Goal: Information Seeking & Learning: Compare options

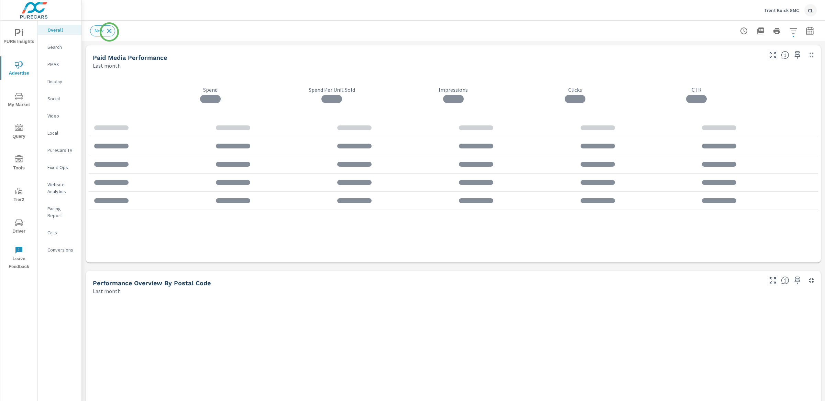
click at [109, 32] on icon at bounding box center [110, 31] width 8 height 8
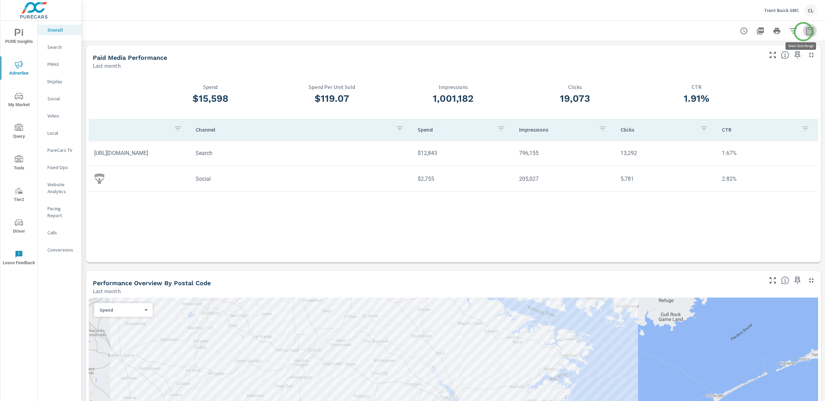
click at [806, 32] on icon "button" at bounding box center [810, 31] width 8 height 8
select select "Last month"
click at [747, 75] on p "+ Add comparison" at bounding box center [755, 77] width 88 height 8
select select "Previous period"
click at [727, 117] on span "Apply" at bounding box center [733, 116] width 28 height 7
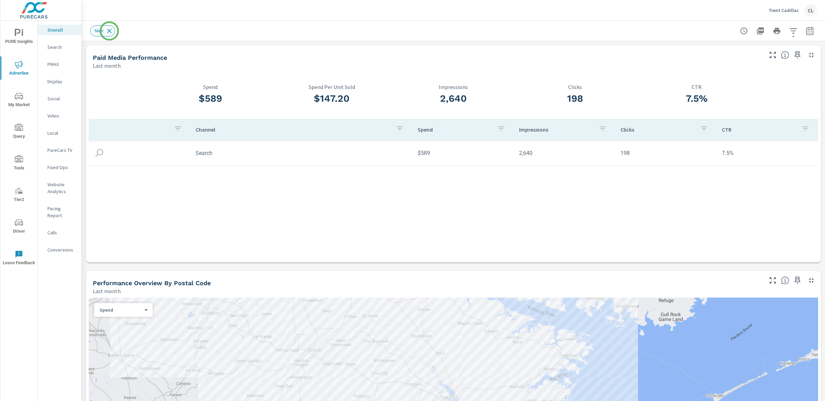
click at [109, 31] on icon at bounding box center [110, 31] width 8 height 8
click at [806, 31] on icon "button" at bounding box center [810, 31] width 8 height 8
select select "Last month"
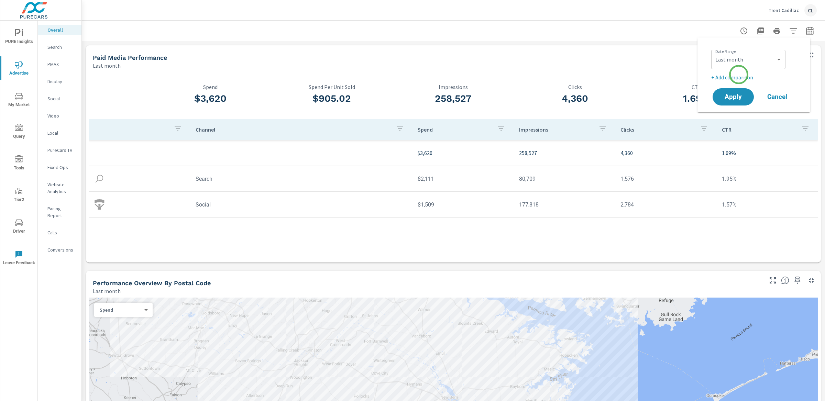
click at [739, 75] on p "+ Add comparison" at bounding box center [755, 77] width 88 height 8
select select "Previous period"
click at [733, 117] on span "Apply" at bounding box center [733, 116] width 28 height 7
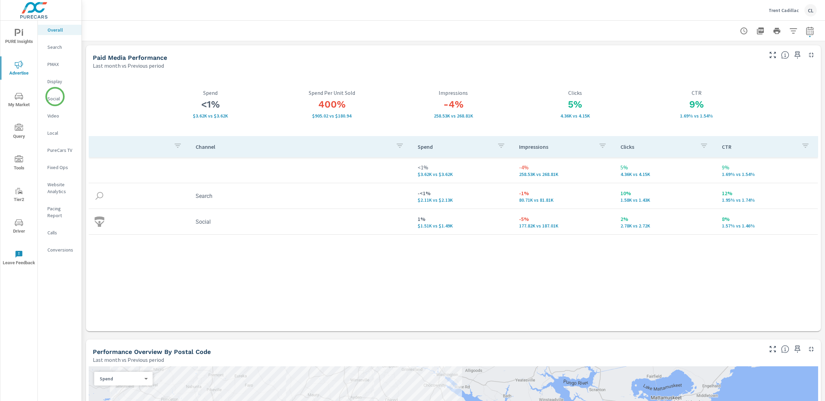
click at [55, 97] on p "Social" at bounding box center [61, 98] width 29 height 7
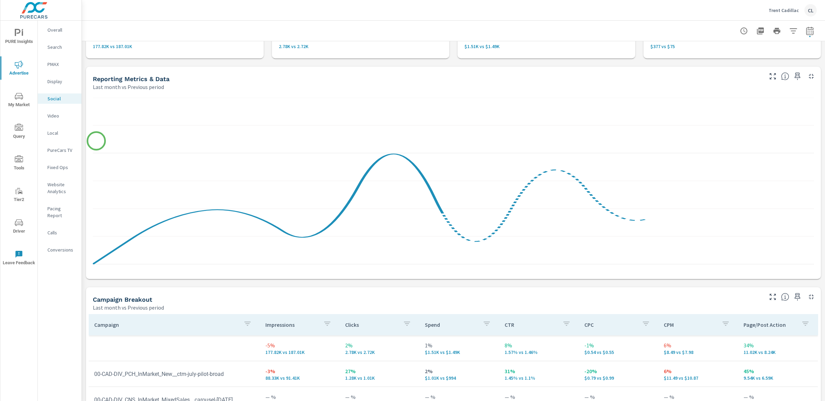
scroll to position [192, 0]
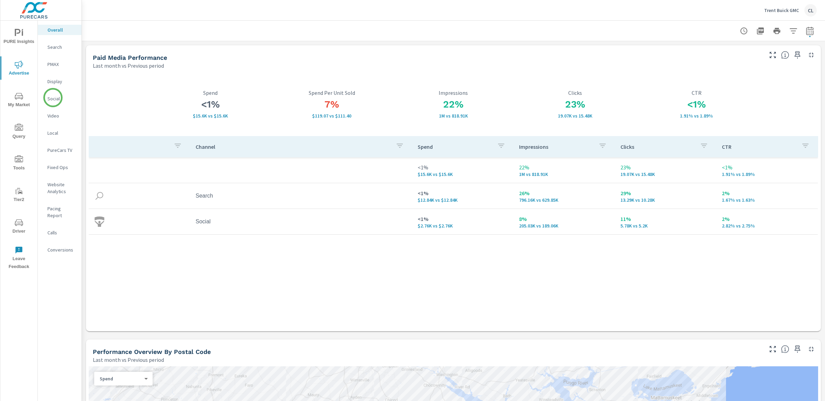
click at [53, 98] on p "Social" at bounding box center [61, 98] width 29 height 7
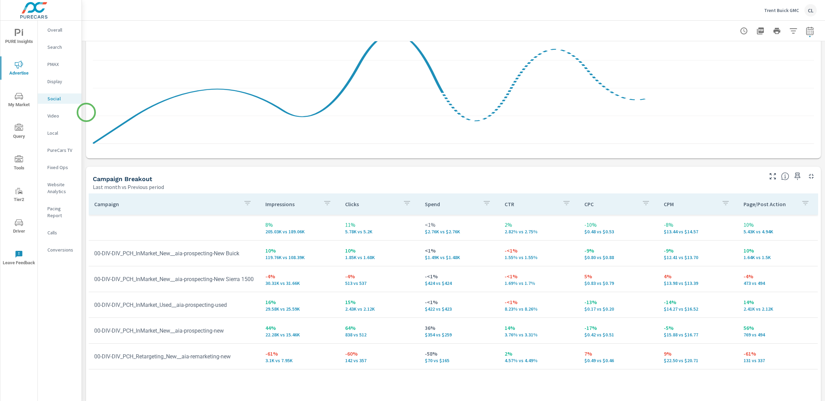
scroll to position [179, 0]
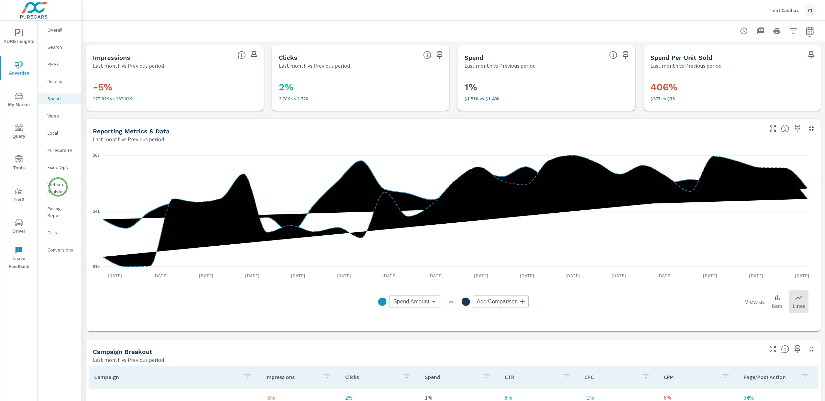
click at [58, 186] on p "Website Analytics" at bounding box center [61, 188] width 29 height 14
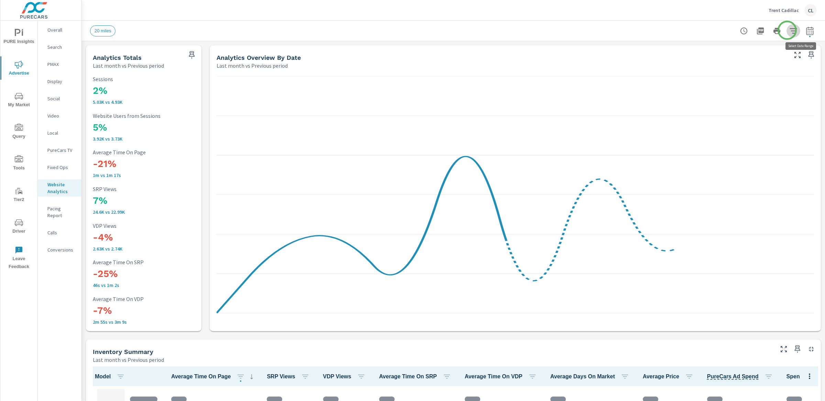
click at [789, 30] on icon "button" at bounding box center [793, 31] width 8 height 8
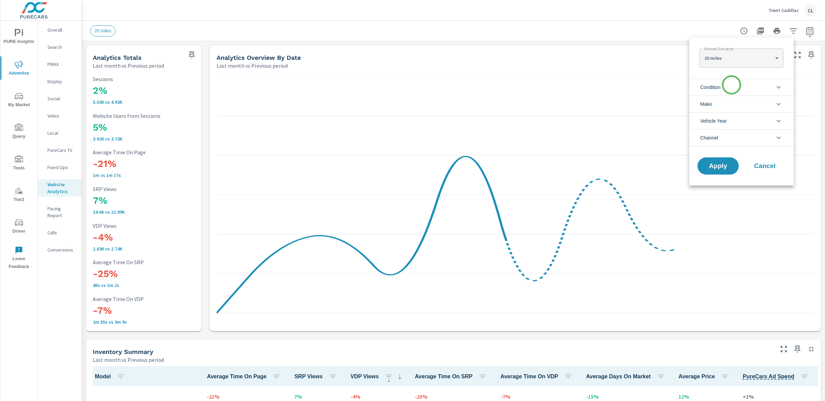
click at [731, 85] on li "Condition" at bounding box center [741, 87] width 104 height 17
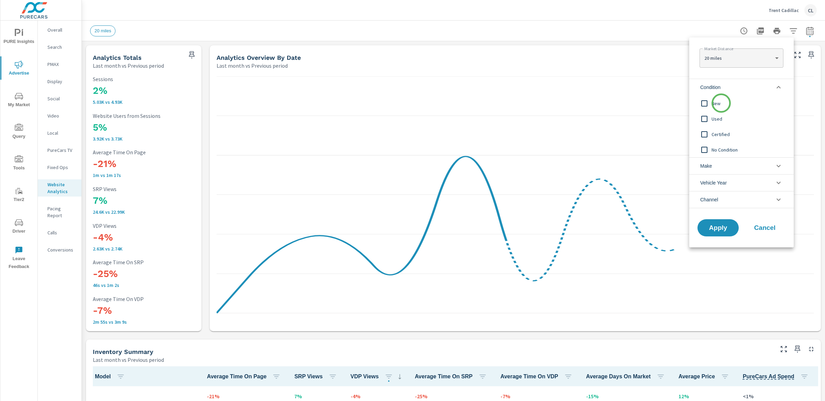
click at [719, 104] on span "New" at bounding box center [749, 103] width 75 height 8
click at [721, 230] on span "Apply" at bounding box center [718, 228] width 28 height 7
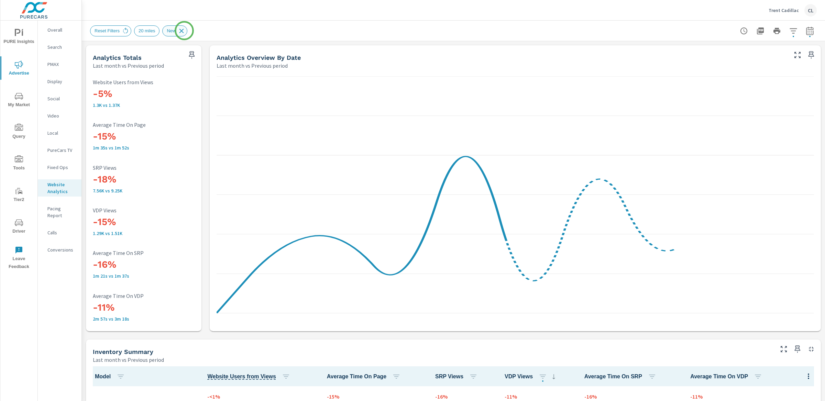
click at [184, 31] on icon at bounding box center [181, 31] width 4 height 4
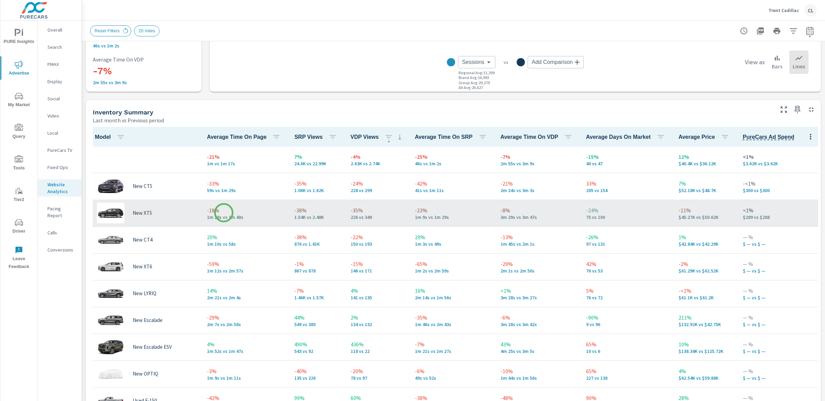
scroll to position [262, 0]
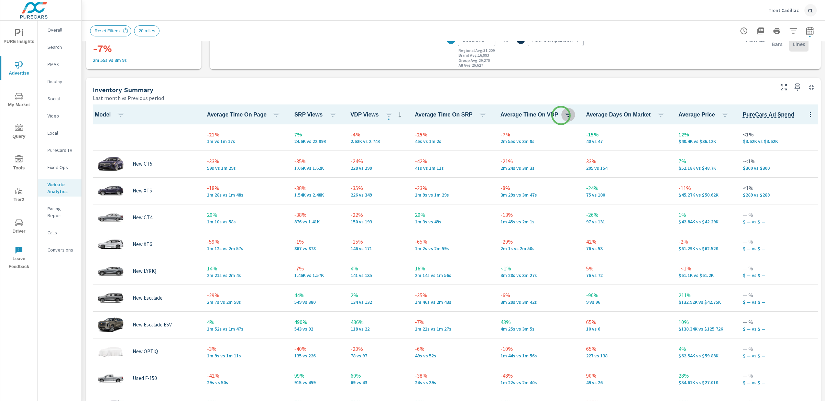
click at [564, 115] on icon "button" at bounding box center [568, 115] width 8 height 8
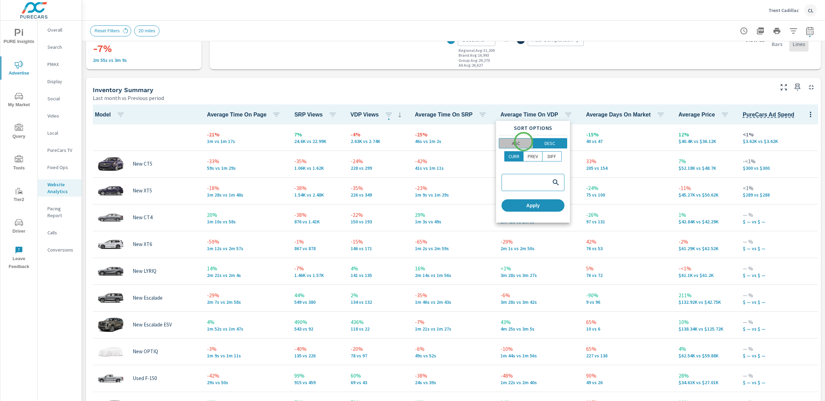
click at [523, 142] on span "ASC" at bounding box center [516, 143] width 30 height 7
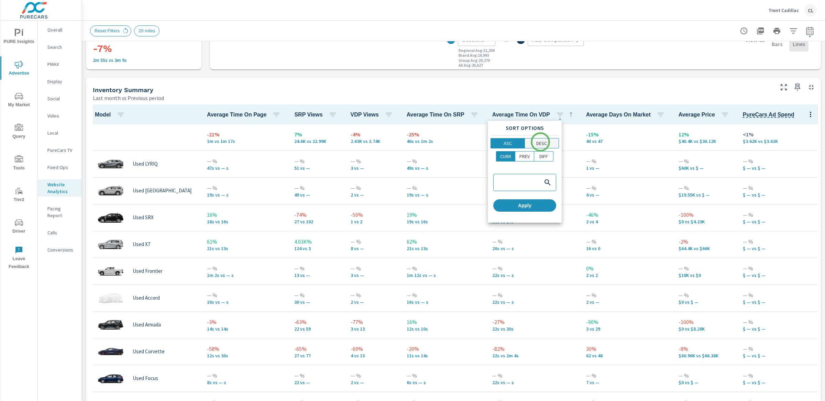
click at [548, 141] on span "DESC" at bounding box center [542, 143] width 30 height 7
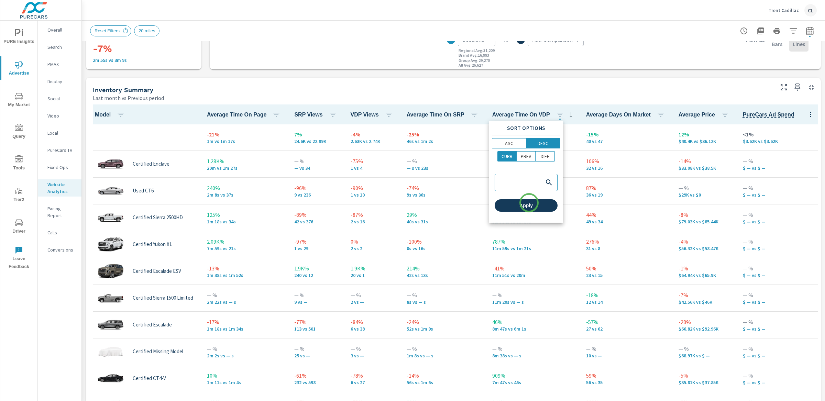
click at [529, 207] on span "Apply" at bounding box center [525, 205] width 57 height 6
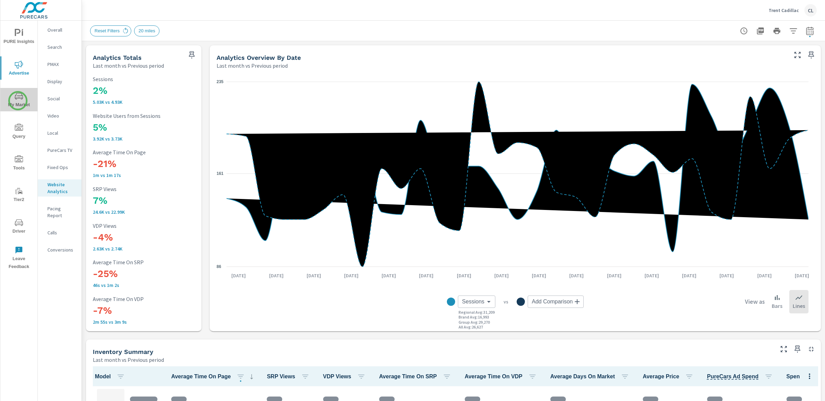
click at [18, 101] on span "My Market" at bounding box center [18, 100] width 33 height 17
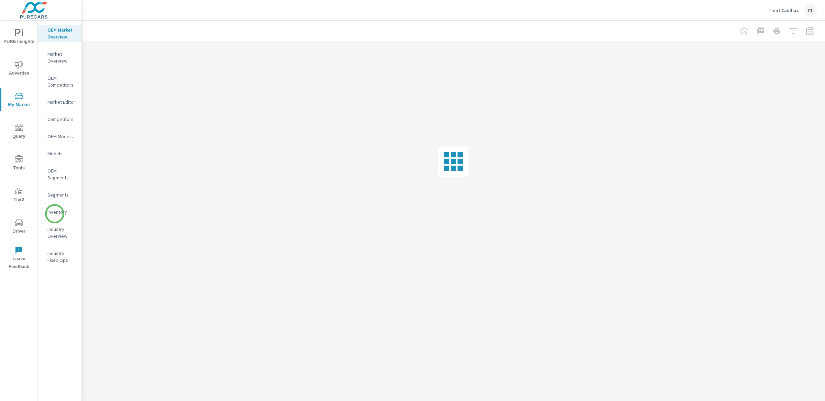
click at [55, 212] on p "Inventory" at bounding box center [61, 212] width 29 height 7
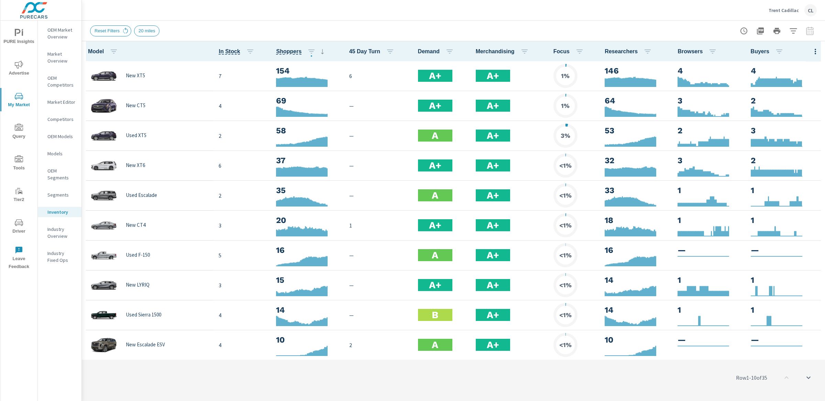
scroll to position [0, 0]
click at [793, 30] on icon "button" at bounding box center [793, 30] width 7 height 5
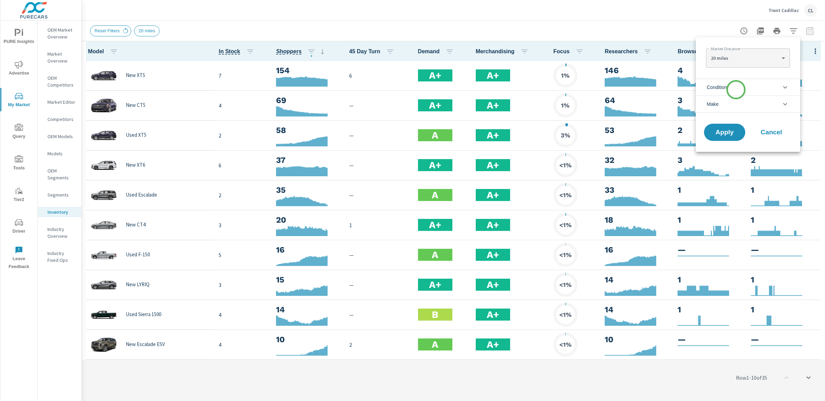
click at [736, 90] on li "Condition" at bounding box center [748, 87] width 104 height 17
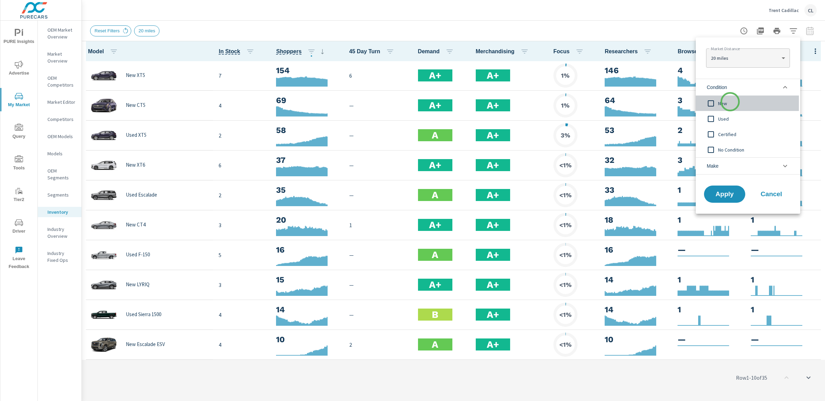
click at [730, 102] on span "New" at bounding box center [755, 103] width 75 height 8
click at [729, 165] on li "Make" at bounding box center [748, 165] width 104 height 17
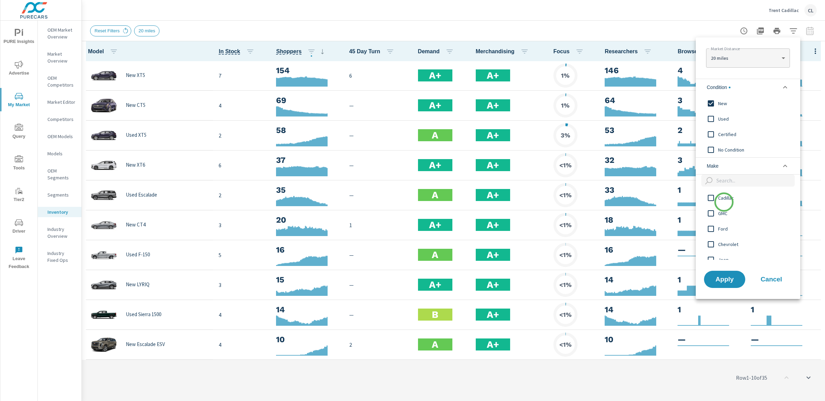
click at [724, 202] on div "Cadillac" at bounding box center [747, 197] width 103 height 15
click at [730, 282] on span "Apply" at bounding box center [724, 279] width 28 height 7
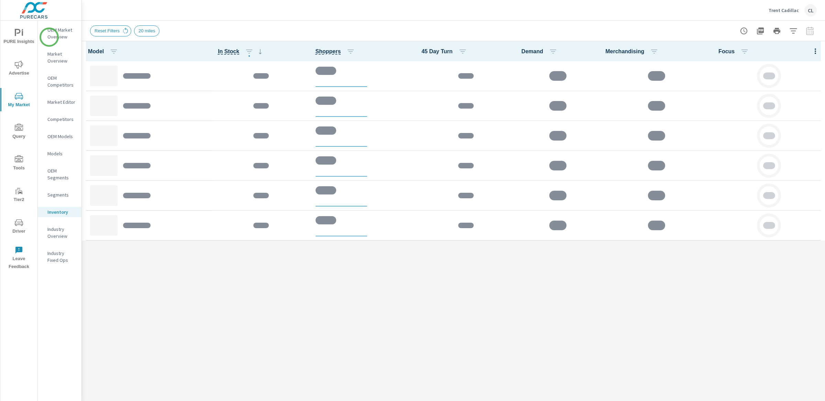
click at [49, 37] on p "OEM Market Overview" at bounding box center [61, 33] width 29 height 14
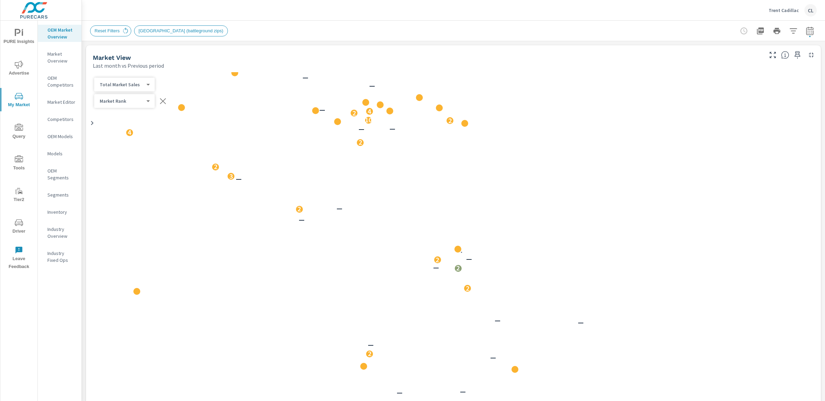
scroll to position [0, 0]
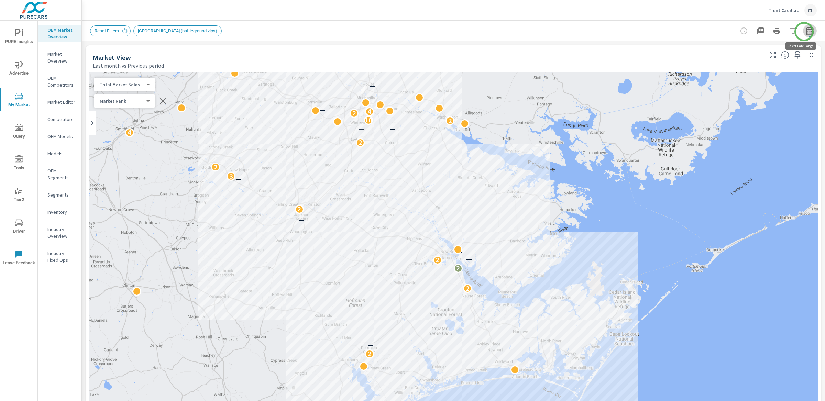
click at [806, 32] on icon "button" at bounding box center [810, 31] width 8 height 8
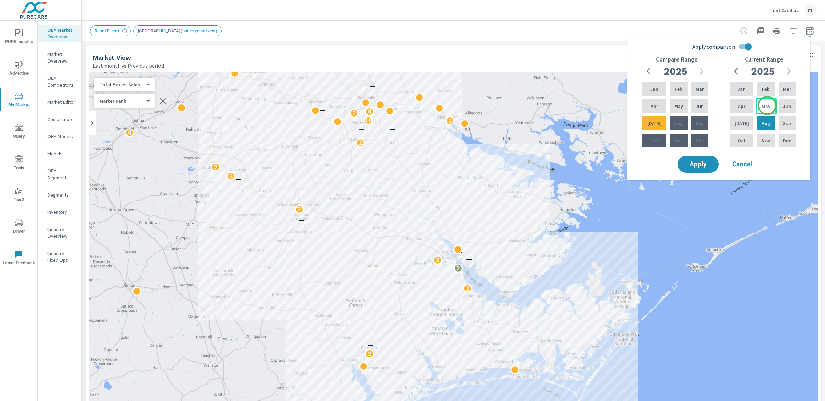
click at [767, 106] on div "May" at bounding box center [766, 106] width 21 height 16
click at [739, 124] on p "[DATE]" at bounding box center [742, 123] width 14 height 7
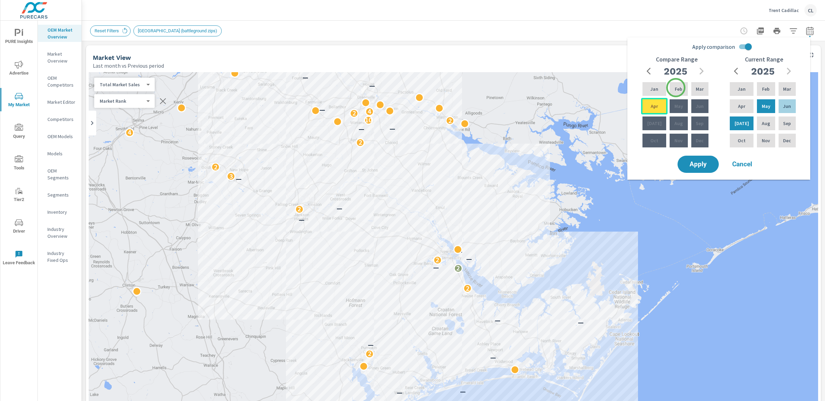
drag, startPoint x: 676, startPoint y: 88, endPoint x: 658, endPoint y: 103, distance: 23.6
click at [676, 88] on p "Feb" at bounding box center [679, 89] width 8 height 7
click at [652, 110] on div "Apr" at bounding box center [654, 106] width 26 height 16
click at [700, 165] on span "Apply" at bounding box center [698, 164] width 28 height 7
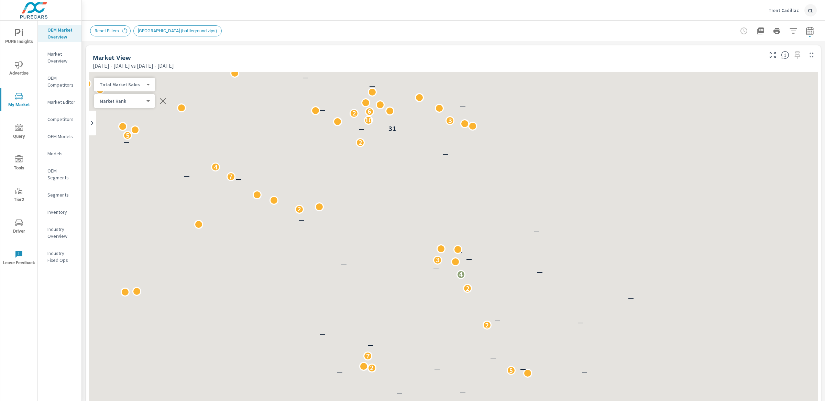
scroll to position [0, 0]
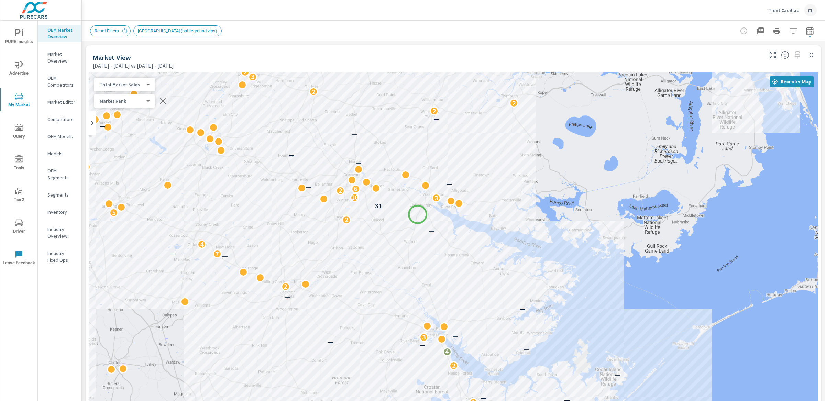
drag, startPoint x: 431, startPoint y: 135, endPoint x: 418, endPoint y: 214, distance: 80.9
click at [418, 214] on div "— — 3 — 10 5 — 2 — — — — 5 — — 2 — 7 — — 2 — — — 2 — 6 4 — — 4 — 3 — — — 4 — — …" at bounding box center [453, 263] width 729 height 382
click at [806, 32] on icon "button" at bounding box center [810, 31] width 8 height 8
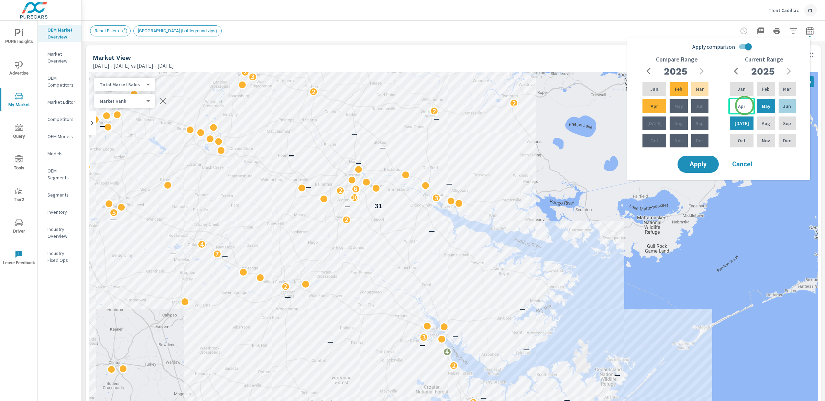
click at [745, 106] on div "Apr" at bounding box center [741, 106] width 26 height 16
click at [779, 107] on div "Jun" at bounding box center [787, 106] width 20 height 16
click at [654, 91] on p "Jan" at bounding box center [654, 89] width 8 height 7
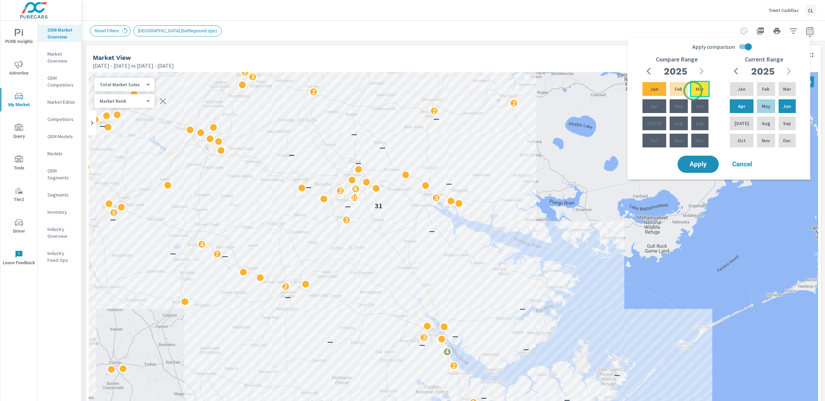
click at [693, 90] on div "Mar" at bounding box center [700, 89] width 20 height 16
click at [702, 164] on span "Apply" at bounding box center [698, 164] width 28 height 7
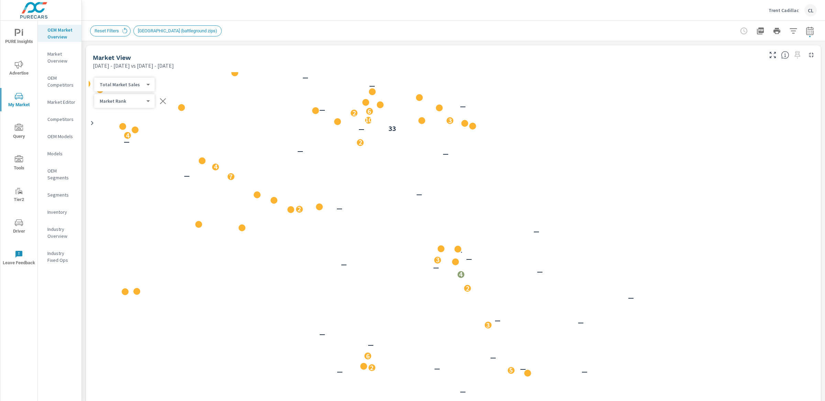
scroll to position [0, 0]
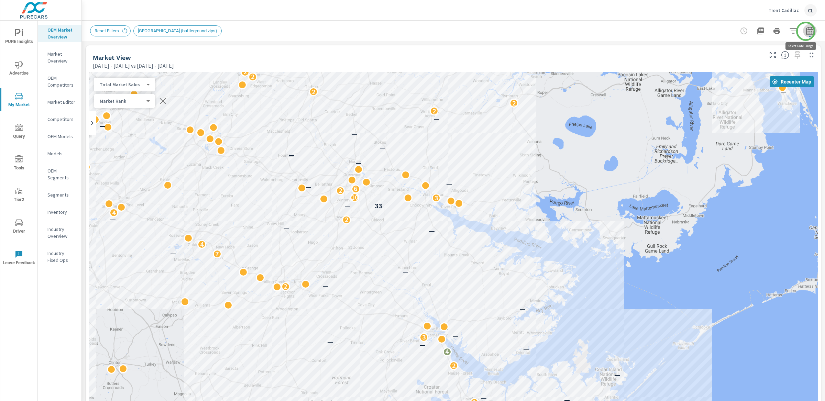
click at [806, 31] on icon "button" at bounding box center [810, 31] width 8 height 8
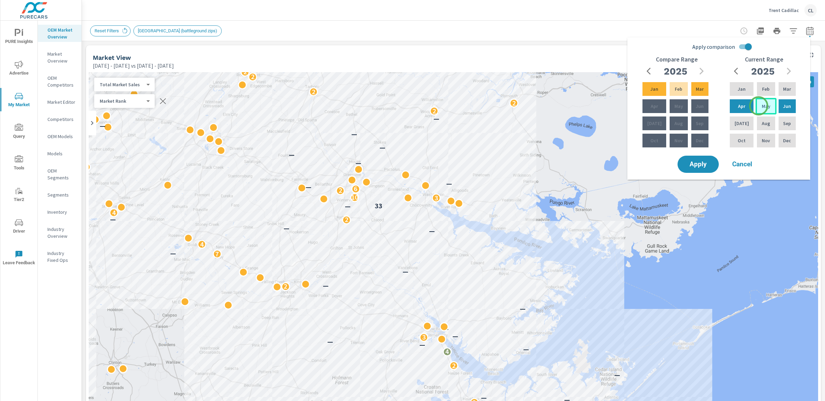
click at [762, 106] on p "May" at bounding box center [766, 106] width 9 height 7
click at [741, 119] on div "Jul" at bounding box center [741, 123] width 26 height 16
click at [675, 88] on p "Feb" at bounding box center [679, 89] width 8 height 7
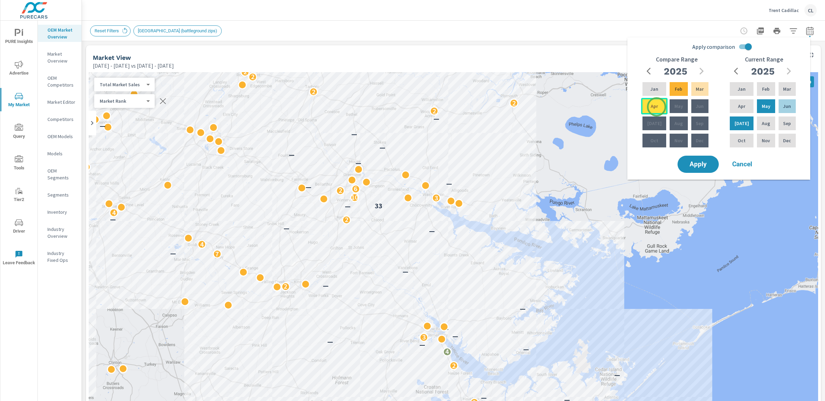
click at [655, 107] on p "Apr" at bounding box center [654, 106] width 7 height 7
click at [690, 162] on span "Apply" at bounding box center [698, 164] width 28 height 7
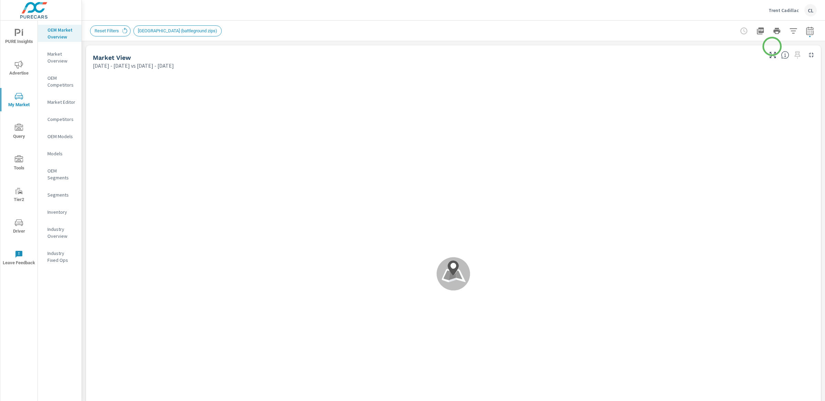
scroll to position [0, 0]
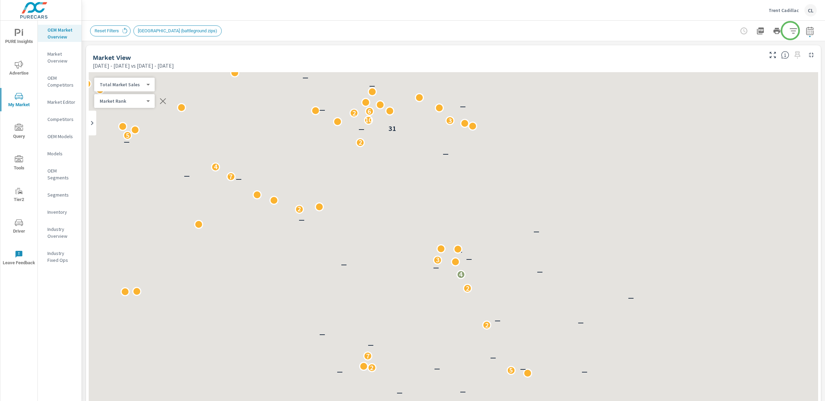
click at [790, 29] on icon "button" at bounding box center [793, 31] width 8 height 8
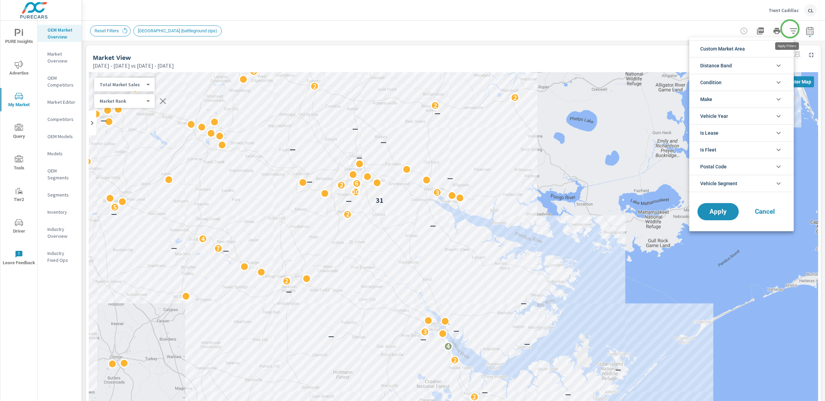
scroll to position [15, 0]
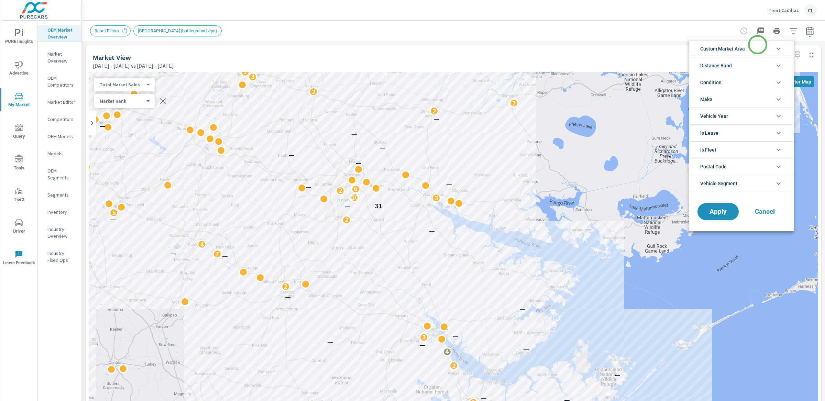
click at [756, 46] on li "Custom Market Area" at bounding box center [741, 48] width 104 height 17
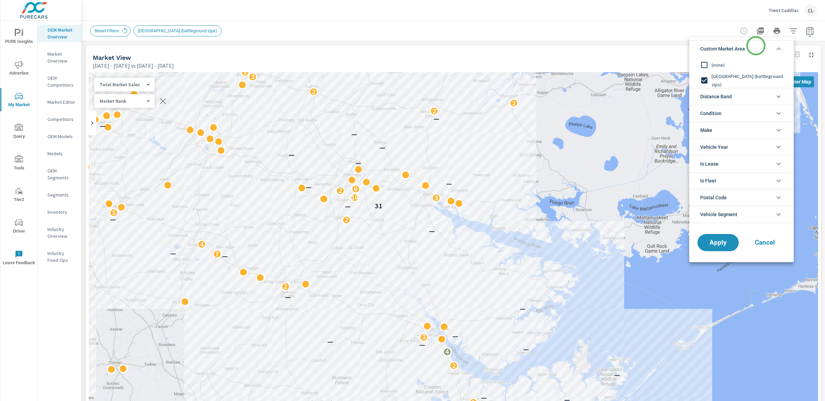
scroll to position [0, 0]
click at [719, 62] on span "(none)" at bounding box center [749, 65] width 75 height 8
click at [724, 102] on span "Distance Band" at bounding box center [716, 96] width 32 height 16
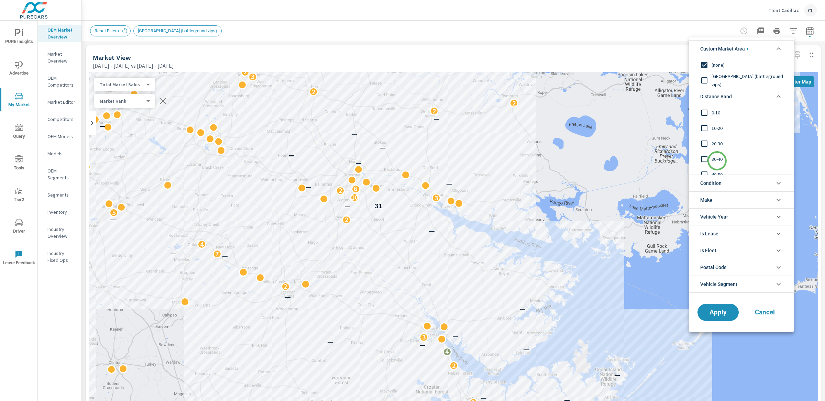
click at [717, 161] on span "30-40" at bounding box center [749, 159] width 75 height 8
click at [717, 144] on span "20-30" at bounding box center [749, 144] width 75 height 8
click at [715, 133] on div "10-20" at bounding box center [740, 127] width 103 height 15
click at [713, 117] on div "0-10" at bounding box center [740, 112] width 103 height 15
click at [718, 159] on span "30-40" at bounding box center [749, 159] width 75 height 8
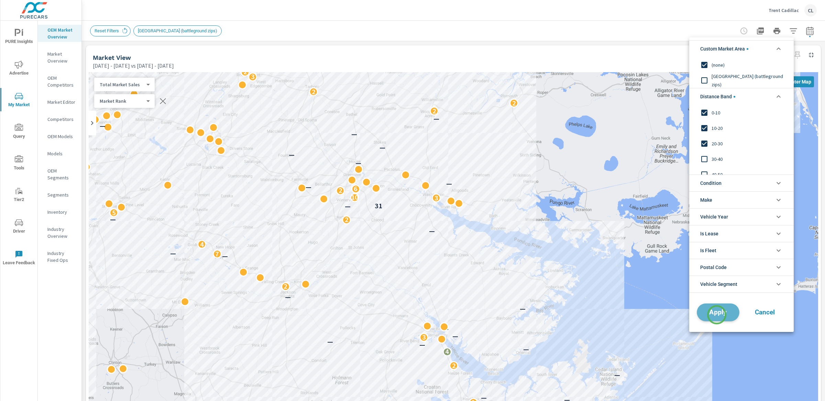
click at [717, 315] on span "Apply" at bounding box center [718, 312] width 28 height 7
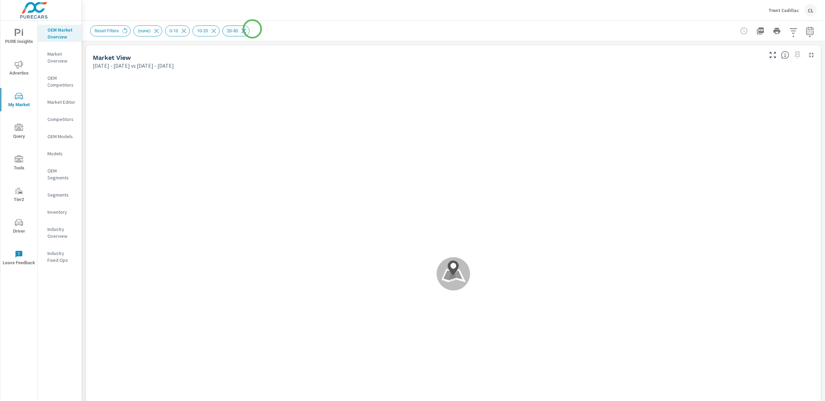
click at [246, 29] on icon at bounding box center [244, 31] width 4 height 4
click at [792, 30] on button "button" at bounding box center [793, 31] width 14 height 14
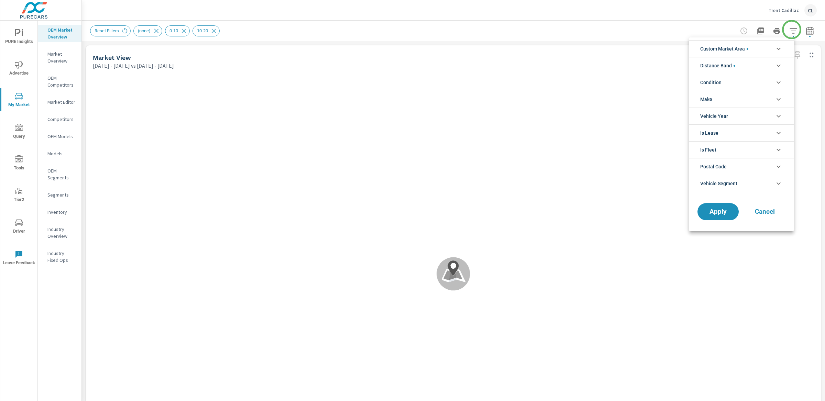
scroll to position [15, 0]
click at [741, 80] on li "Condition" at bounding box center [741, 82] width 104 height 17
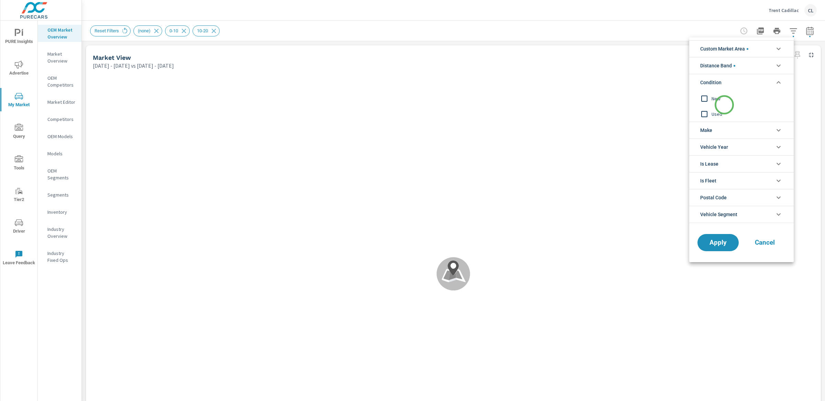
scroll to position [0, 0]
click at [724, 103] on div "New" at bounding box center [740, 98] width 103 height 15
click at [726, 134] on li "Make" at bounding box center [741, 130] width 104 height 17
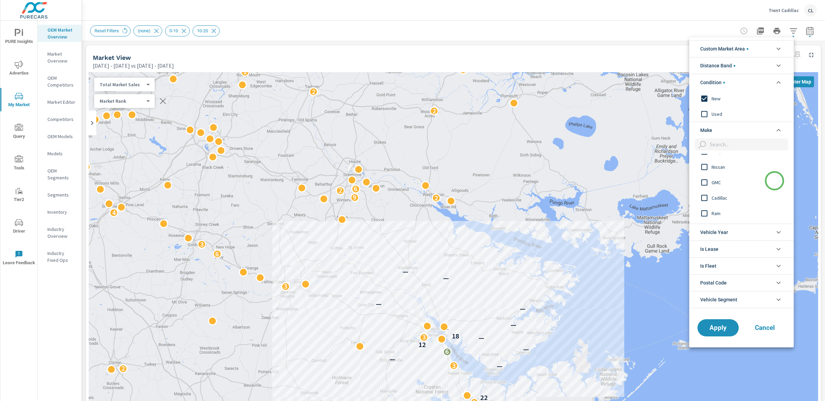
scroll to position [74, 0]
click at [719, 199] on span "Cadillac" at bounding box center [749, 196] width 75 height 8
click at [719, 329] on span "Apply" at bounding box center [718, 327] width 28 height 7
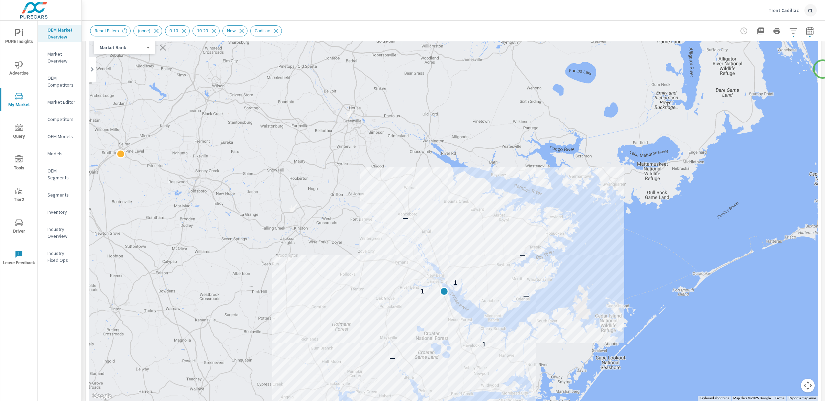
scroll to position [49, 0]
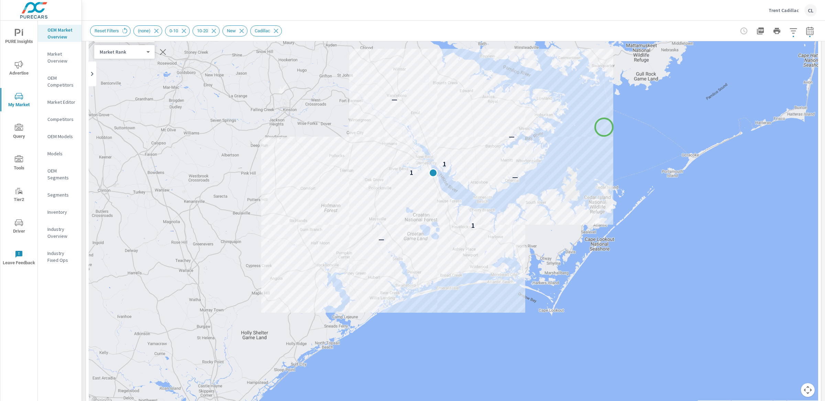
drag, startPoint x: 614, startPoint y: 244, endPoint x: 604, endPoint y: 127, distance: 116.9
click at [604, 127] on div "— 1 — 1 1 — —" at bounding box center [772, 276] width 660 height 371
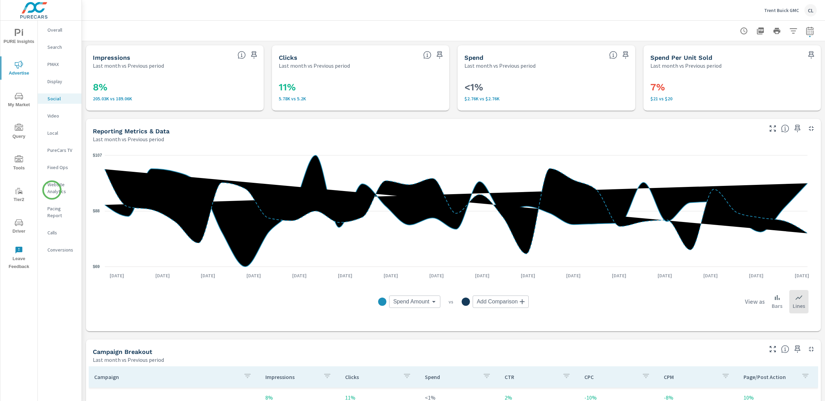
click at [52, 190] on p "Website Analytics" at bounding box center [61, 188] width 29 height 14
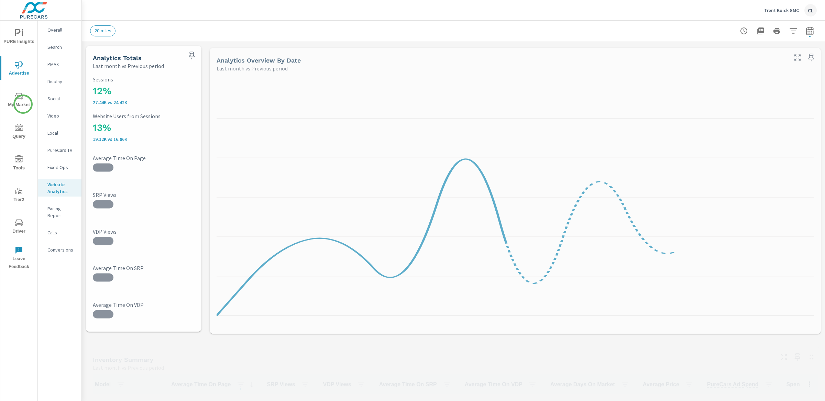
click at [23, 104] on span "My Market" at bounding box center [18, 100] width 33 height 17
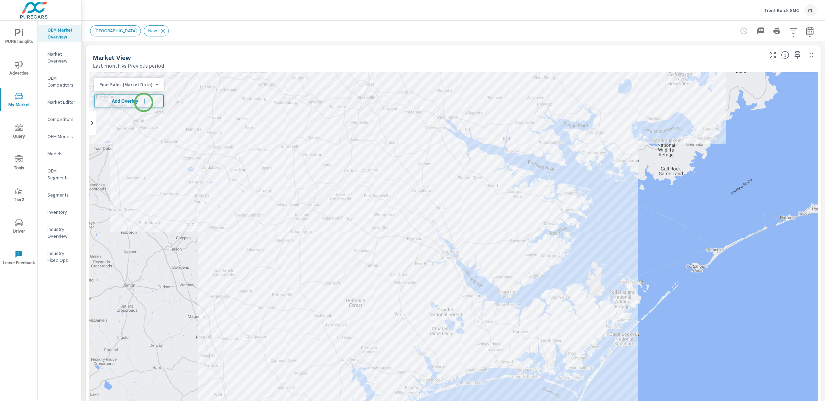
click at [144, 102] on icon "button" at bounding box center [144, 100] width 5 height 5
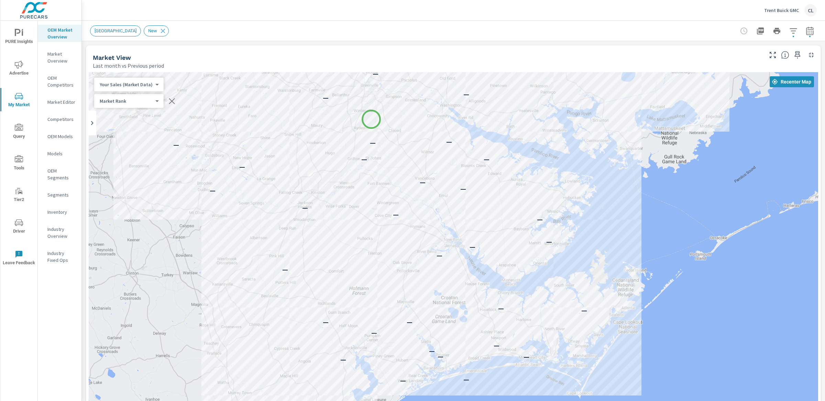
drag, startPoint x: 369, startPoint y: 126, endPoint x: 371, endPoint y: 119, distance: 7.5
click at [371, 119] on div "— — — — — — — — — — — — — — — — — — — — — — — — — — — — — — — — — — — — — — — —…" at bounding box center [453, 263] width 729 height 382
click at [807, 31] on icon "button" at bounding box center [809, 32] width 4 height 3
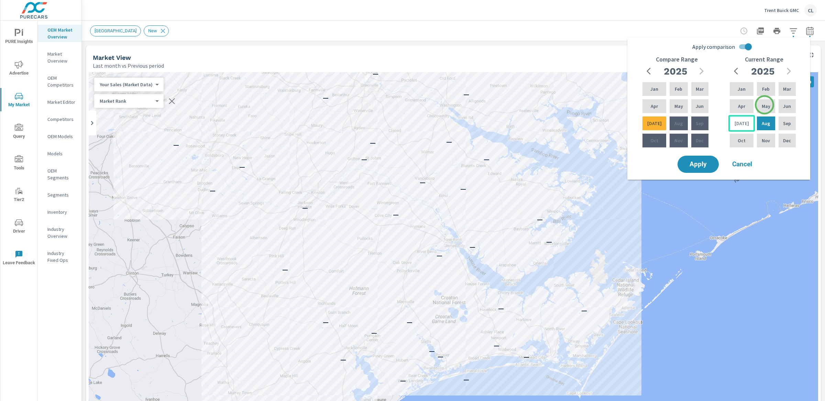
drag, startPoint x: 764, startPoint y: 105, endPoint x: 748, endPoint y: 115, distance: 19.6
click at [764, 105] on p "May" at bounding box center [766, 106] width 9 height 7
click at [741, 122] on p "[DATE]" at bounding box center [742, 123] width 14 height 7
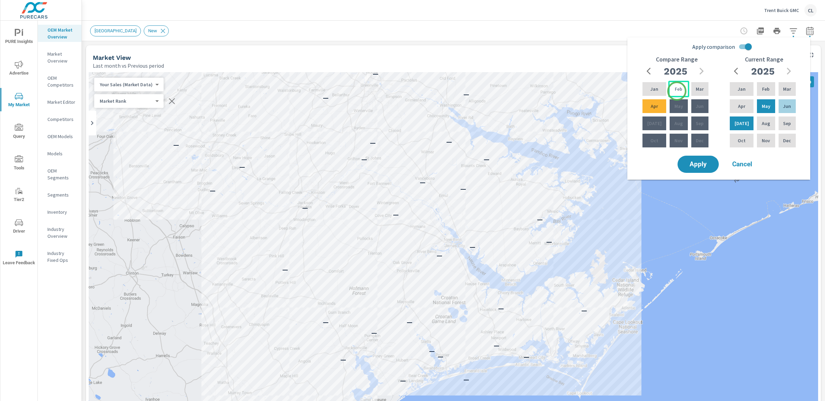
click at [676, 90] on p "Feb" at bounding box center [679, 89] width 8 height 7
click at [654, 108] on p "Apr" at bounding box center [654, 106] width 7 height 7
click at [701, 166] on span "Apply" at bounding box center [698, 164] width 28 height 7
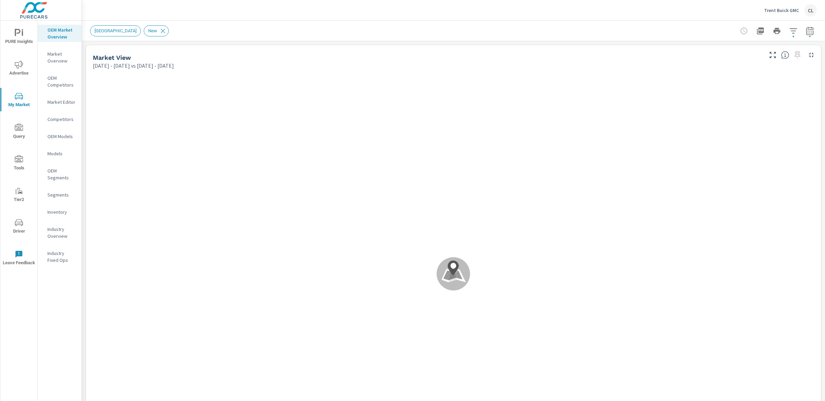
scroll to position [0, 0]
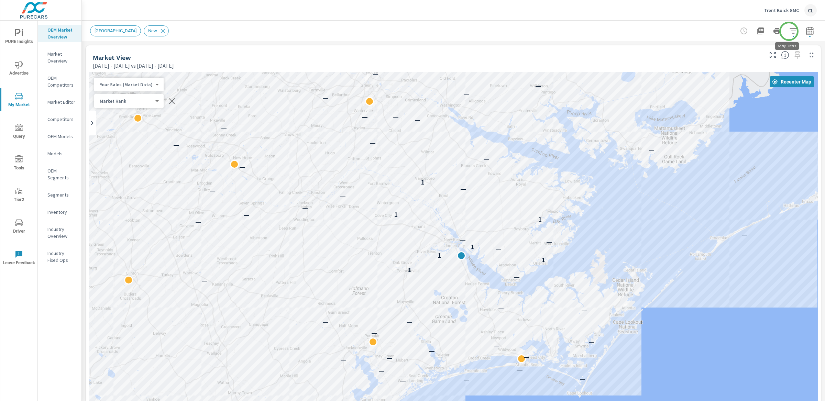
click at [789, 30] on icon "button" at bounding box center [793, 31] width 8 height 8
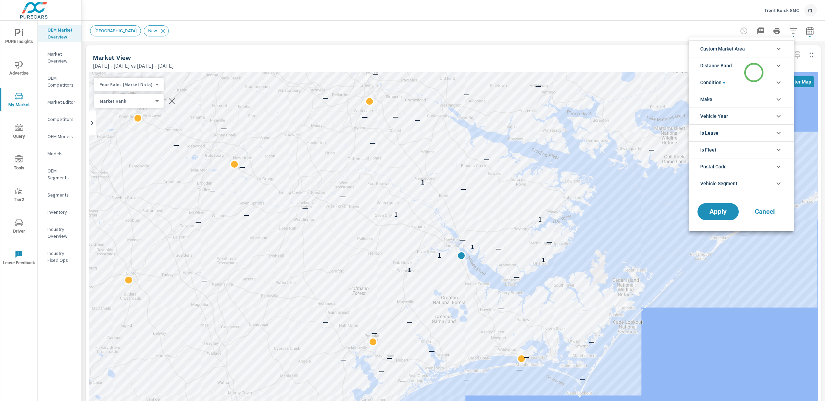
click at [754, 73] on li "Distance Band" at bounding box center [741, 65] width 104 height 17
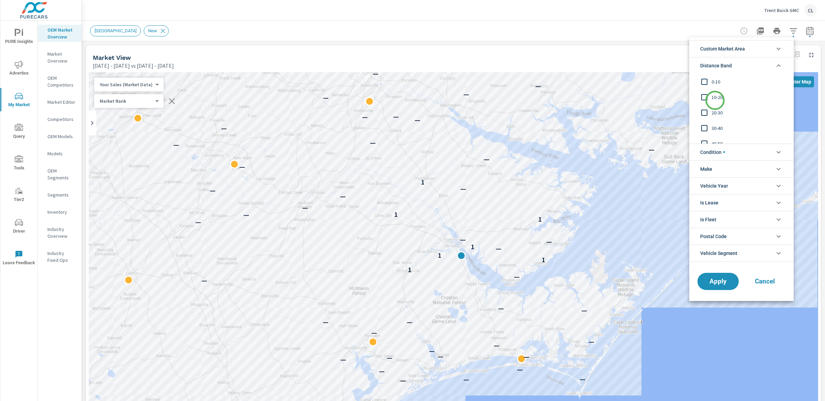
click at [715, 97] on span "10-20" at bounding box center [749, 97] width 75 height 8
click at [711, 82] on input "filter options" at bounding box center [704, 82] width 14 height 14
click at [715, 283] on span "Apply" at bounding box center [718, 281] width 28 height 7
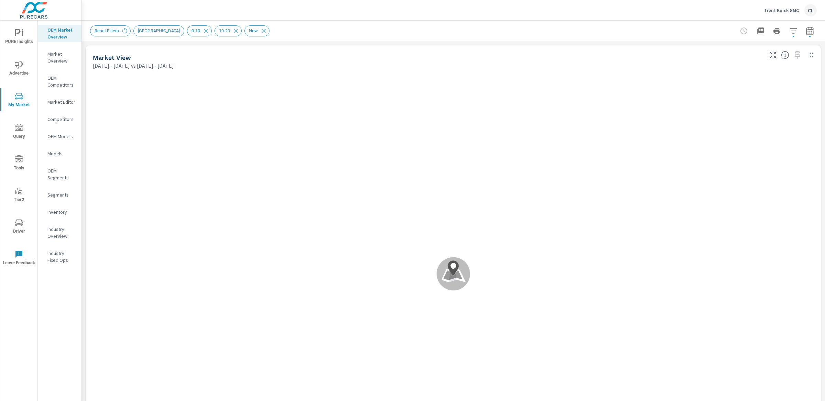
scroll to position [0, 0]
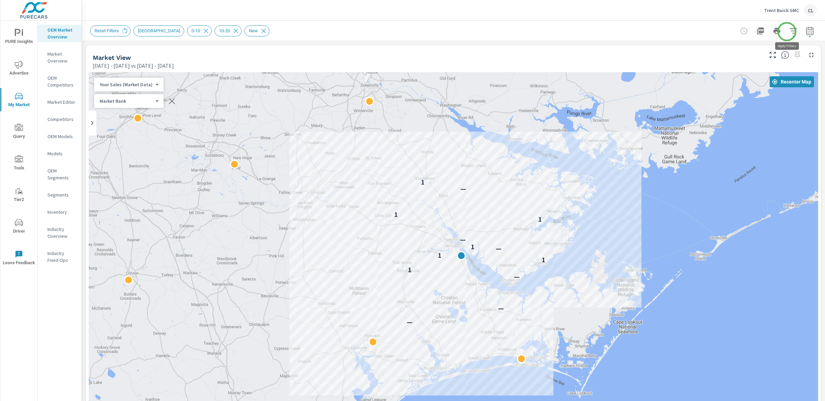
click at [789, 32] on icon "button" at bounding box center [793, 31] width 8 height 8
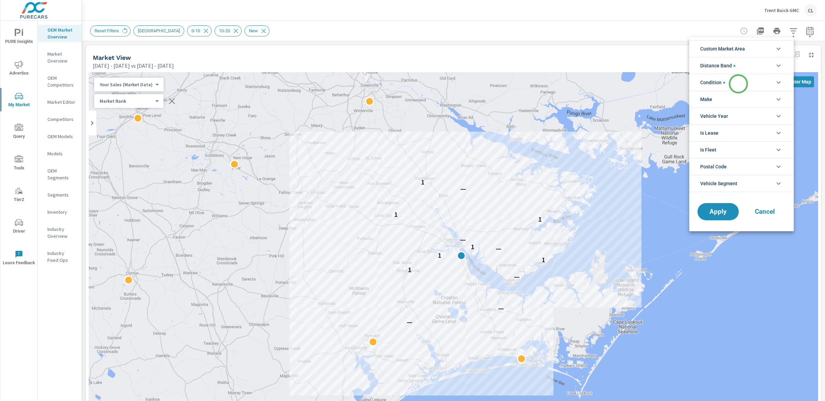
click at [738, 84] on li "Condition" at bounding box center [741, 82] width 104 height 17
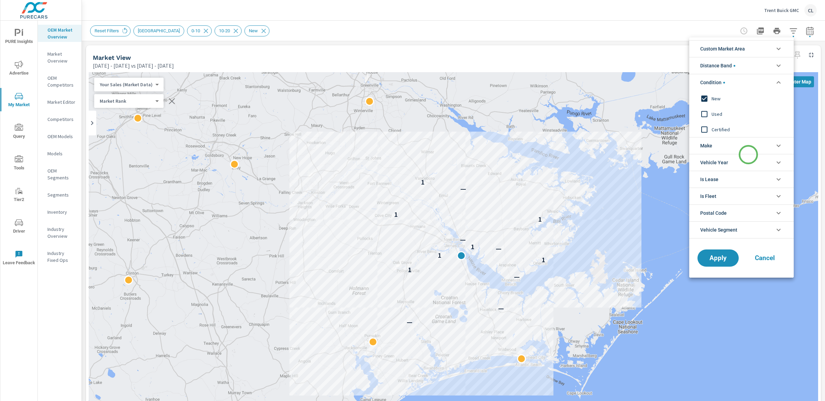
click at [748, 155] on li "Vehicle Year" at bounding box center [741, 162] width 104 height 17
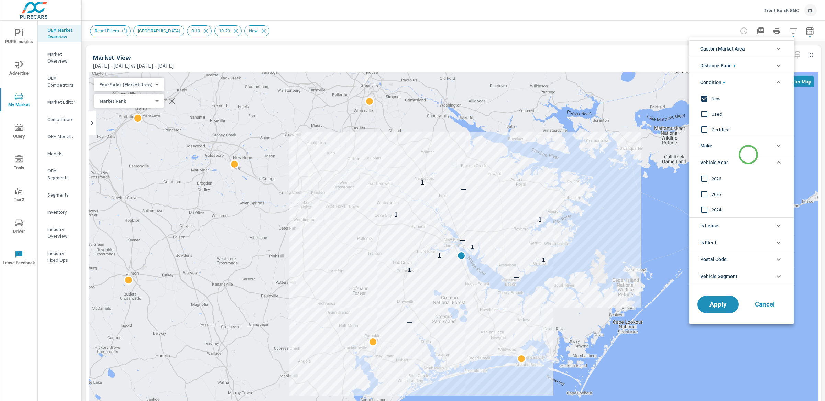
click at [748, 155] on li "Vehicle Year" at bounding box center [741, 162] width 104 height 17
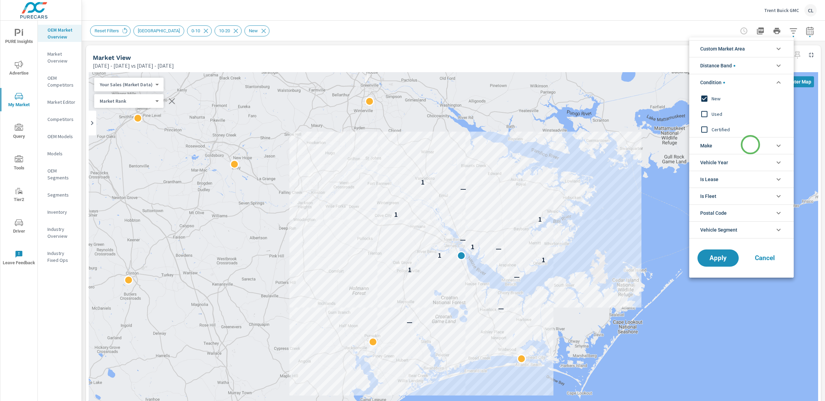
click at [750, 145] on li "Make" at bounding box center [741, 145] width 104 height 17
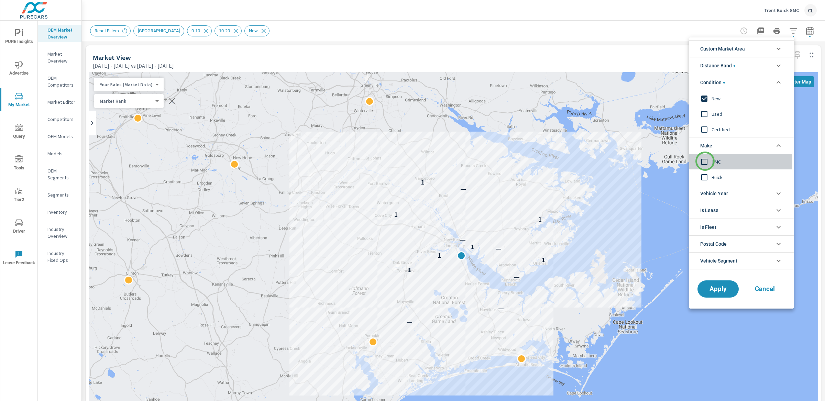
click at [705, 161] on input "filter options" at bounding box center [704, 162] width 14 height 14
click at [706, 178] on input "filter options" at bounding box center [704, 177] width 14 height 14
click at [717, 288] on span "Apply" at bounding box center [718, 289] width 28 height 7
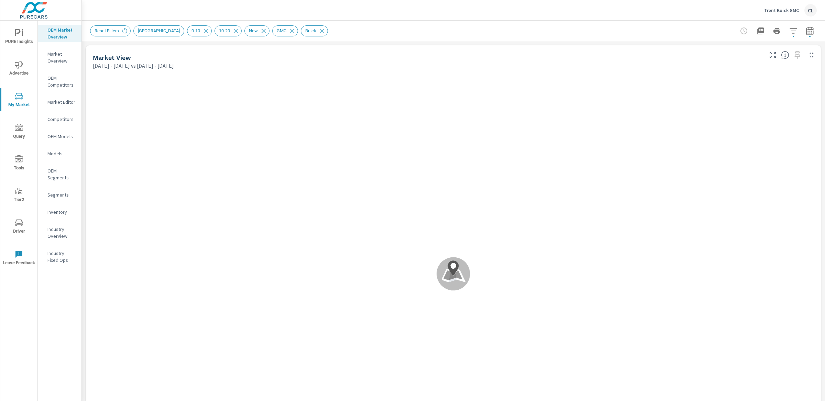
scroll to position [0, 0]
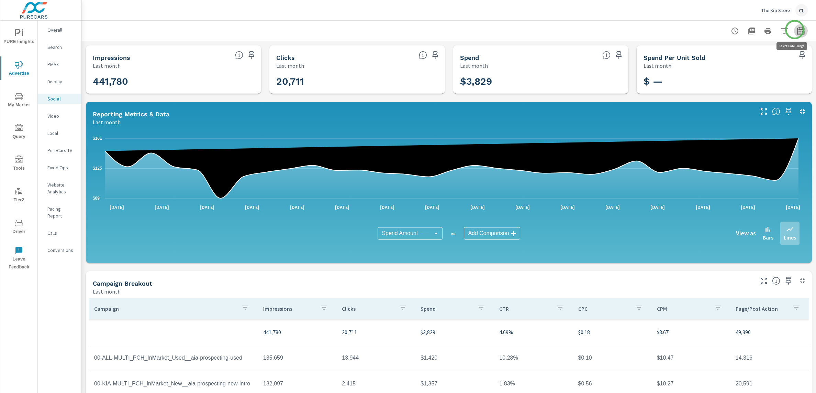
click at [797, 30] on icon "button" at bounding box center [801, 31] width 8 height 8
select select "Last month"
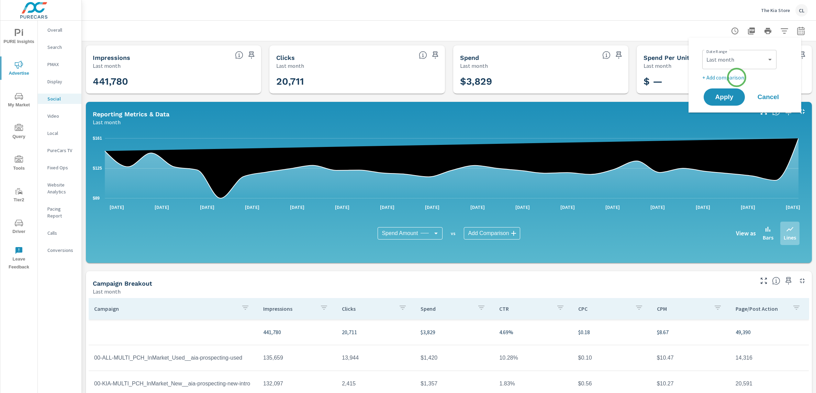
click at [737, 77] on p "+ Add comparison" at bounding box center [747, 77] width 88 height 8
select select "Previous period"
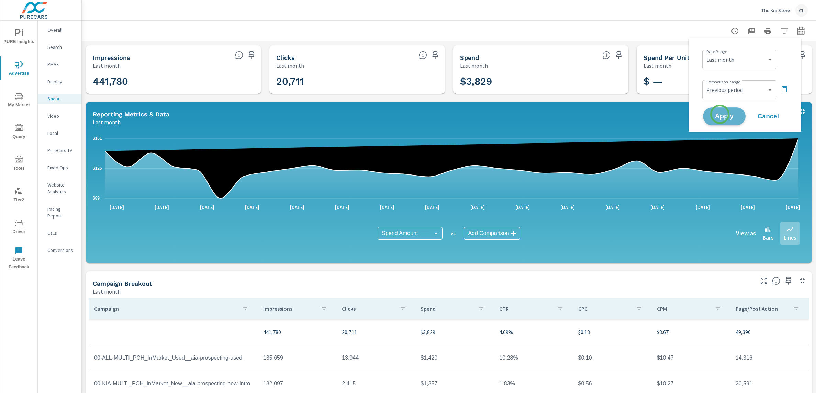
click at [720, 114] on span "Apply" at bounding box center [724, 116] width 28 height 7
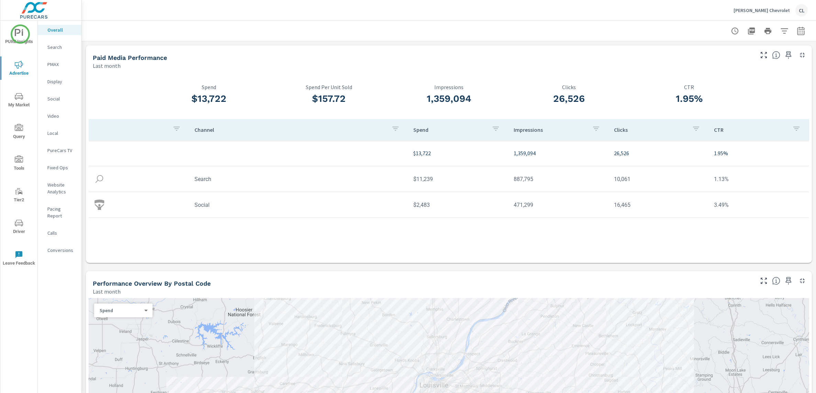
click at [13, 32] on span "PURE Insights" at bounding box center [18, 37] width 33 height 17
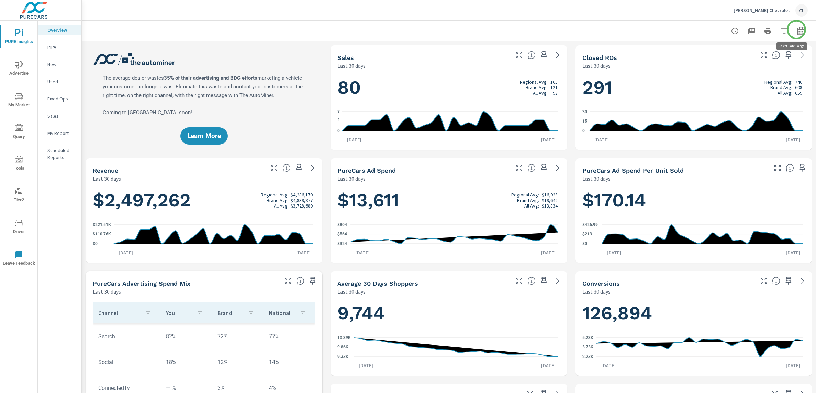
click at [797, 30] on icon "button" at bounding box center [800, 30] width 7 height 8
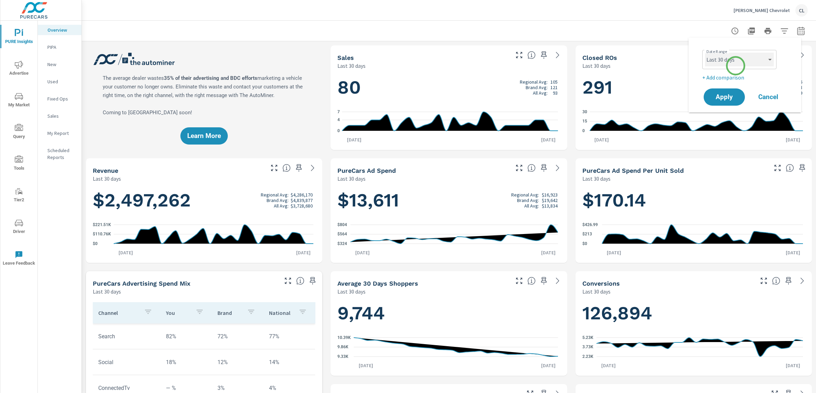
click at [736, 63] on select "Custom [DATE] Last week Last 7 days Last 14 days Last 30 days Last 45 days Last…" at bounding box center [739, 60] width 69 height 14
click at [705, 53] on select "Custom [DATE] Last week Last 7 days Last 14 days Last 30 days Last 45 days Last…" at bounding box center [739, 60] width 69 height 14
select select "Last month"
click at [728, 78] on p "+ Add comparison" at bounding box center [747, 77] width 88 height 8
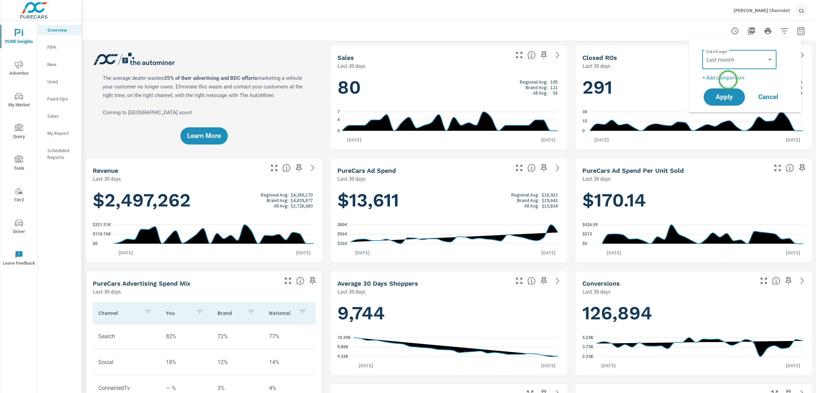
select select "Previous period"
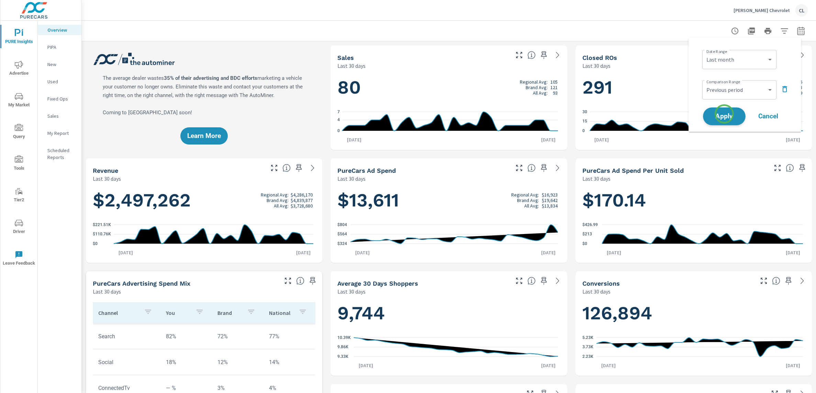
click at [725, 114] on span "Apply" at bounding box center [724, 116] width 28 height 7
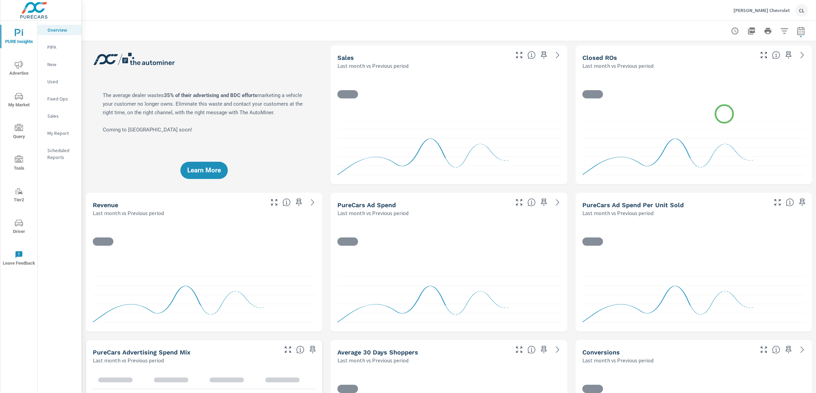
scroll to position [0, 0]
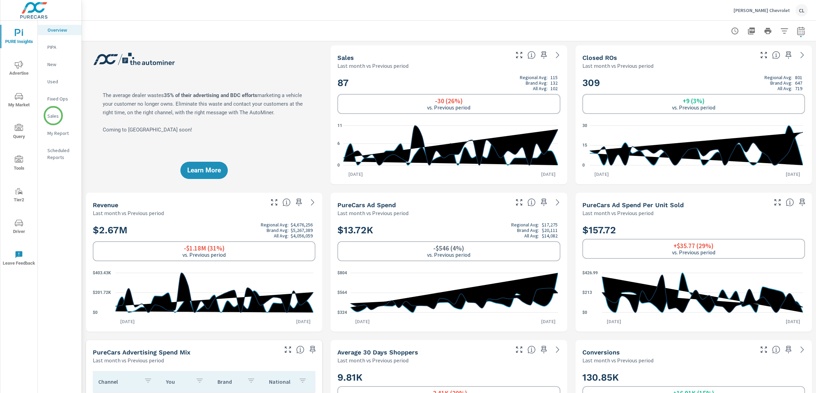
click at [53, 116] on p "Sales" at bounding box center [61, 115] width 29 height 7
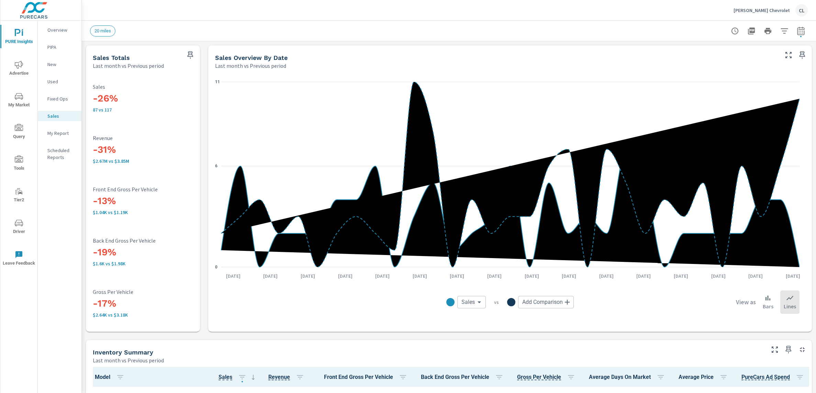
scroll to position [0, 0]
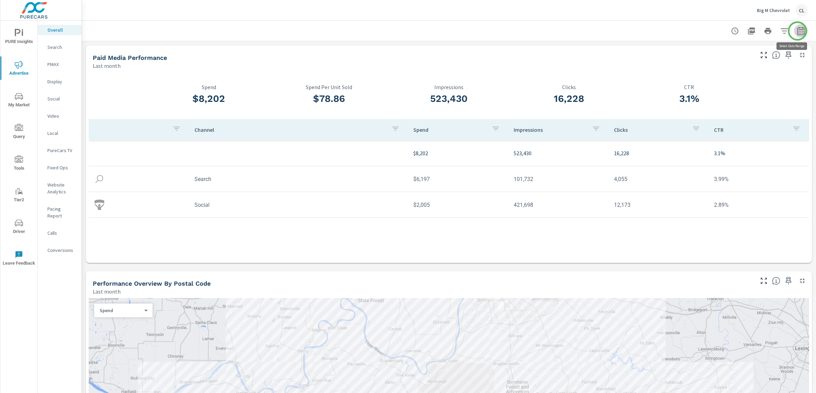
click at [798, 31] on icon "button" at bounding box center [800, 30] width 7 height 8
select select "Last month"
click at [729, 78] on p "+ Add comparison" at bounding box center [747, 77] width 88 height 8
select select "Previous period"
click at [726, 114] on span "Apply" at bounding box center [724, 116] width 28 height 7
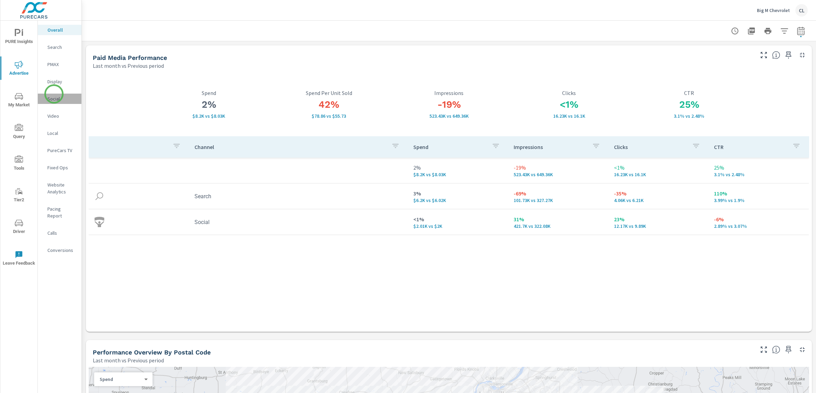
click at [54, 94] on div "Social" at bounding box center [60, 98] width 44 height 10
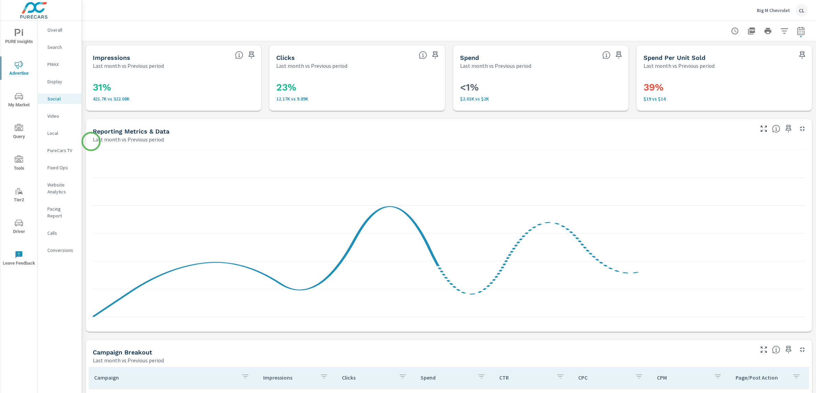
scroll to position [237, 0]
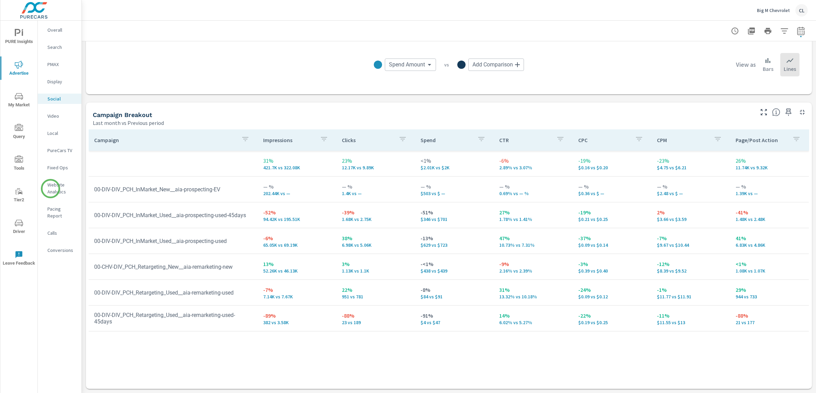
click at [51, 188] on p "Website Analytics" at bounding box center [61, 188] width 29 height 14
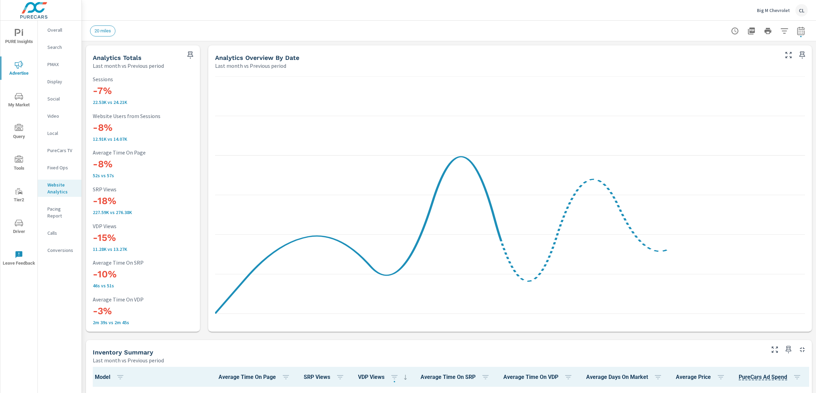
scroll to position [0, 0]
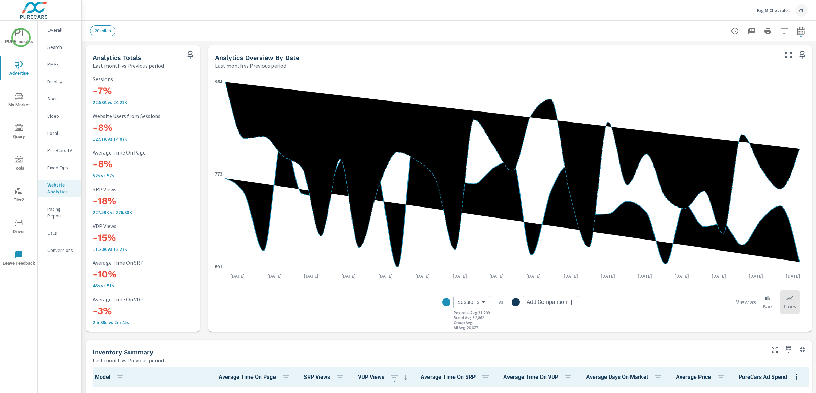
click at [21, 38] on span "PURE Insights" at bounding box center [18, 37] width 33 height 17
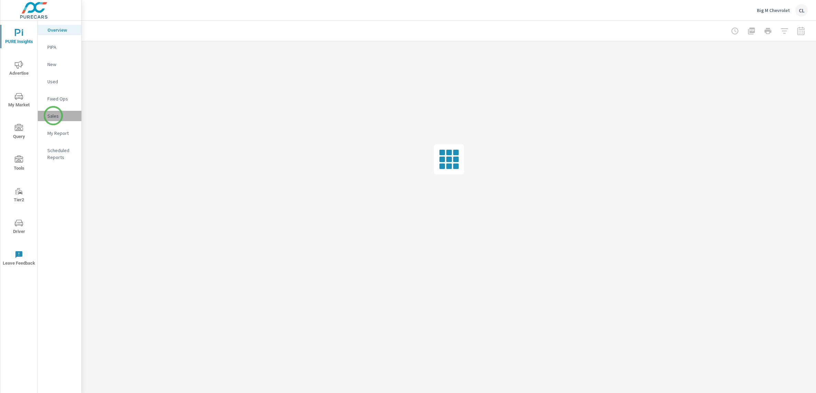
click at [53, 115] on p "Sales" at bounding box center [61, 115] width 29 height 7
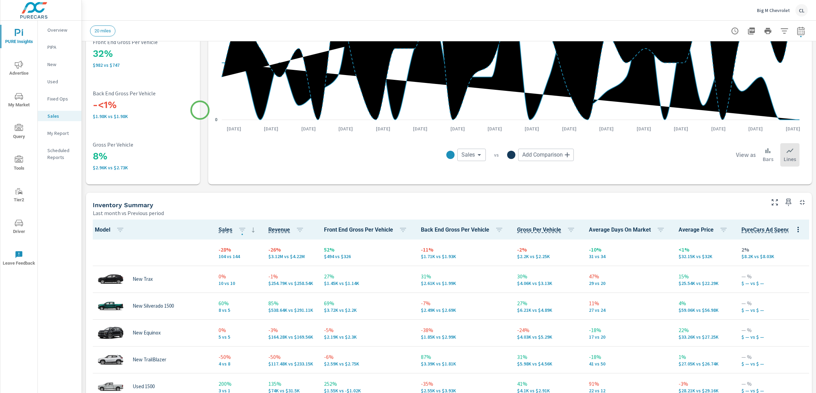
scroll to position [178, 0]
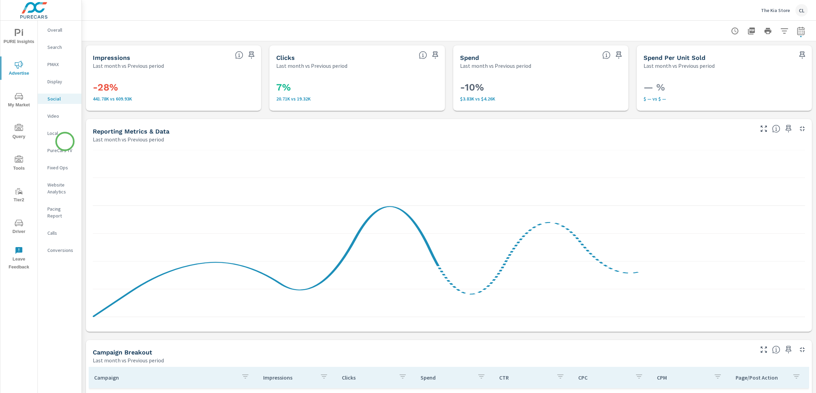
click at [65, 141] on nav "Overall Search PMAX Display Social Video Local PureCars TV Fixed Ops Website An…" at bounding box center [60, 143] width 44 height 244
click at [63, 150] on p "PureCars TV" at bounding box center [61, 150] width 29 height 7
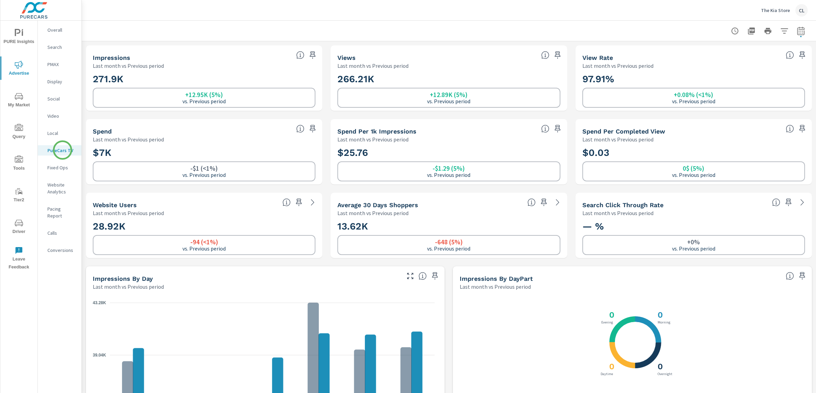
scroll to position [0, 0]
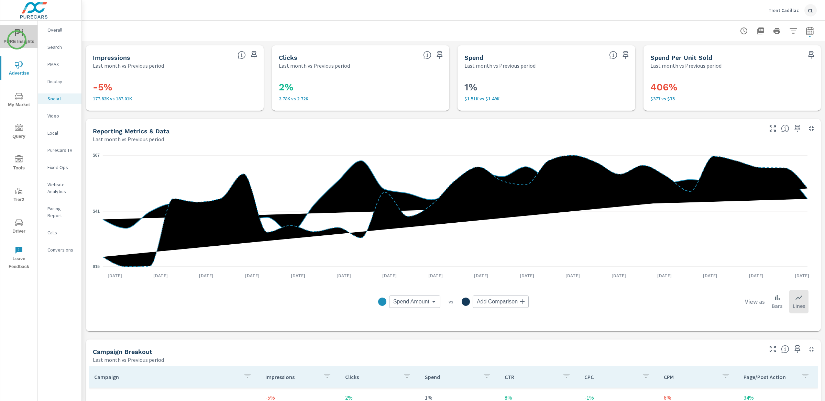
click at [17, 40] on span "PURE Insights" at bounding box center [18, 37] width 33 height 17
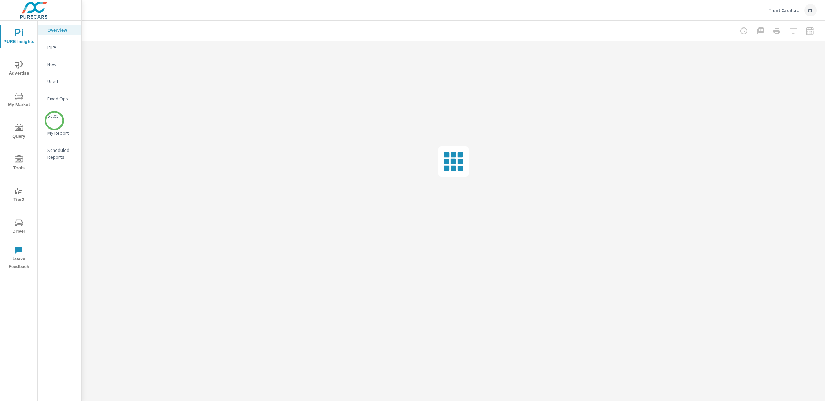
click at [58, 112] on div "Sales" at bounding box center [60, 116] width 44 height 10
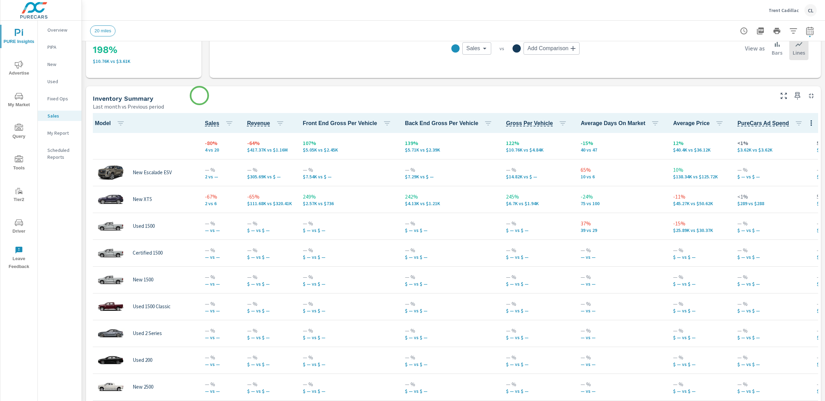
scroll to position [254, 0]
click at [48, 29] on p "Overview" at bounding box center [61, 29] width 29 height 7
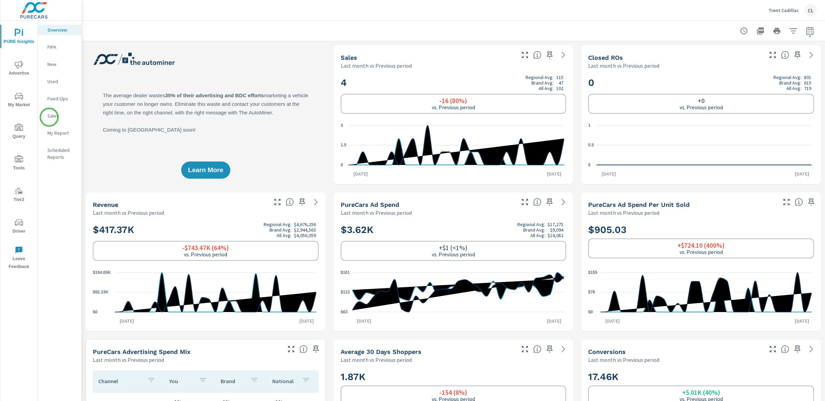
click at [49, 117] on p "Sales" at bounding box center [61, 115] width 29 height 7
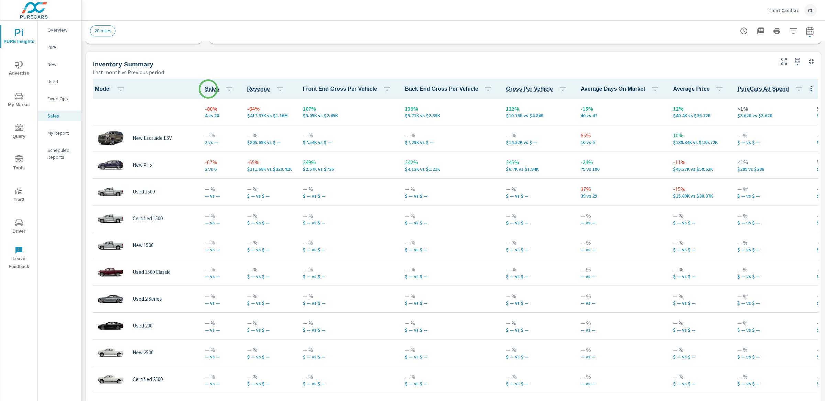
scroll to position [288, 0]
click at [790, 29] on icon "button" at bounding box center [793, 30] width 7 height 5
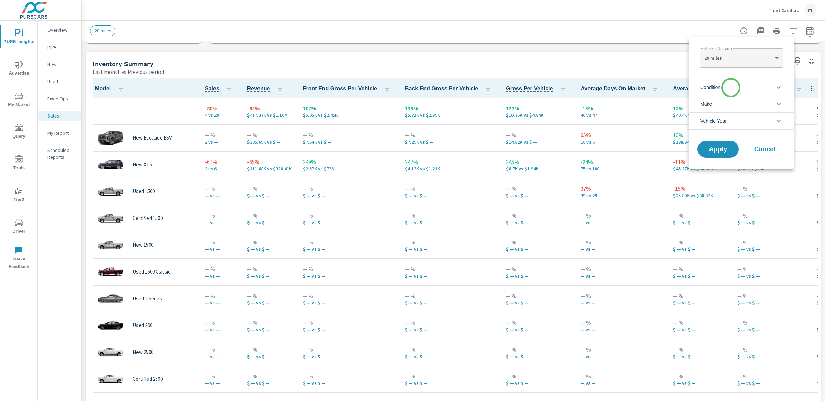
click at [730, 86] on li "Condition" at bounding box center [741, 87] width 104 height 17
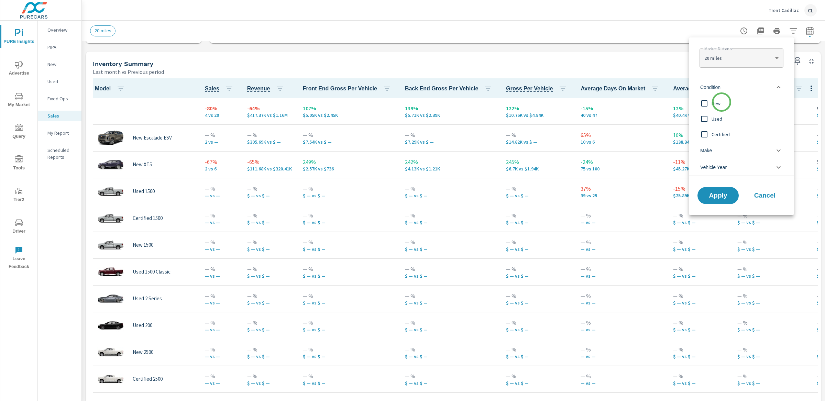
click at [721, 103] on span "New" at bounding box center [749, 103] width 75 height 8
click at [726, 150] on li "Make" at bounding box center [741, 150] width 104 height 17
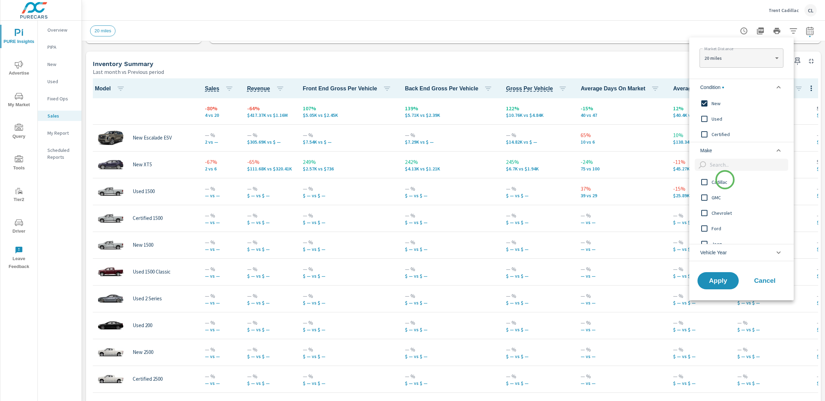
click at [725, 181] on span "Cadillac" at bounding box center [749, 182] width 75 height 8
click at [717, 281] on span "Apply" at bounding box center [718, 280] width 28 height 7
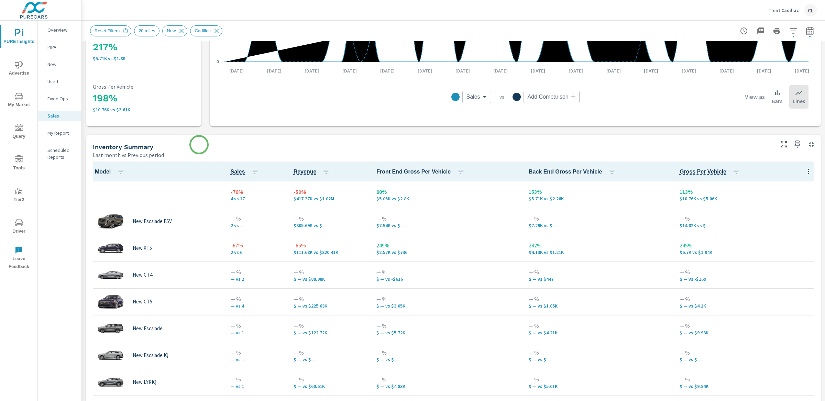
scroll to position [230, 0]
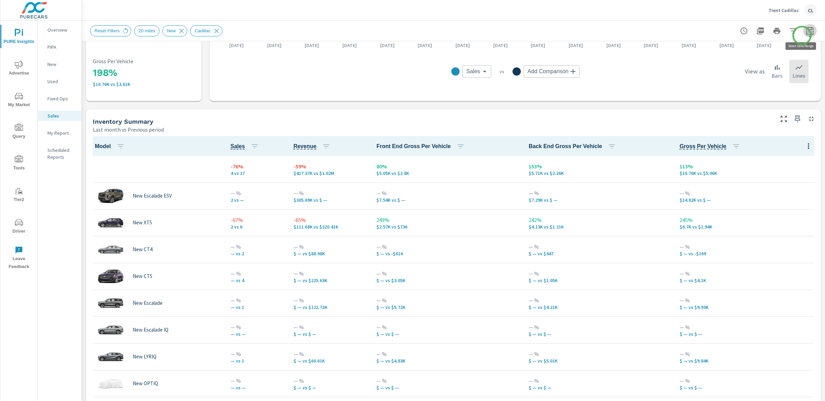
click at [803, 35] on button "button" at bounding box center [810, 31] width 14 height 14
select select "Last month"
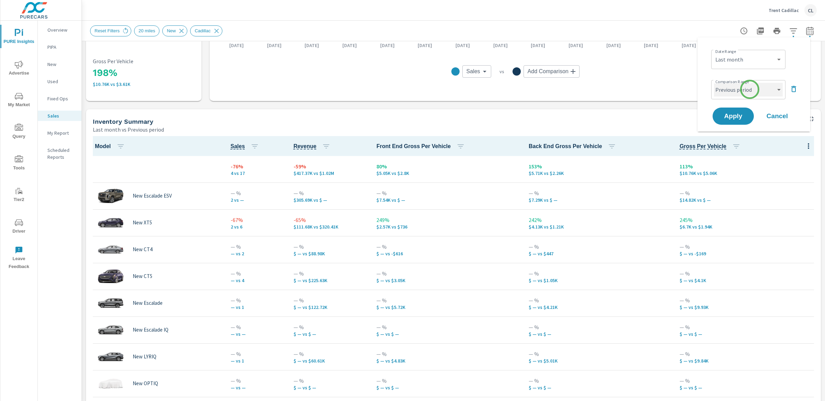
click at [750, 89] on select "Custom Previous period Previous month Previous year" at bounding box center [748, 90] width 69 height 14
click at [714, 83] on select "Custom Previous period Previous month Previous year" at bounding box center [748, 90] width 69 height 14
select select "Previous year"
click at [736, 115] on span "Apply" at bounding box center [733, 116] width 28 height 7
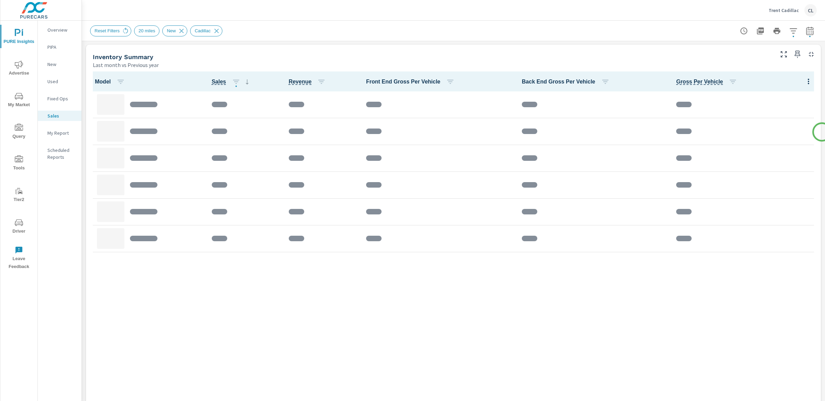
scroll to position [297, 0]
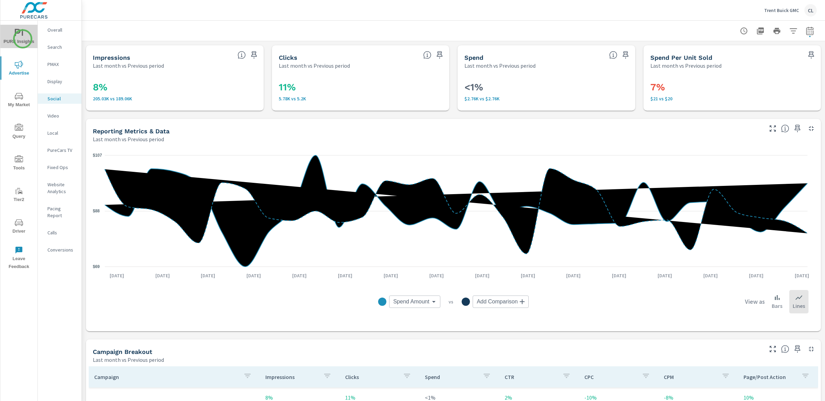
click at [23, 39] on span "PURE Insights" at bounding box center [18, 37] width 33 height 17
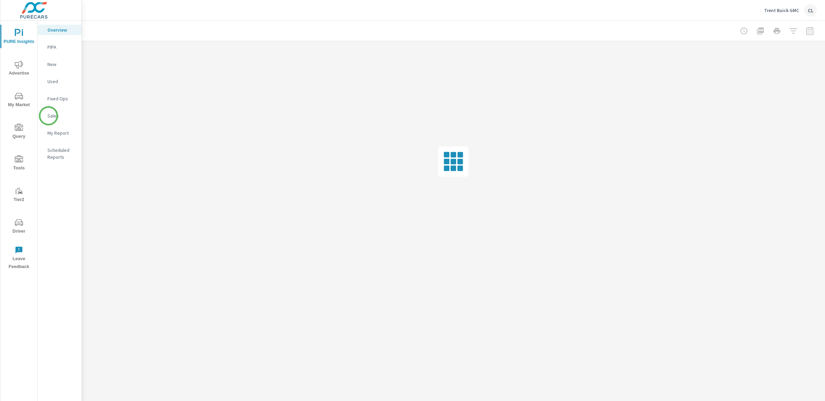
click at [49, 116] on p "Sales" at bounding box center [61, 115] width 29 height 7
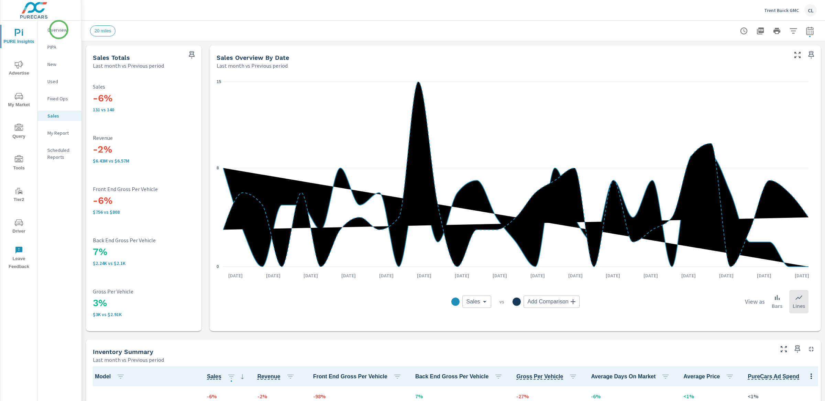
click at [58, 29] on p "Overview" at bounding box center [61, 29] width 29 height 7
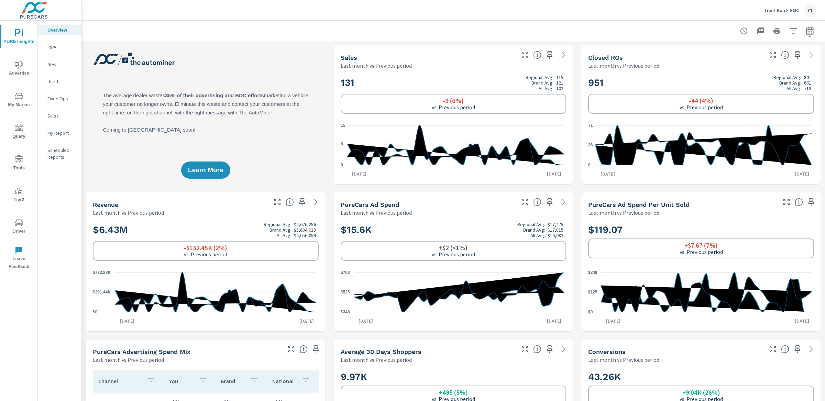
scroll to position [0, 0]
click at [51, 114] on p "Sales" at bounding box center [61, 115] width 29 height 7
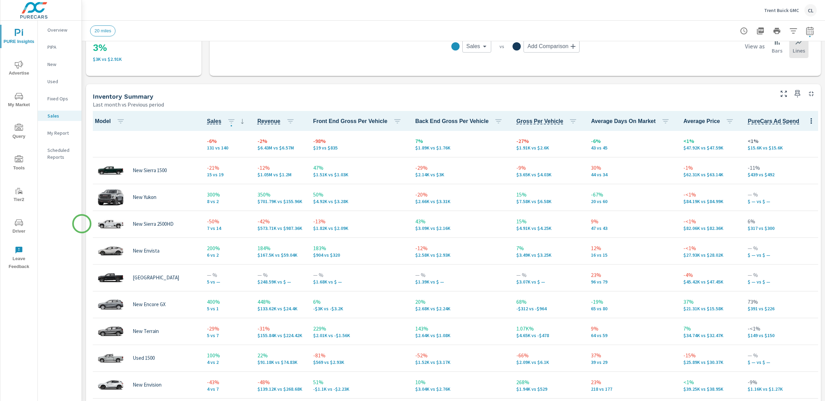
scroll to position [284, 0]
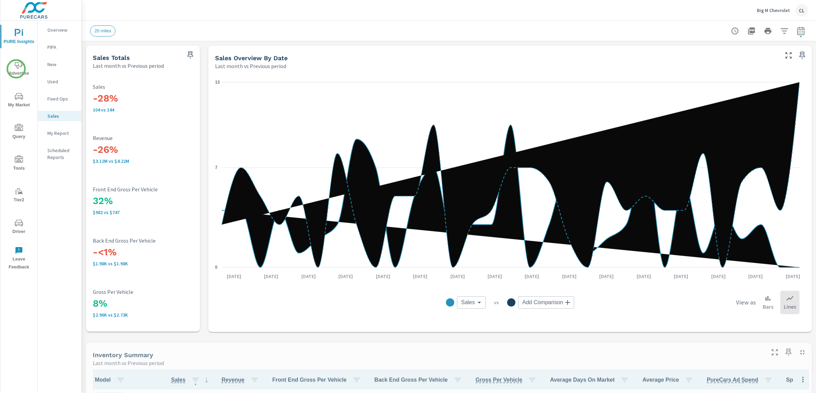
click at [16, 68] on span "Advertise" at bounding box center [18, 68] width 33 height 17
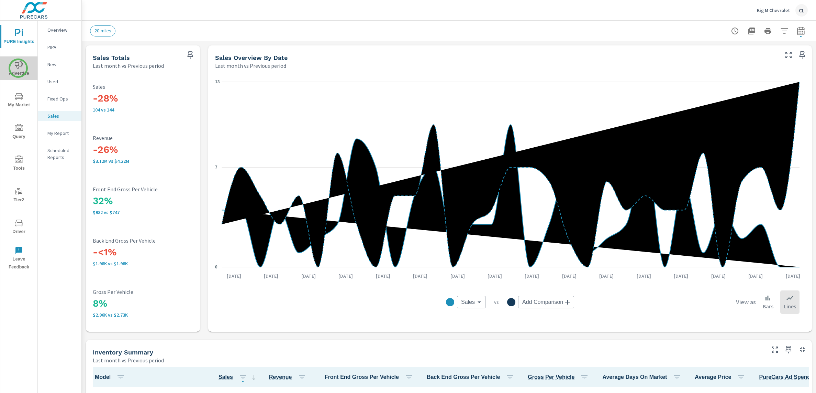
click at [18, 68] on icon "nav menu" at bounding box center [19, 64] width 8 height 8
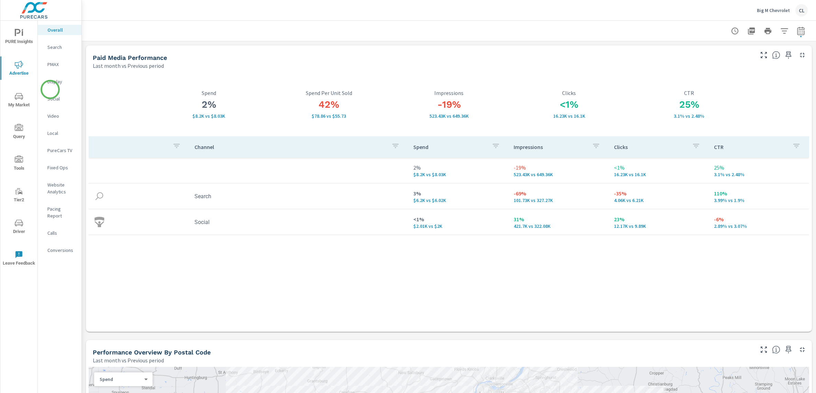
click at [50, 89] on nav "Overall Search PMAX Display Social Video Local PureCars TV Fixed Ops Website An…" at bounding box center [60, 143] width 44 height 244
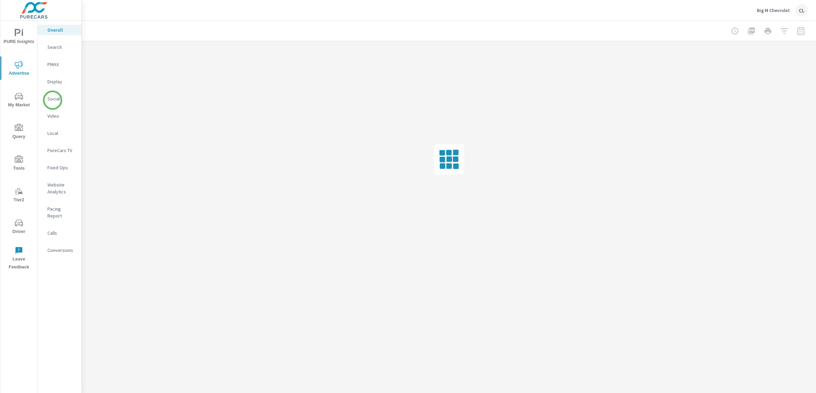
click at [52, 99] on p "Social" at bounding box center [61, 98] width 29 height 7
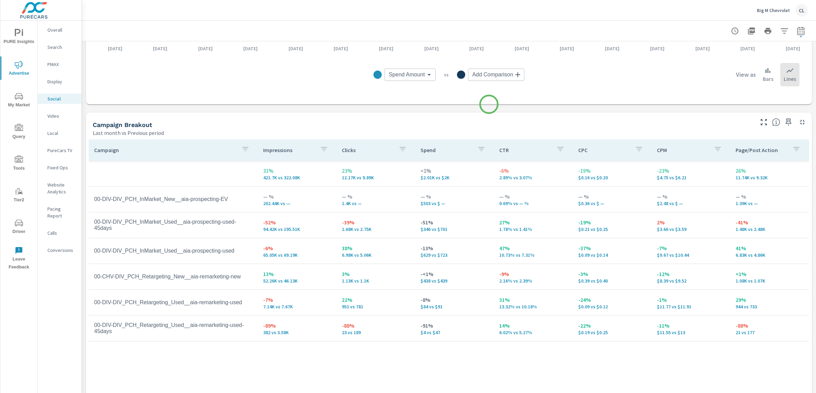
scroll to position [237, 0]
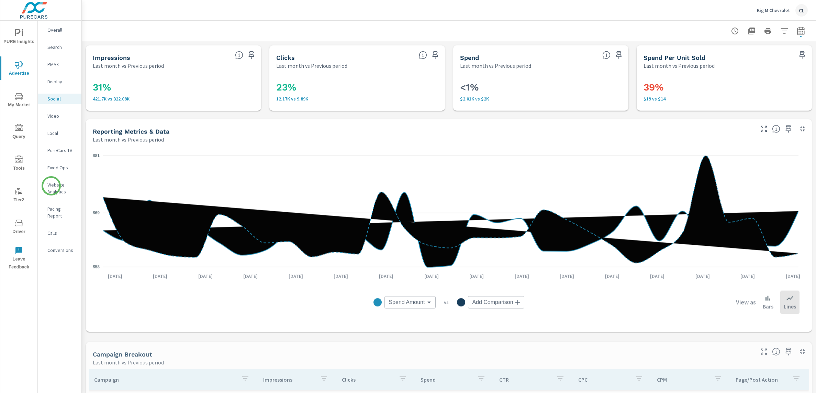
click at [51, 186] on p "Website Analytics" at bounding box center [61, 188] width 29 height 14
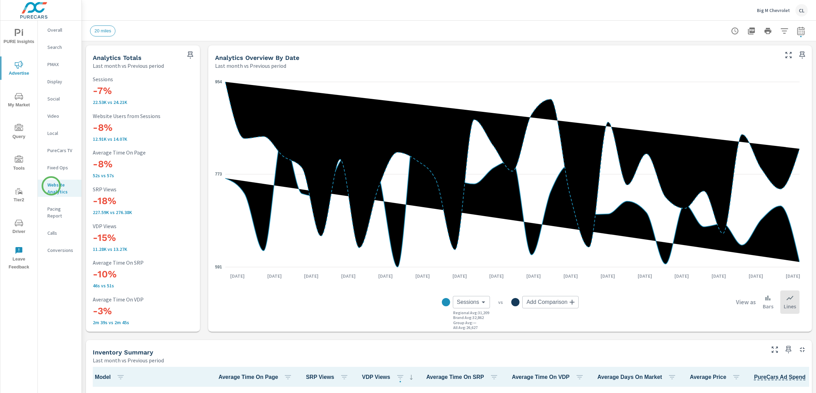
scroll to position [0, 0]
click at [781, 30] on icon "button" at bounding box center [785, 31] width 8 height 8
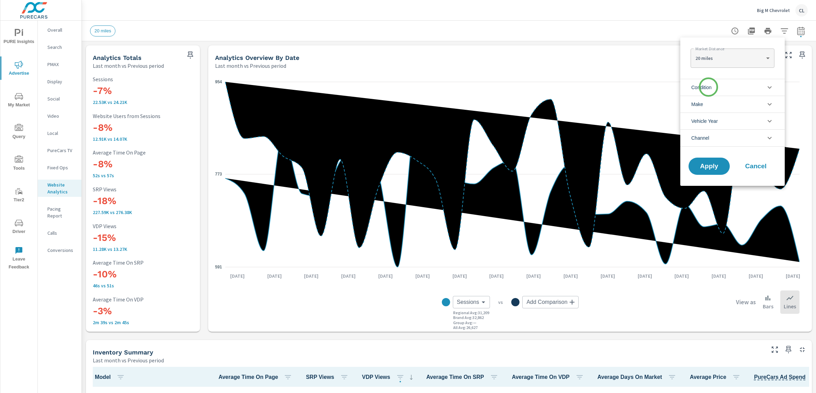
click at [709, 87] on span "Condition" at bounding box center [702, 87] width 20 height 16
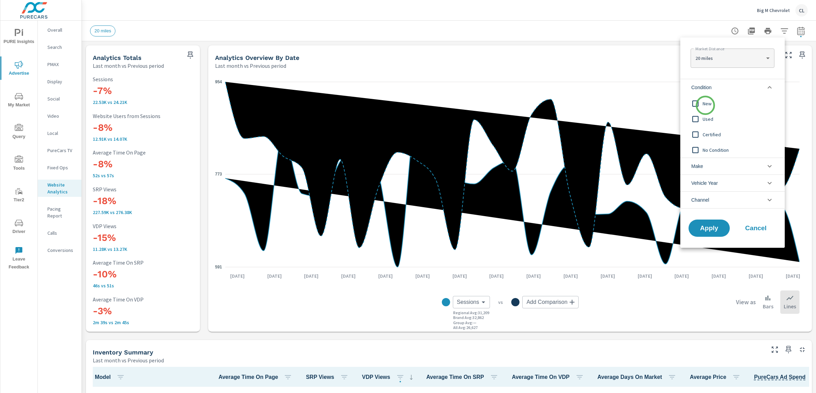
click at [706, 105] on span "New" at bounding box center [740, 103] width 75 height 8
click at [714, 164] on li "Make" at bounding box center [733, 165] width 104 height 17
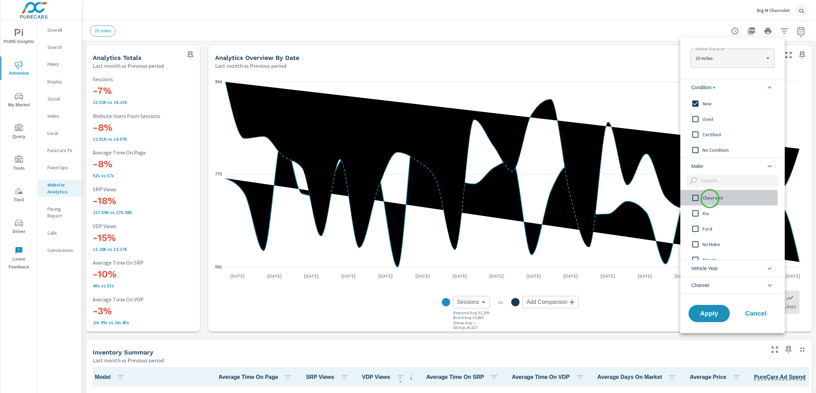
click at [710, 198] on span "Chevrolet" at bounding box center [740, 198] width 75 height 8
click at [718, 311] on span "Apply" at bounding box center [709, 313] width 28 height 7
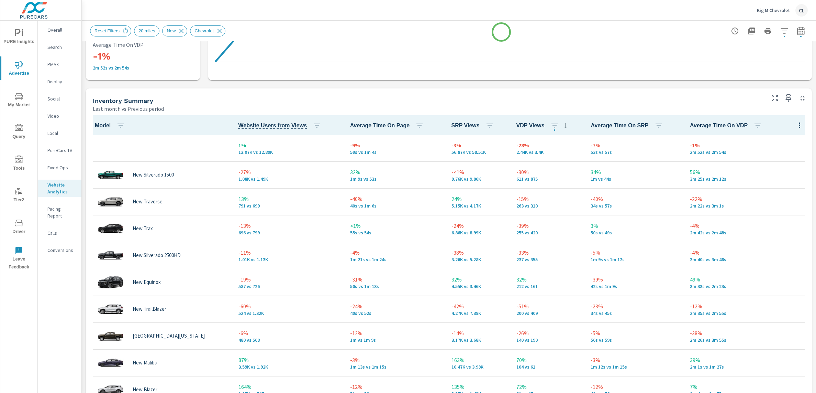
scroll to position [320, 0]
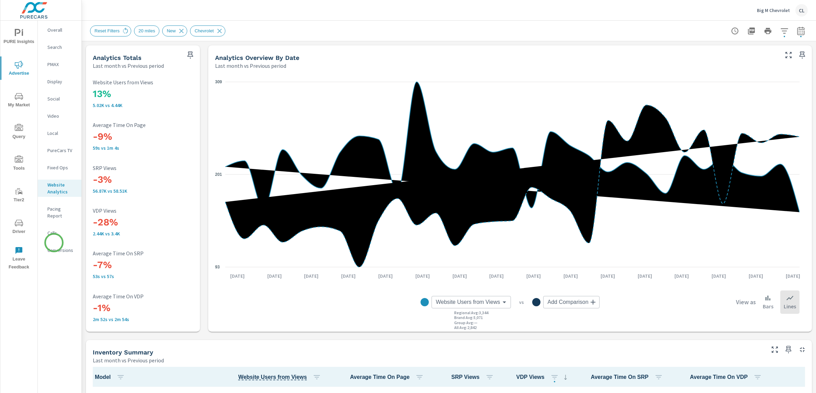
scroll to position [0, 0]
click at [59, 235] on nav "Overall Search PMAX Display Social Video Local PureCars TV Fixed Ops Website An…" at bounding box center [60, 143] width 44 height 244
click at [57, 230] on div "Calls" at bounding box center [60, 233] width 44 height 10
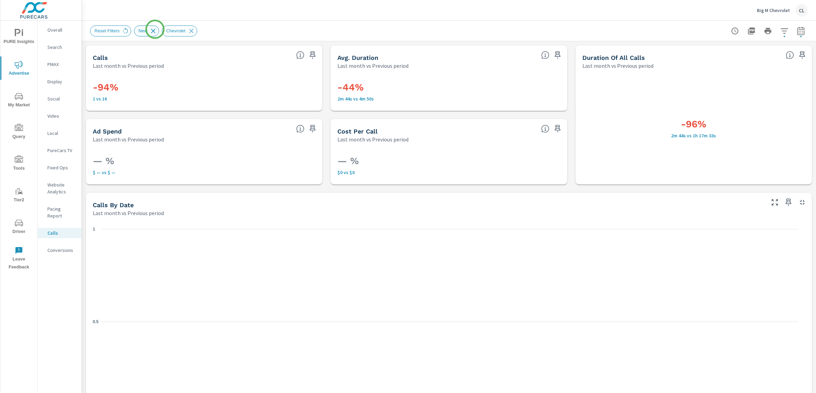
click at [155, 29] on icon at bounding box center [154, 31] width 8 height 8
click at [165, 30] on icon at bounding box center [163, 31] width 4 height 4
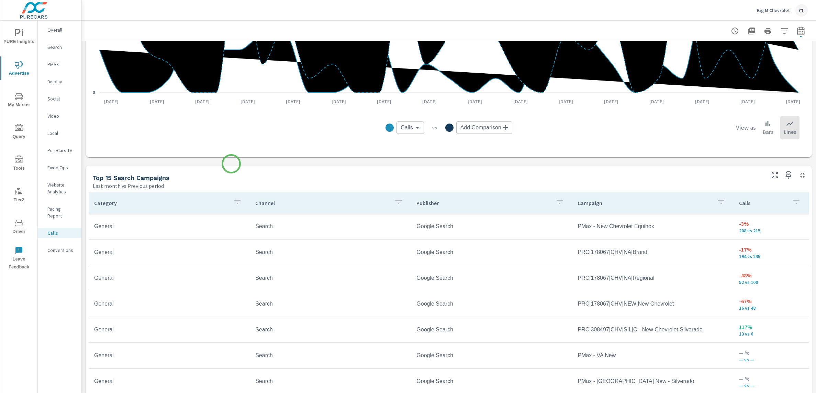
scroll to position [345, 0]
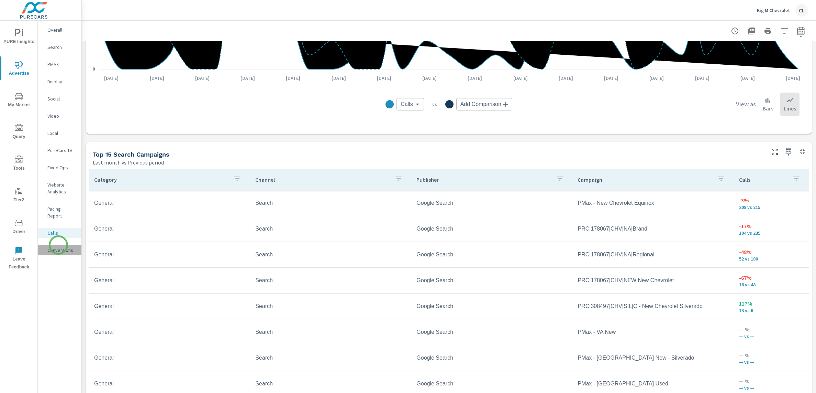
click at [58, 246] on p "Conversions" at bounding box center [61, 249] width 29 height 7
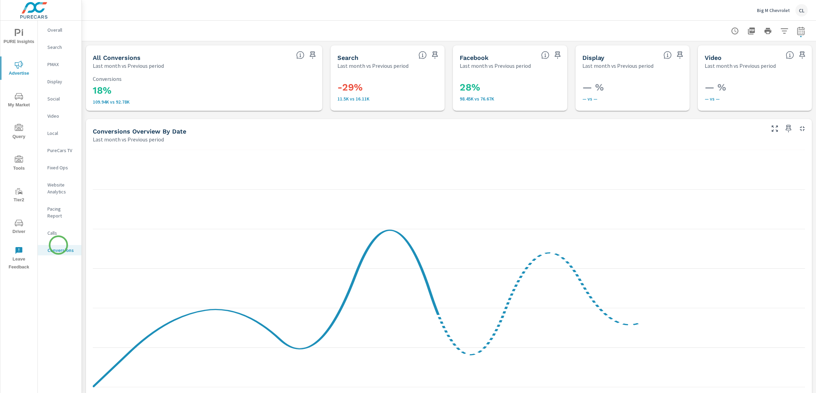
scroll to position [206, 0]
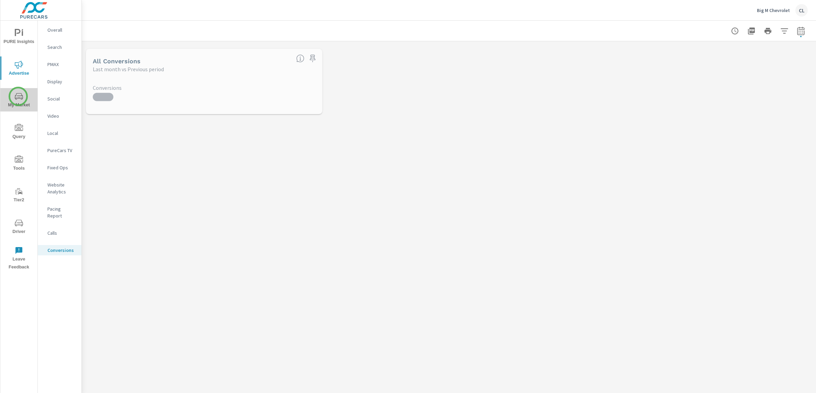
click at [18, 96] on icon "nav menu" at bounding box center [19, 96] width 8 height 8
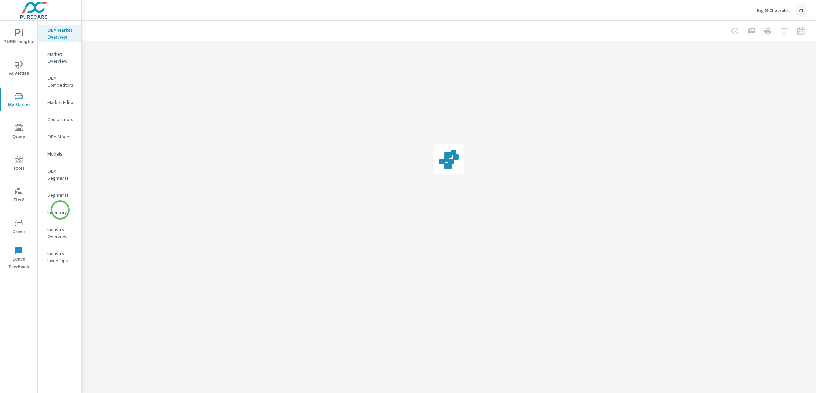
click at [60, 209] on p "Inventory" at bounding box center [61, 212] width 29 height 7
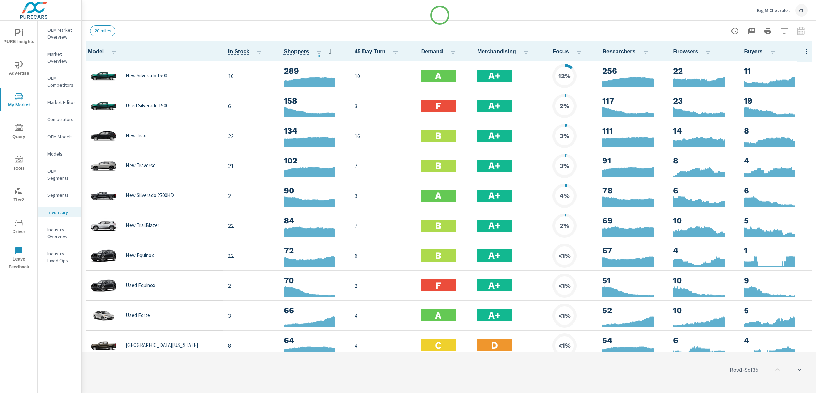
scroll to position [0, 0]
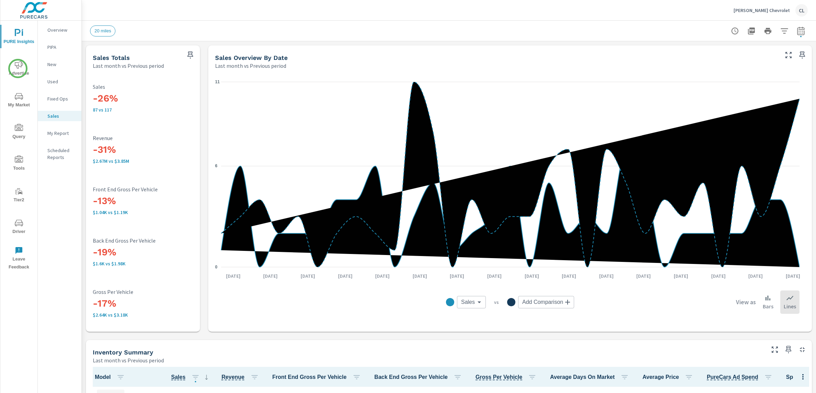
click at [16, 69] on span "Advertise" at bounding box center [18, 68] width 33 height 17
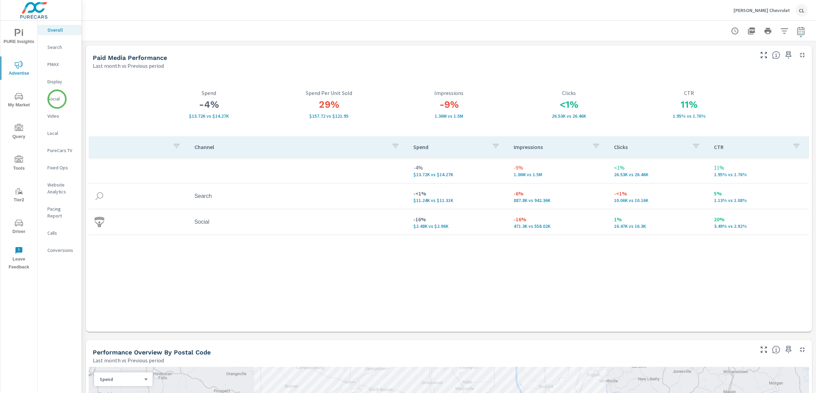
click at [57, 99] on p "Social" at bounding box center [61, 98] width 29 height 7
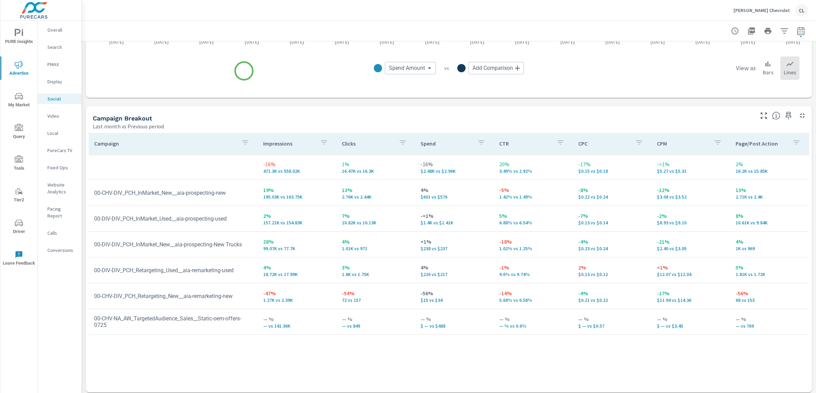
scroll to position [237, 0]
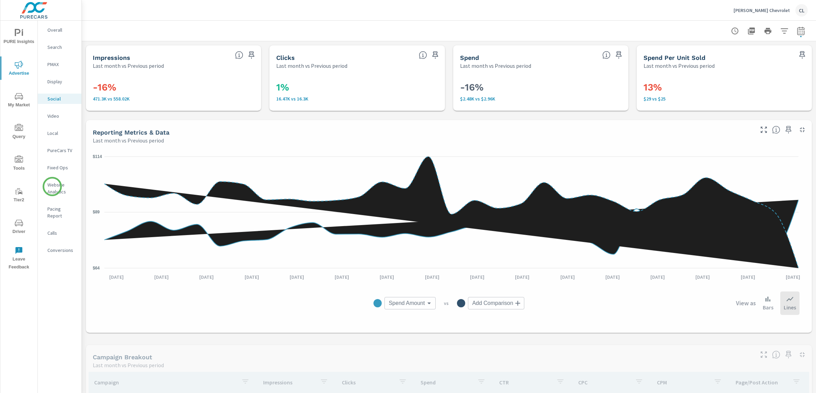
click at [52, 186] on p "Website Analytics" at bounding box center [61, 188] width 29 height 14
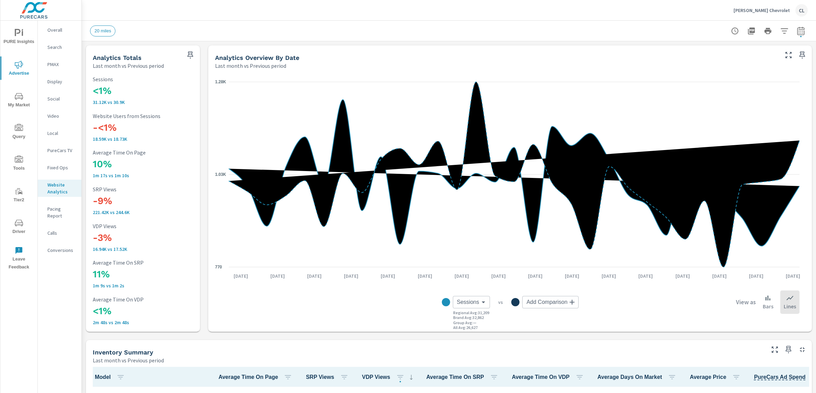
scroll to position [0, 0]
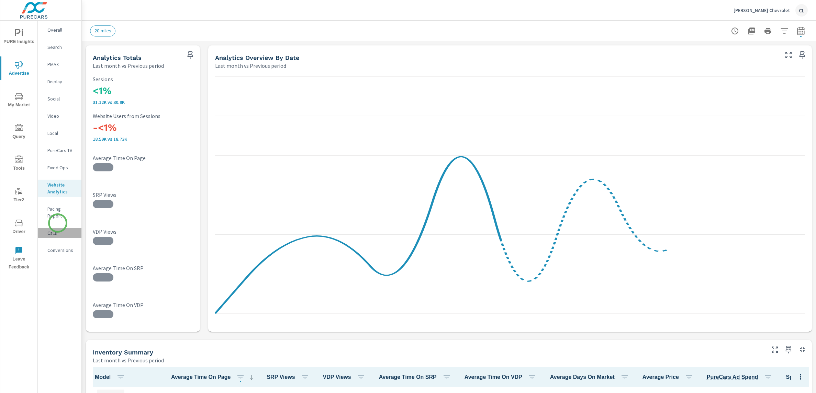
click at [58, 229] on p "Calls" at bounding box center [61, 232] width 29 height 7
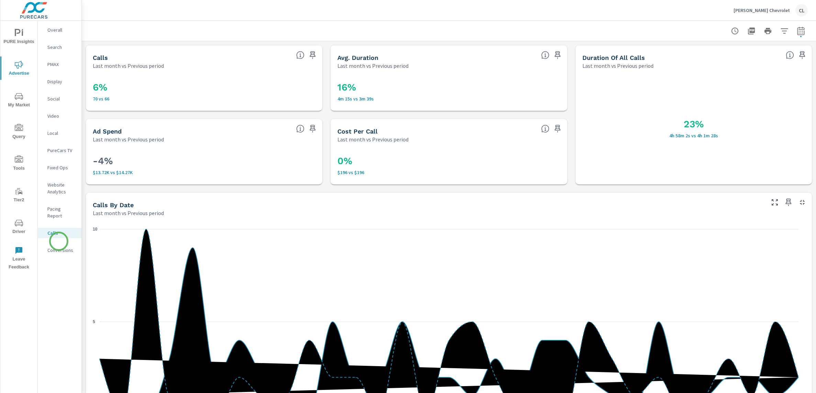
click at [59, 246] on p "Conversions" at bounding box center [61, 249] width 29 height 7
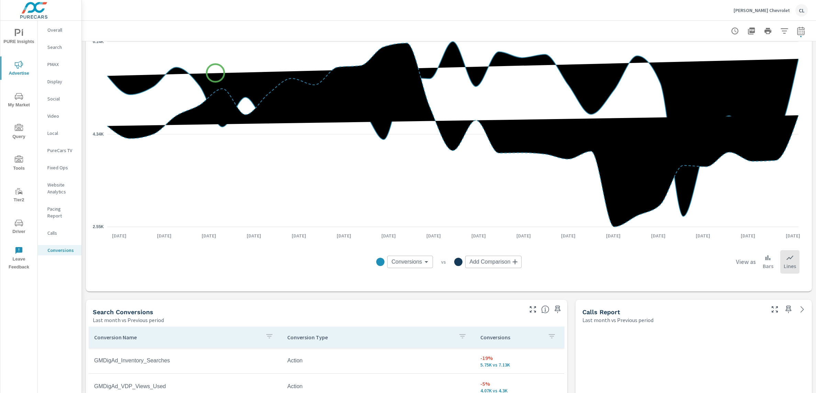
scroll to position [332, 0]
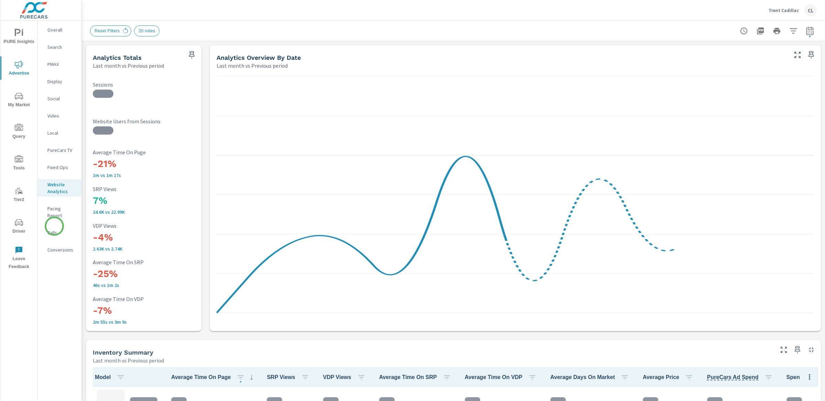
click at [54, 229] on p "Calls" at bounding box center [61, 232] width 29 height 7
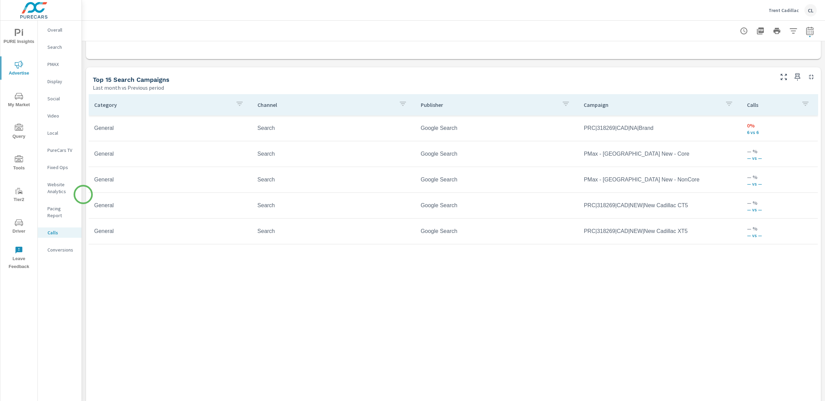
scroll to position [433, 0]
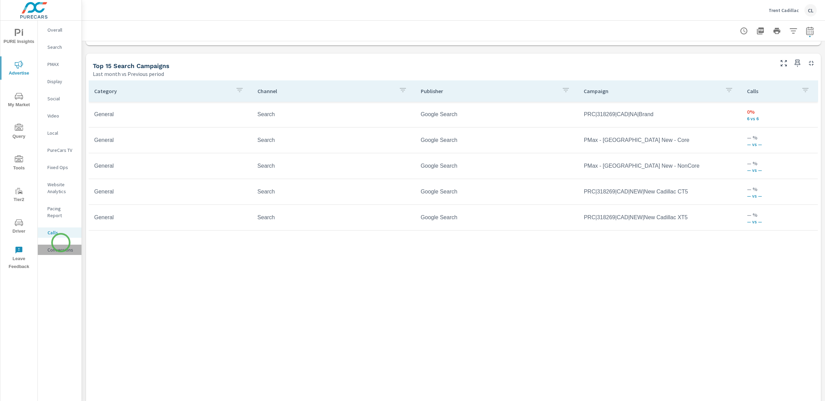
click at [61, 246] on p "Conversions" at bounding box center [61, 249] width 29 height 7
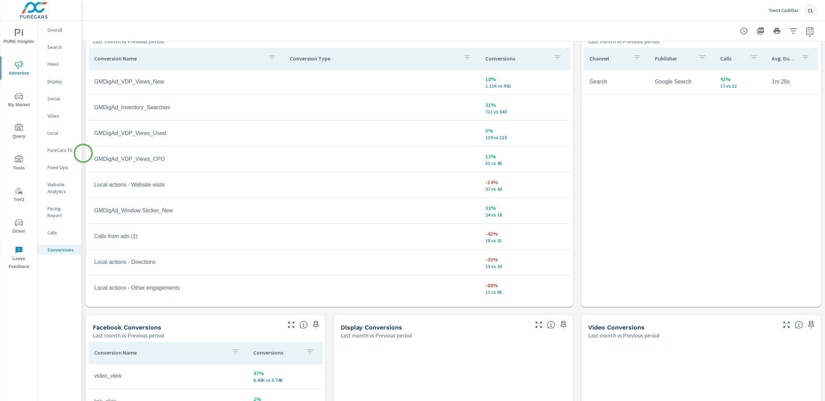
scroll to position [399, 0]
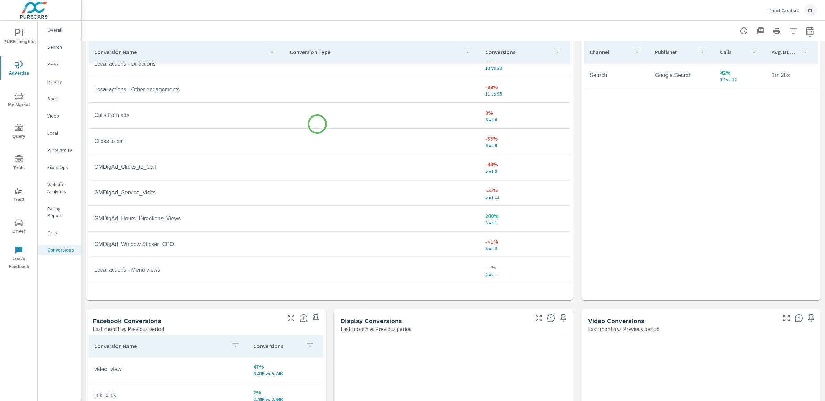
scroll to position [291, 0]
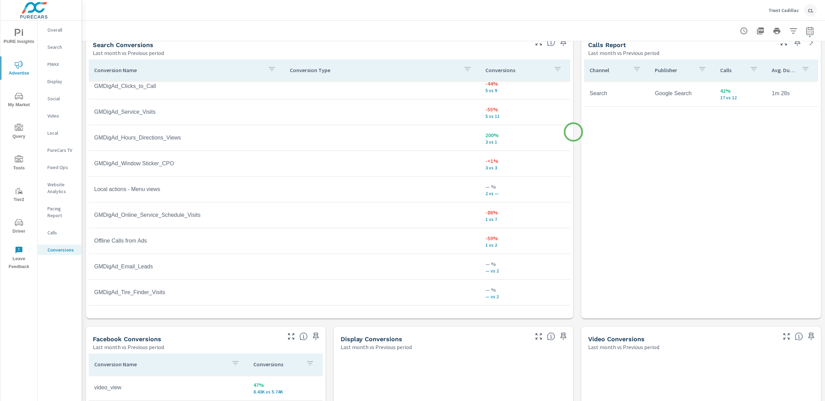
scroll to position [337, 0]
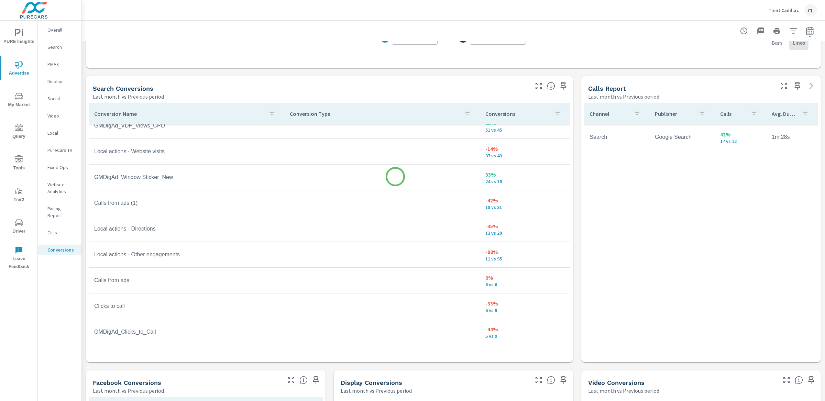
scroll to position [30, 0]
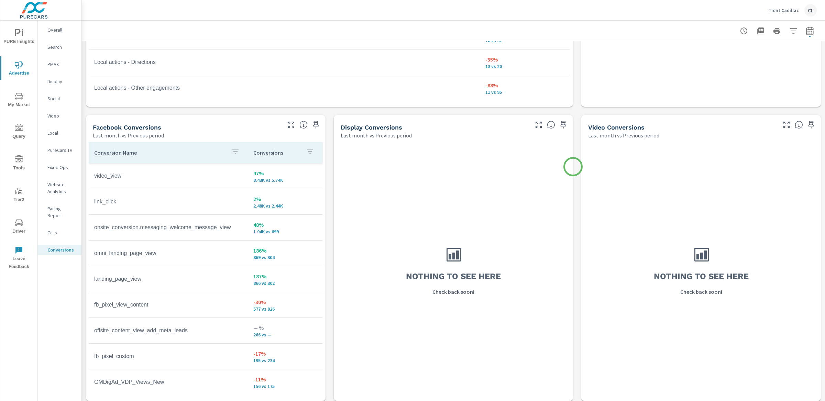
scroll to position [596, 0]
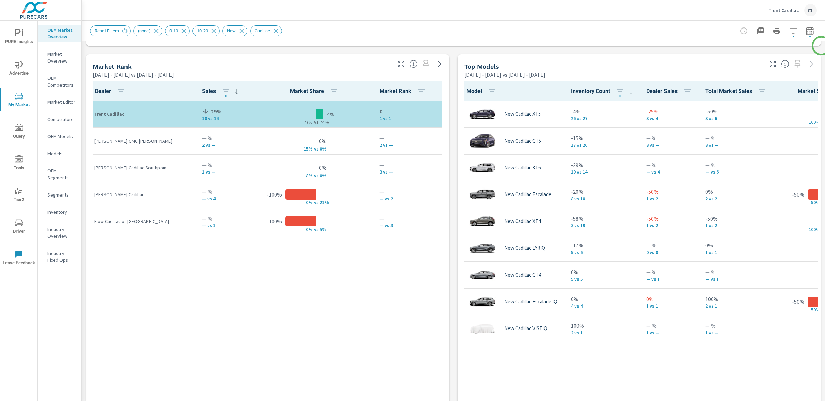
scroll to position [439, 0]
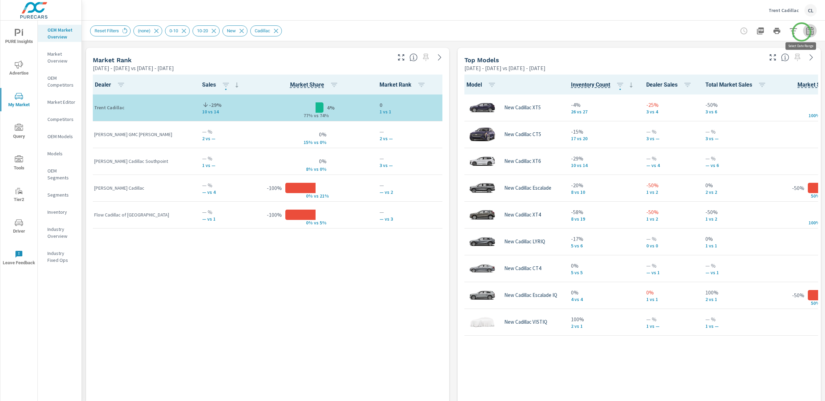
click at [806, 32] on icon "button" at bounding box center [810, 31] width 8 height 8
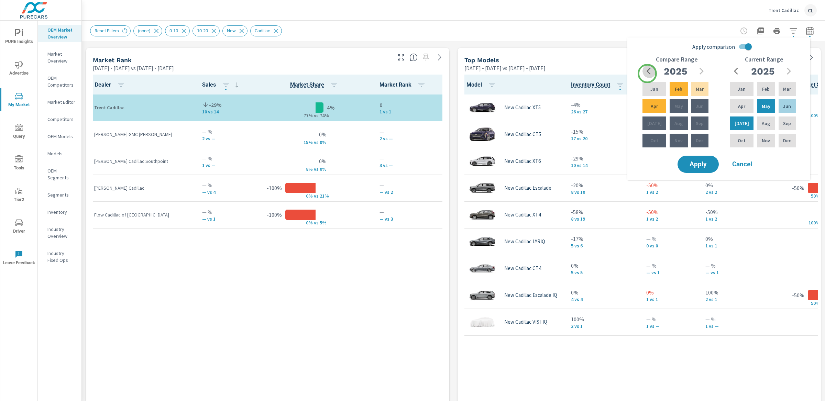
click at [647, 74] on icon "button" at bounding box center [651, 71] width 8 height 8
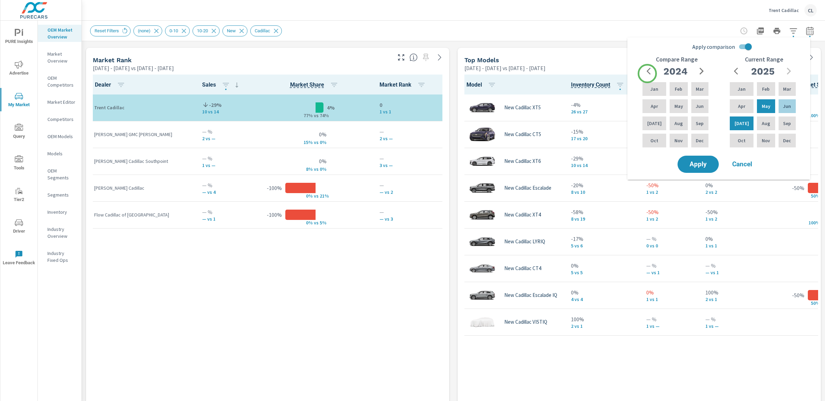
click at [647, 74] on icon "button" at bounding box center [651, 71] width 8 height 8
click at [705, 72] on icon "button" at bounding box center [701, 71] width 8 height 8
click at [680, 104] on div "May" at bounding box center [678, 106] width 21 height 16
click at [655, 123] on p "Jul" at bounding box center [654, 123] width 14 height 7
click at [701, 164] on span "Apply" at bounding box center [698, 164] width 28 height 7
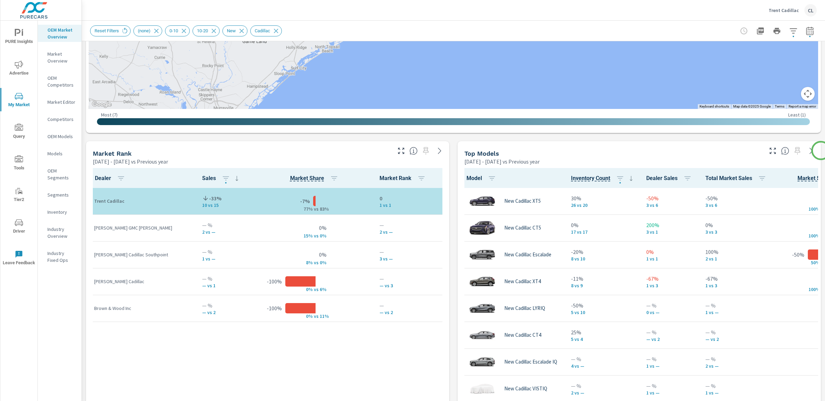
scroll to position [359, 0]
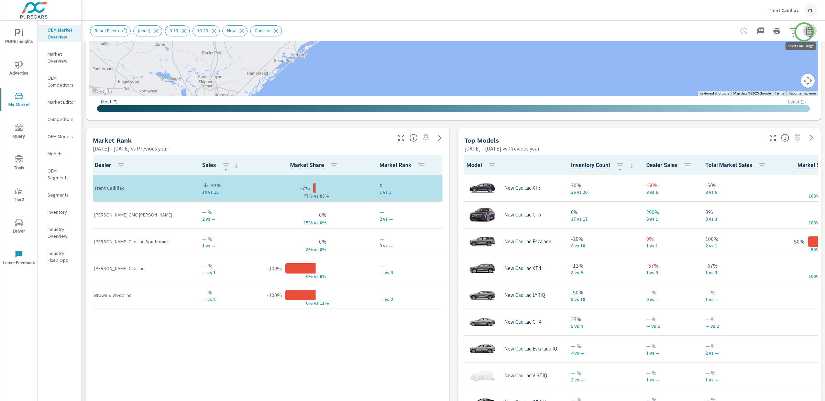
click at [806, 32] on icon "button" at bounding box center [810, 31] width 8 height 8
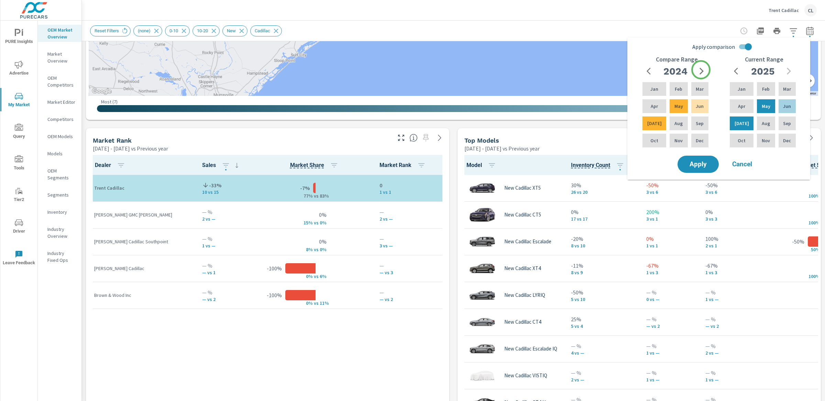
click at [701, 70] on icon "button" at bounding box center [701, 71] width 4 height 7
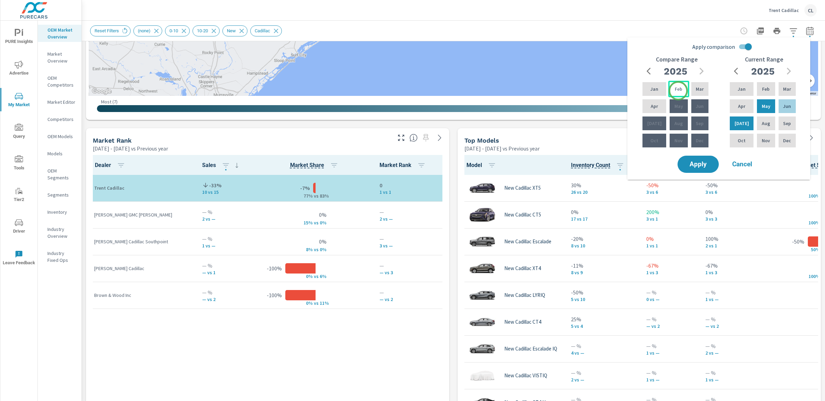
click at [677, 90] on p "Feb" at bounding box center [679, 89] width 8 height 7
click at [658, 106] on div "Apr" at bounding box center [654, 106] width 26 height 16
click at [698, 163] on span "Apply" at bounding box center [698, 164] width 28 height 7
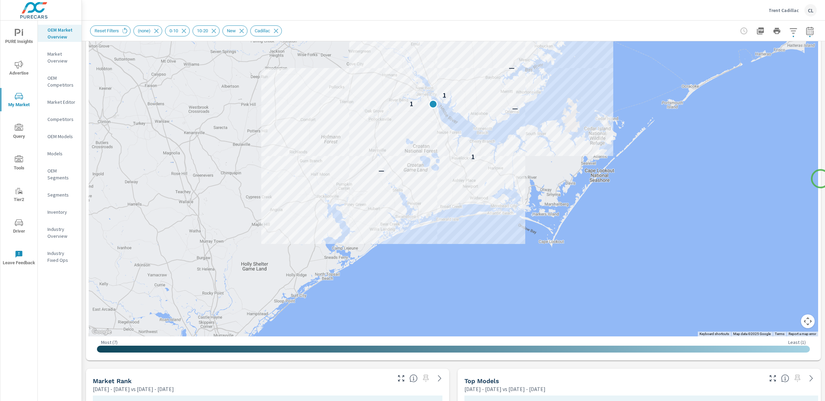
scroll to position [35, 0]
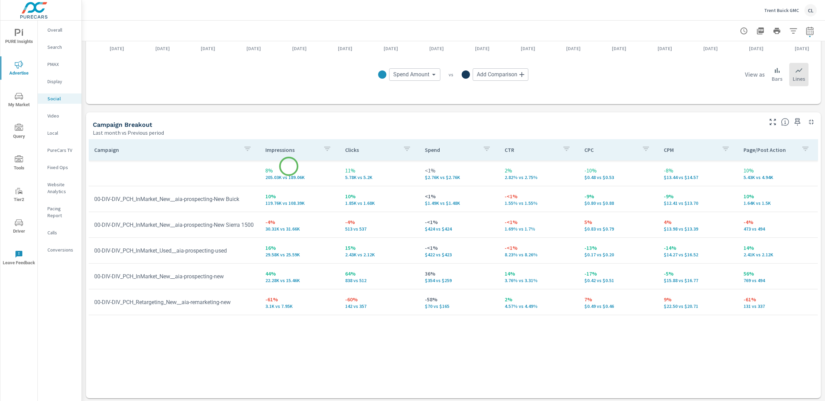
scroll to position [229, 0]
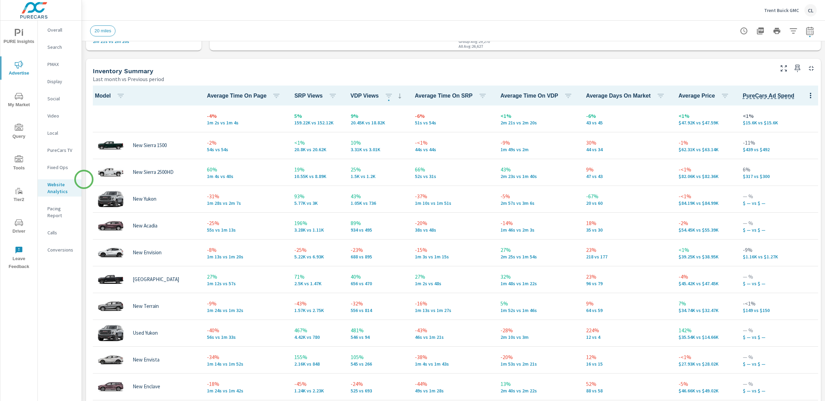
scroll to position [294, 0]
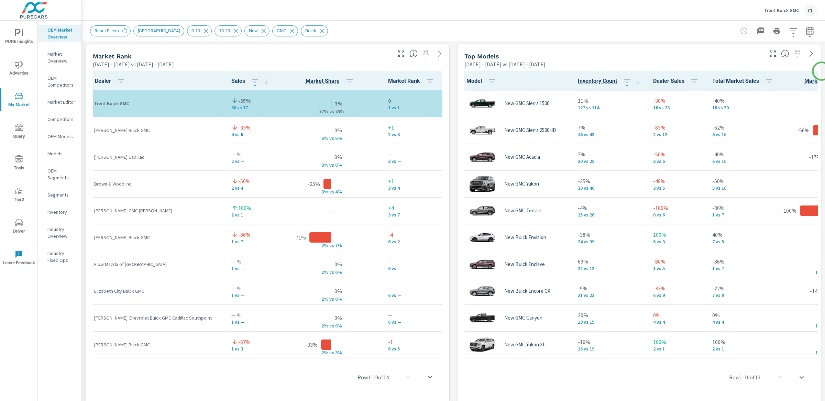
scroll to position [444, 0]
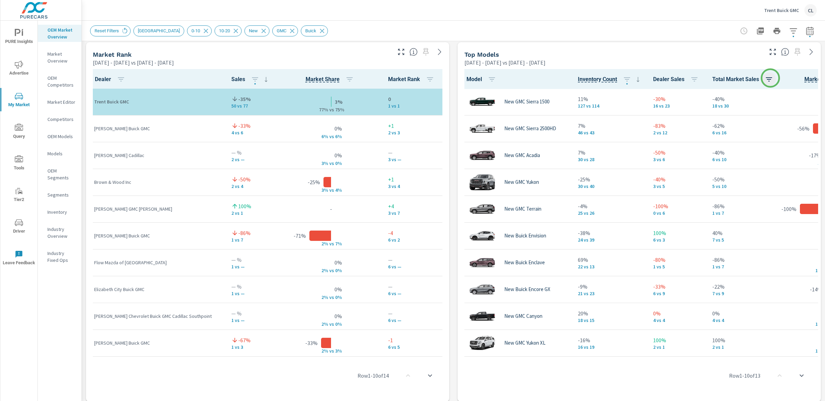
click at [770, 79] on icon "button" at bounding box center [769, 79] width 6 height 4
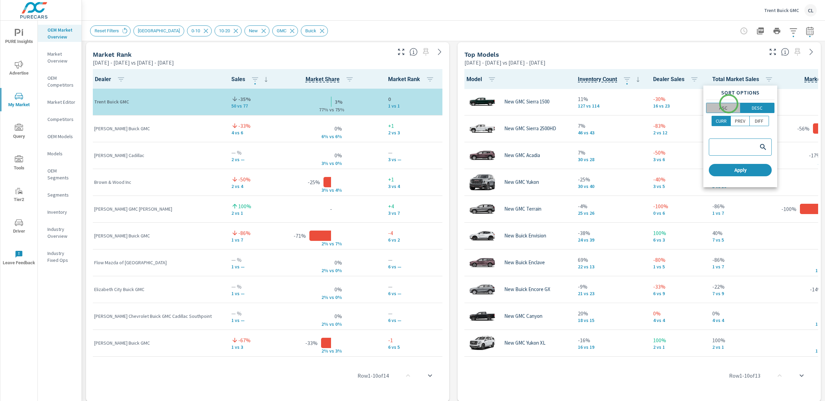
click at [729, 104] on button "ASC" at bounding box center [723, 108] width 34 height 10
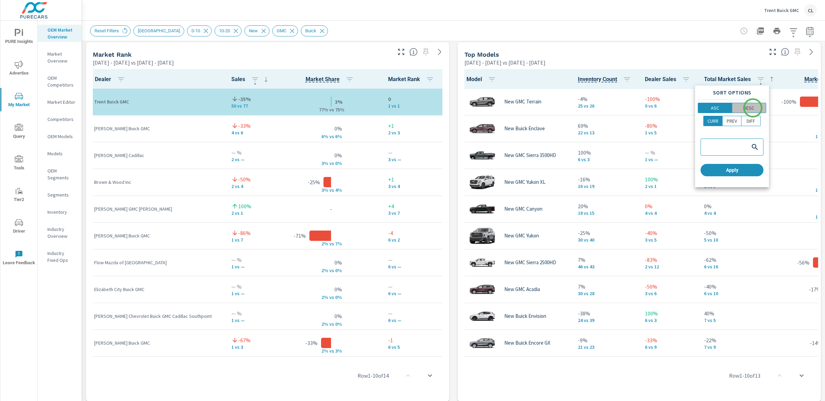
click at [753, 108] on p "DESC" at bounding box center [748, 107] width 11 height 7
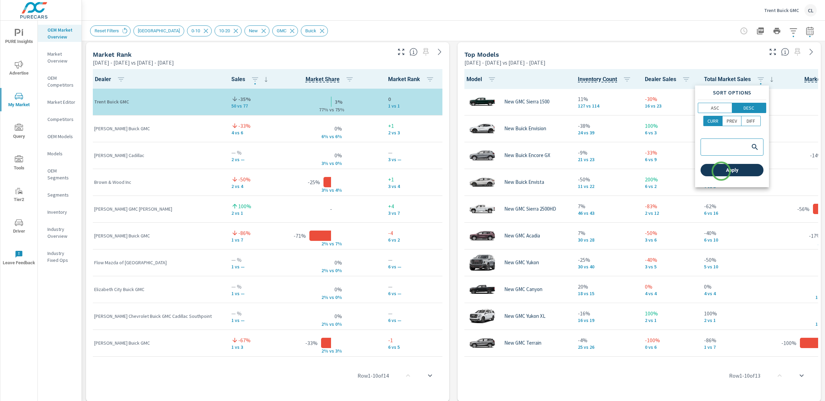
click at [721, 171] on span "Apply" at bounding box center [731, 170] width 57 height 6
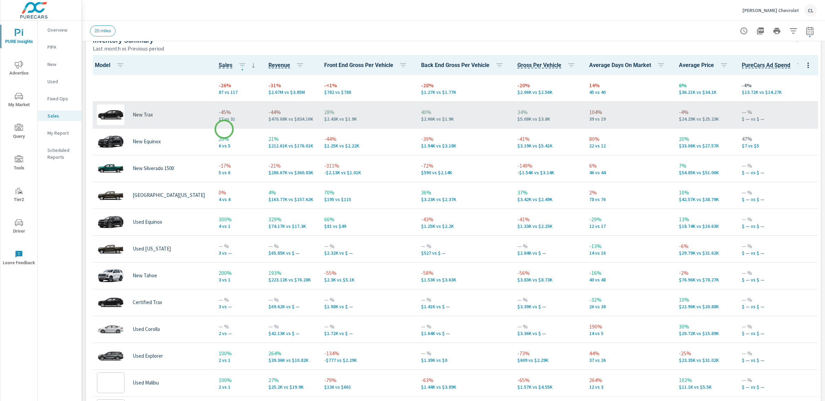
scroll to position [0, 0]
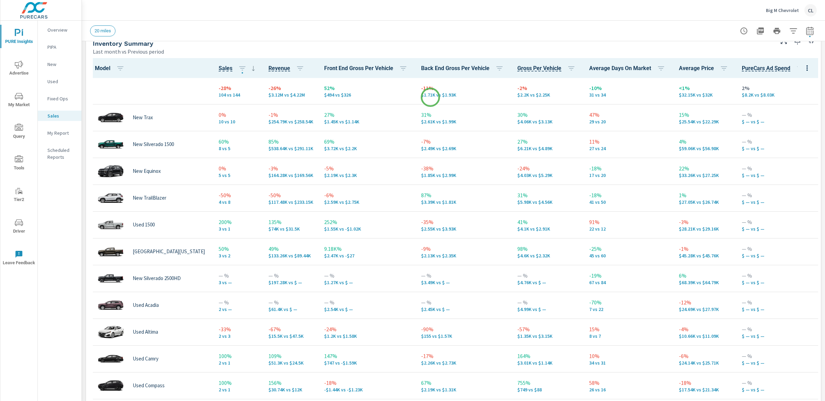
scroll to position [308, 0]
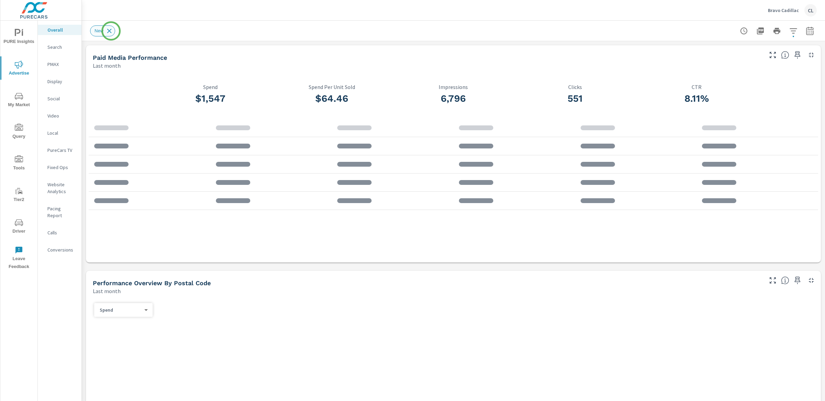
click at [111, 31] on icon at bounding box center [110, 31] width 8 height 8
click at [721, 32] on icon "button" at bounding box center [810, 31] width 8 height 8
select select "Last month"
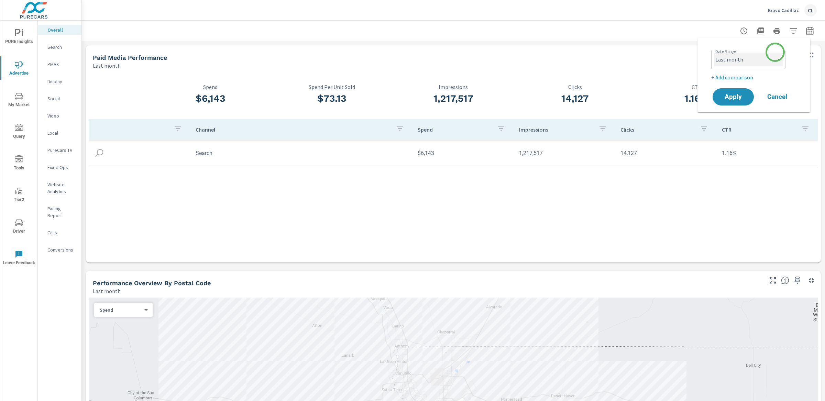
click at [721, 60] on select "Custom Yesterday Last week Last 7 days Last 14 days Last 30 days Last 45 days L…" at bounding box center [748, 60] width 69 height 14
click at [721, 79] on p "+ Add comparison" at bounding box center [755, 77] width 88 height 8
select select "Previous period"
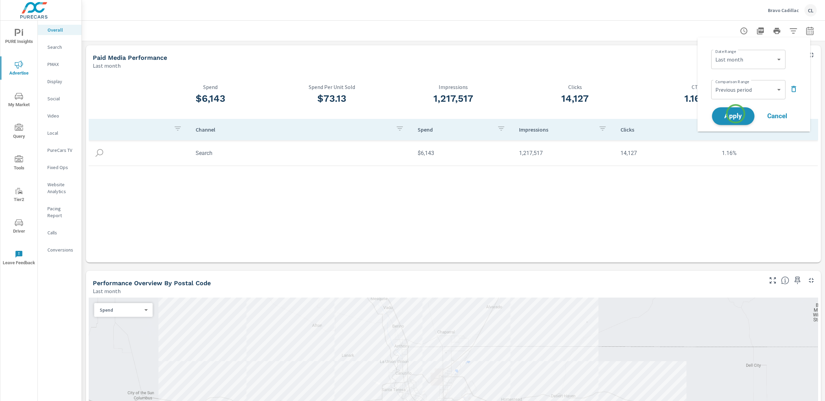
click at [721, 114] on span "Apply" at bounding box center [733, 116] width 28 height 7
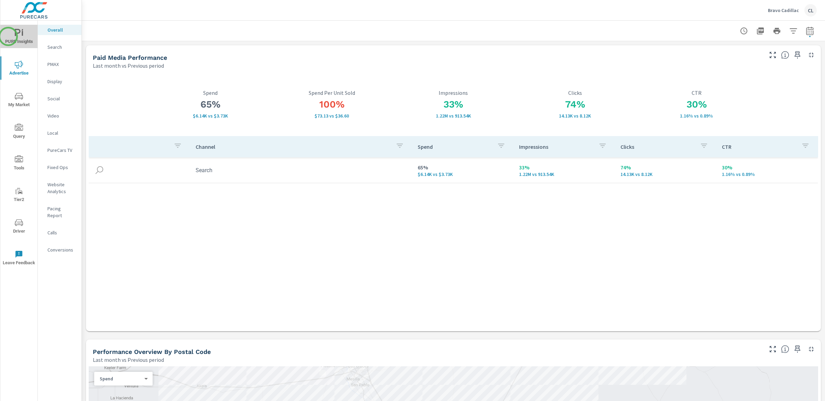
click at [8, 36] on span "PURE Insights" at bounding box center [18, 37] width 33 height 17
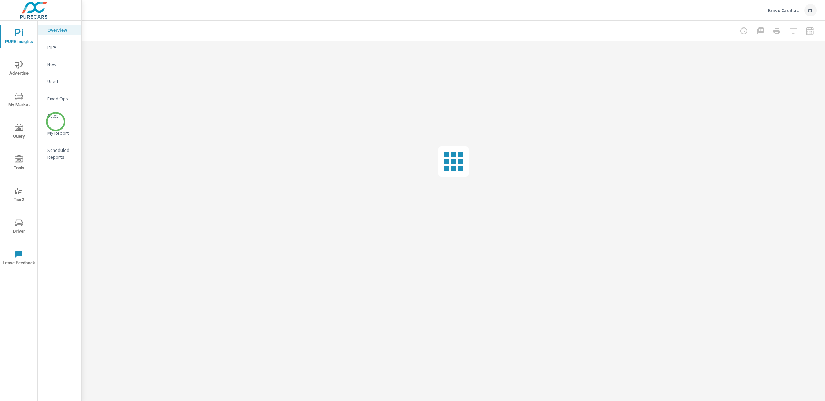
click at [56, 122] on nav "Overview PIPA New Used Fixed Ops Sales My Report Scheduled Reports" at bounding box center [60, 96] width 44 height 151
click at [57, 116] on p "Sales" at bounding box center [61, 115] width 29 height 7
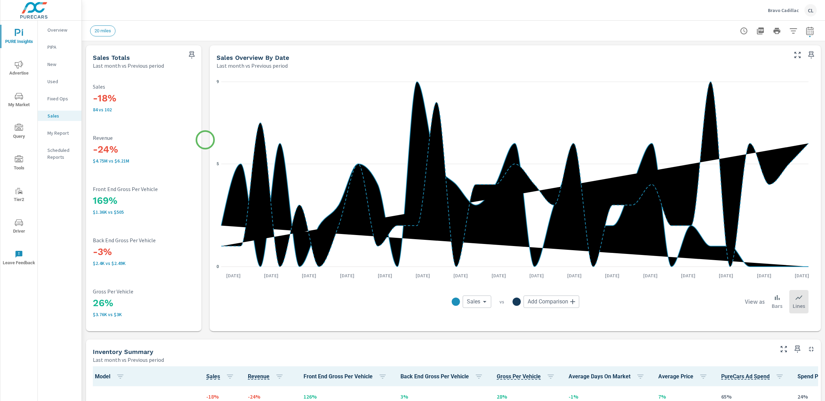
scroll to position [0, 0]
click at [20, 70] on span "Advertise" at bounding box center [18, 68] width 33 height 17
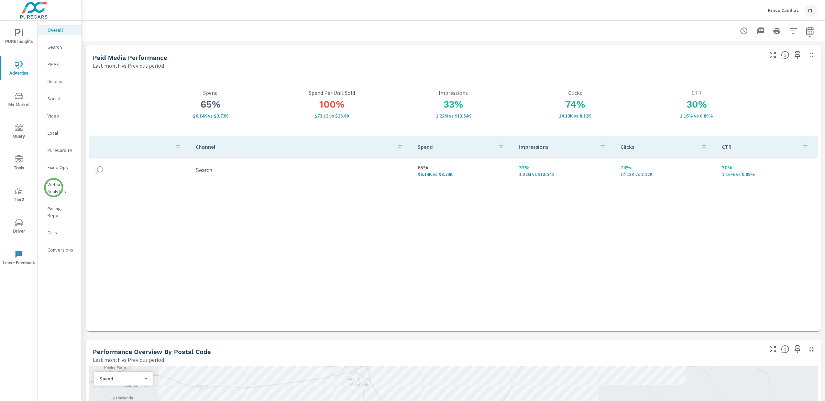
click at [54, 188] on p "Website Analytics" at bounding box center [61, 188] width 29 height 14
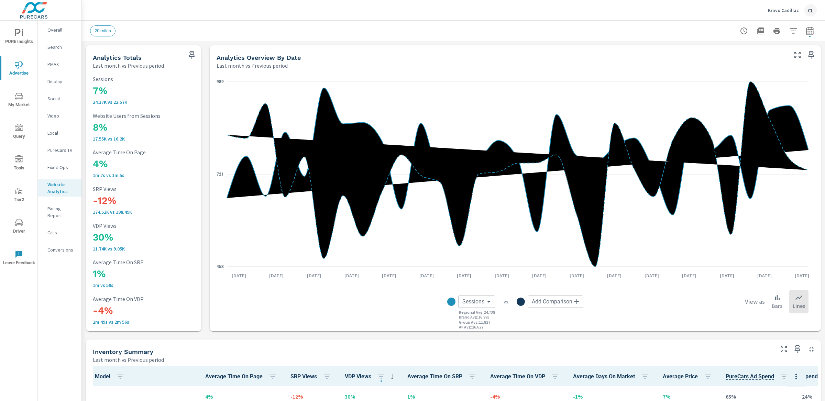
scroll to position [0, 0]
click at [721, 31] on icon "button" at bounding box center [793, 31] width 8 height 8
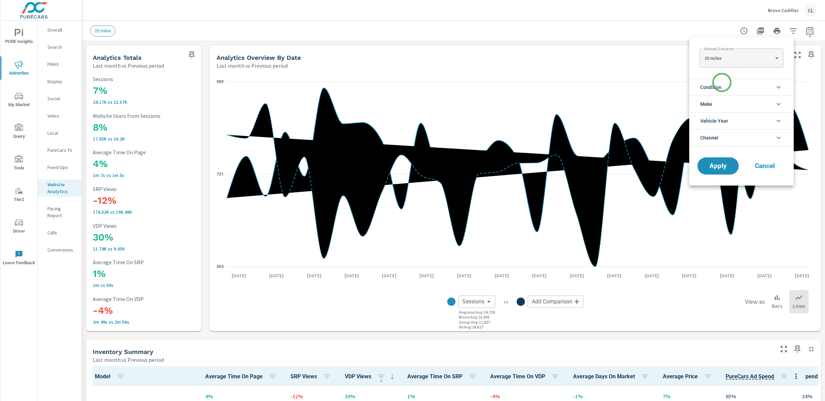
click at [721, 82] on li "Condition" at bounding box center [741, 87] width 104 height 17
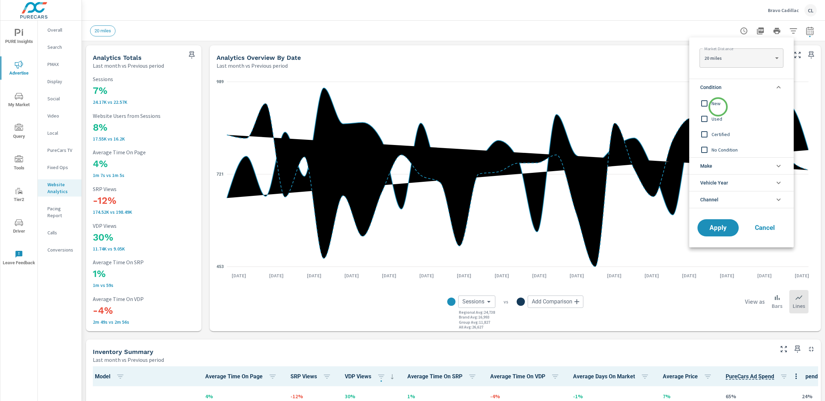
click at [718, 107] on span "New" at bounding box center [749, 103] width 75 height 8
click at [721, 169] on li "Make" at bounding box center [741, 165] width 104 height 17
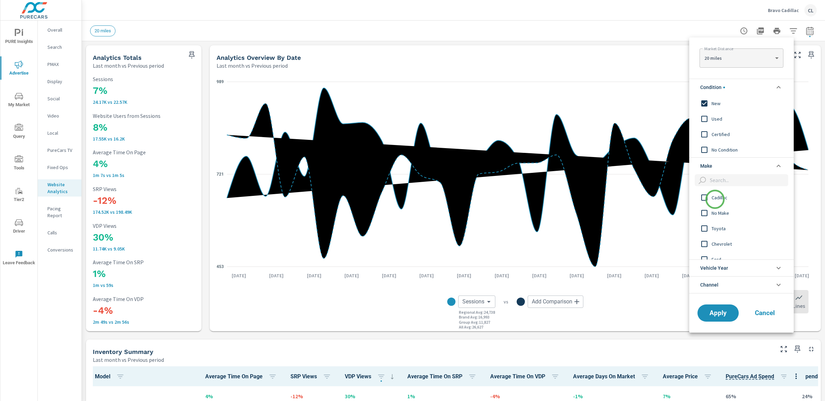
click at [716, 209] on div "No Make" at bounding box center [740, 212] width 103 height 15
click at [716, 210] on span "No Make" at bounding box center [749, 213] width 75 height 8
click at [716, 199] on span "Cadillac" at bounding box center [749, 198] width 75 height 8
click at [721, 312] on span "Apply" at bounding box center [718, 313] width 28 height 7
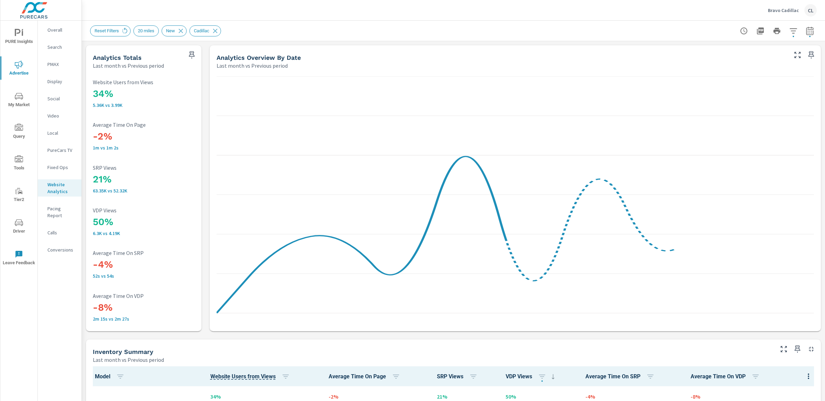
scroll to position [0, 0]
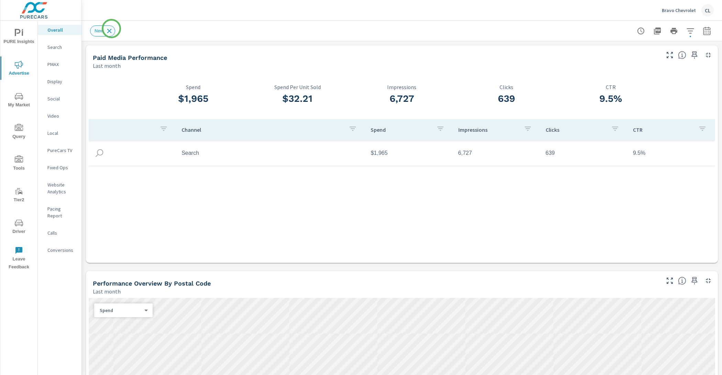
click at [111, 29] on icon at bounding box center [110, 31] width 8 height 8
click at [12, 36] on span "PURE Insights" at bounding box center [18, 37] width 33 height 17
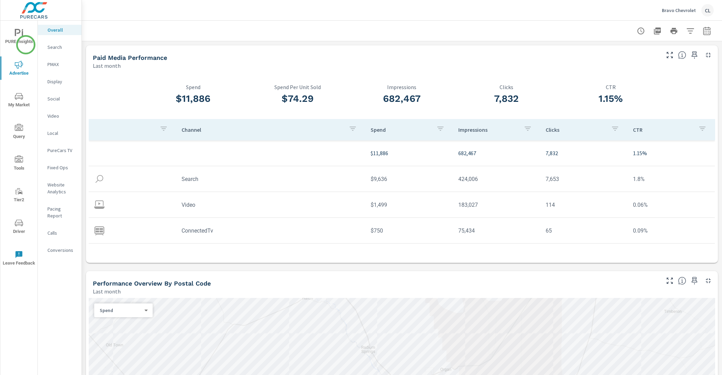
click at [25, 44] on span "PURE Insights" at bounding box center [18, 37] width 33 height 17
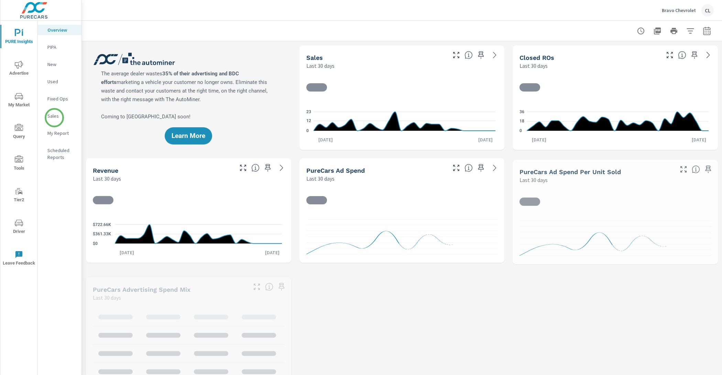
click at [54, 118] on p "Sales" at bounding box center [61, 115] width 29 height 7
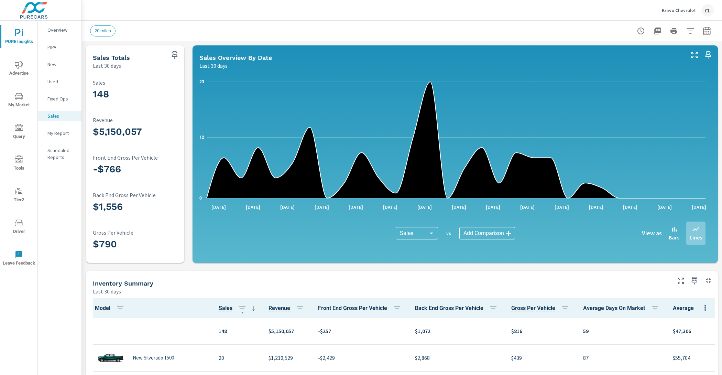
scroll to position [0, 0]
click at [703, 30] on icon "button" at bounding box center [707, 31] width 8 height 8
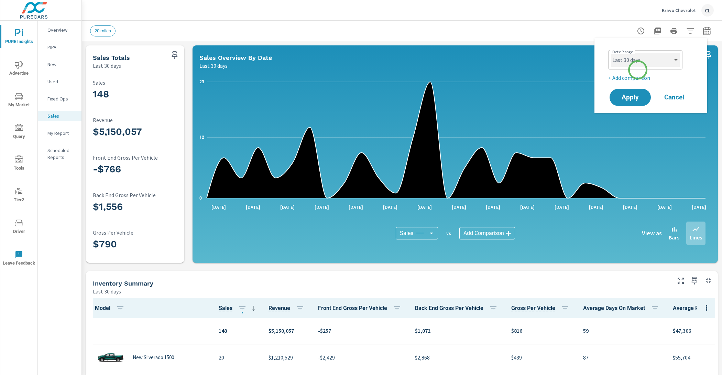
click at [640, 57] on select "Custom Yesterday Last week Last 7 days Last 14 days Last 30 days Last 45 days L…" at bounding box center [645, 60] width 69 height 14
click at [611, 53] on select "Custom Yesterday Last week Last 7 days Last 14 days Last 30 days Last 45 days L…" at bounding box center [645, 60] width 69 height 14
select select "Last month"
click at [631, 78] on p "+ Add comparison" at bounding box center [652, 78] width 88 height 8
select select "Previous period"
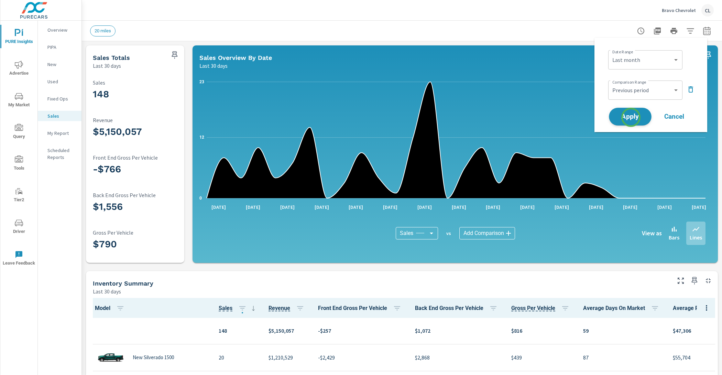
click at [631, 117] on span "Apply" at bounding box center [630, 116] width 28 height 7
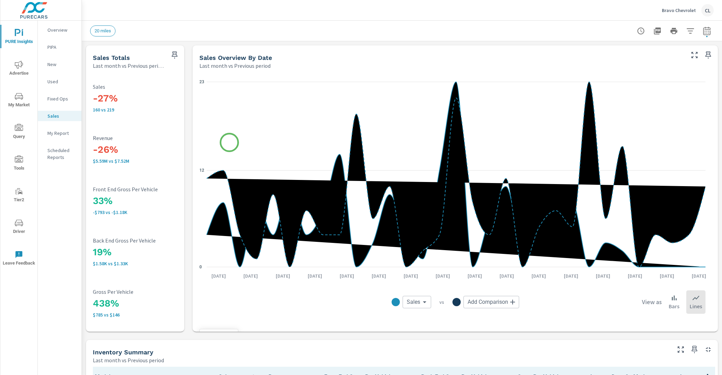
scroll to position [248, 0]
click at [19, 68] on span "Advertise" at bounding box center [18, 68] width 33 height 17
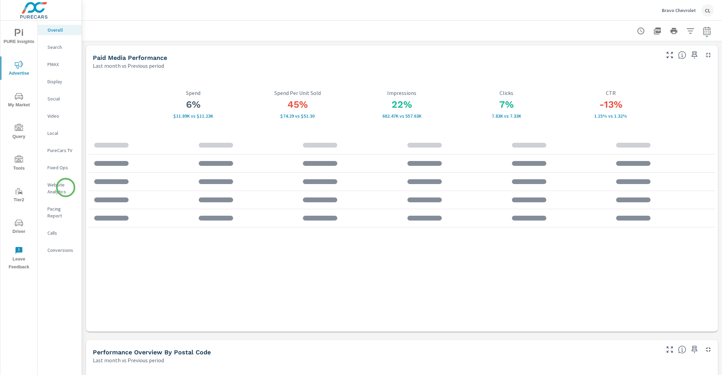
click at [66, 188] on p "Website Analytics" at bounding box center [61, 188] width 29 height 14
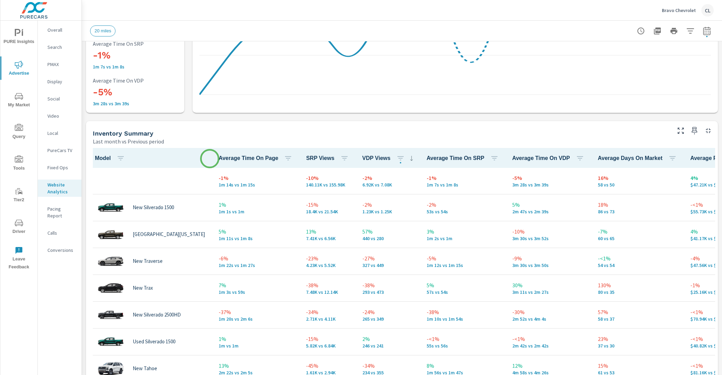
scroll to position [238, 0]
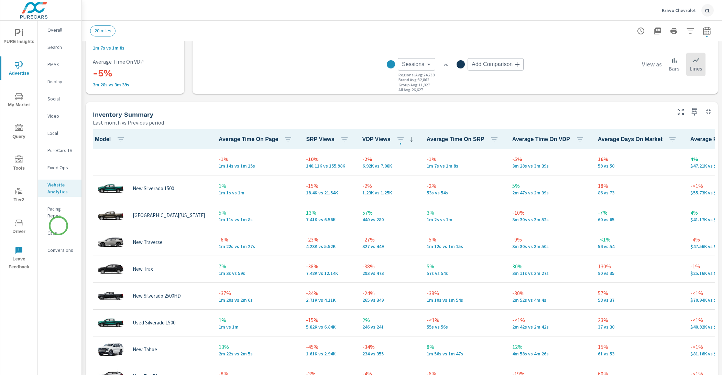
click at [58, 229] on p "Calls" at bounding box center [61, 232] width 29 height 7
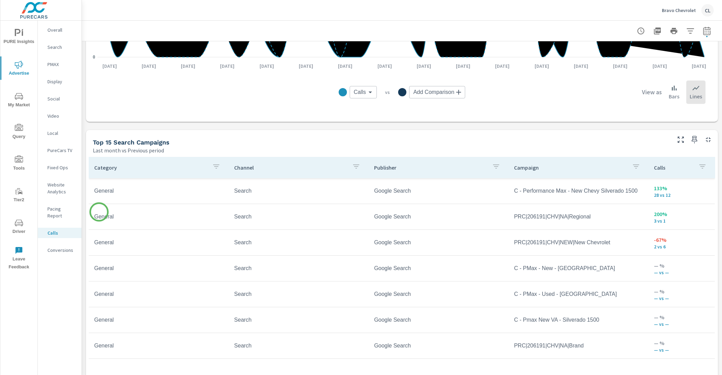
scroll to position [373, 0]
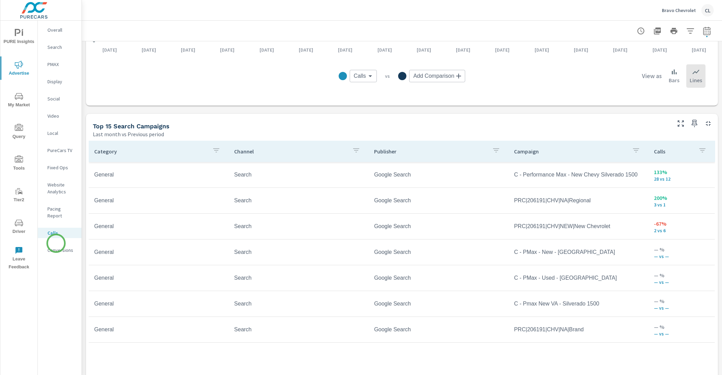
click at [56, 246] on p "Conversions" at bounding box center [61, 249] width 29 height 7
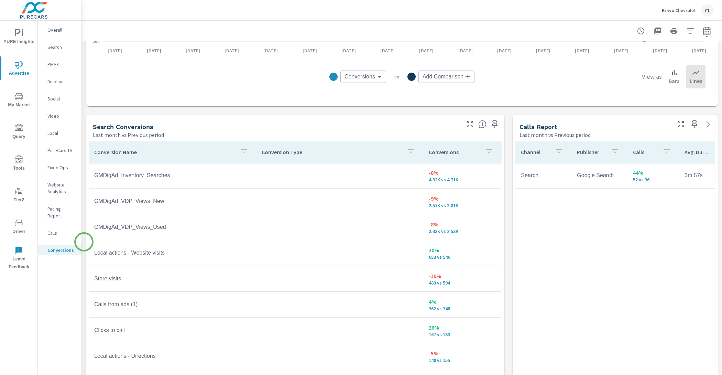
scroll to position [332, 0]
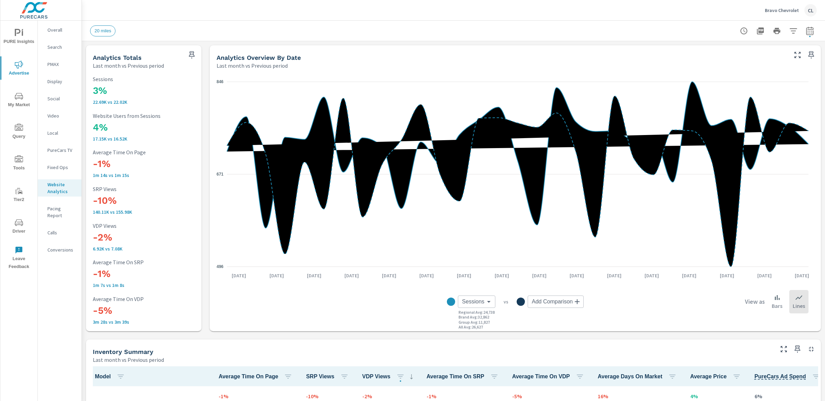
scroll to position [0, 0]
click at [721, 30] on icon "button" at bounding box center [793, 31] width 8 height 8
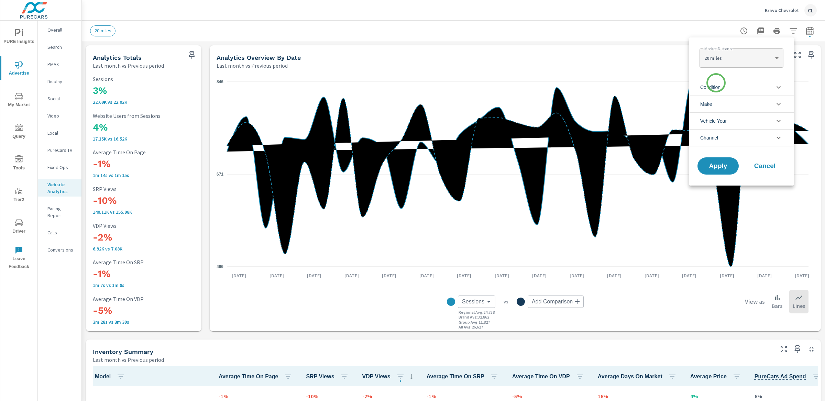
click at [716, 83] on span "Condition" at bounding box center [710, 87] width 20 height 16
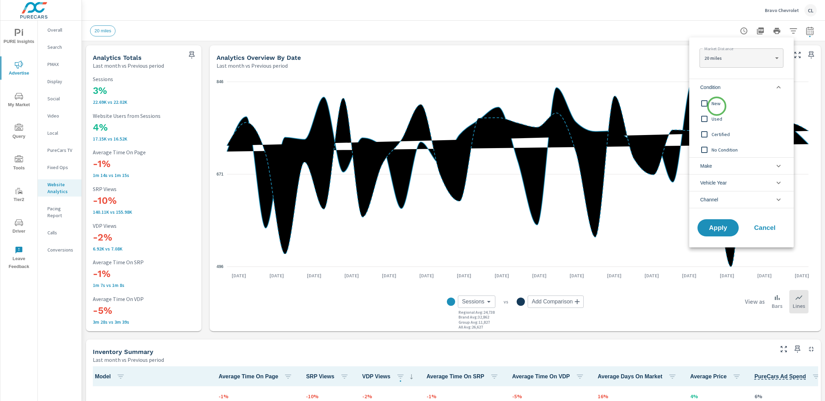
click at [717, 107] on span "New" at bounding box center [749, 103] width 75 height 8
click at [721, 230] on span "Apply" at bounding box center [718, 228] width 28 height 7
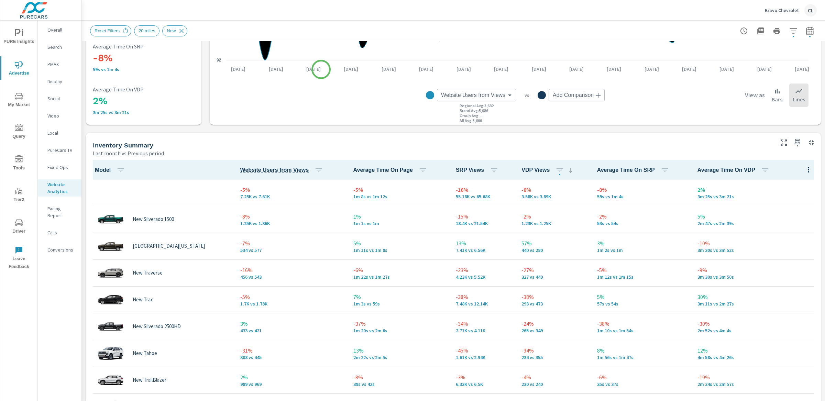
scroll to position [294, 0]
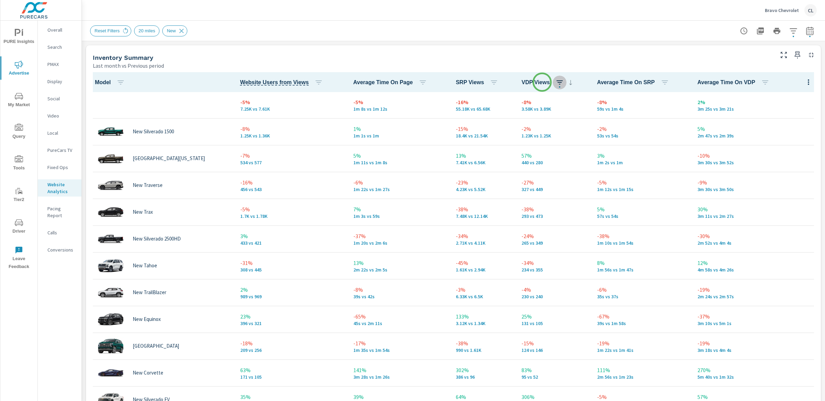
click at [555, 82] on icon "button" at bounding box center [559, 82] width 8 height 8
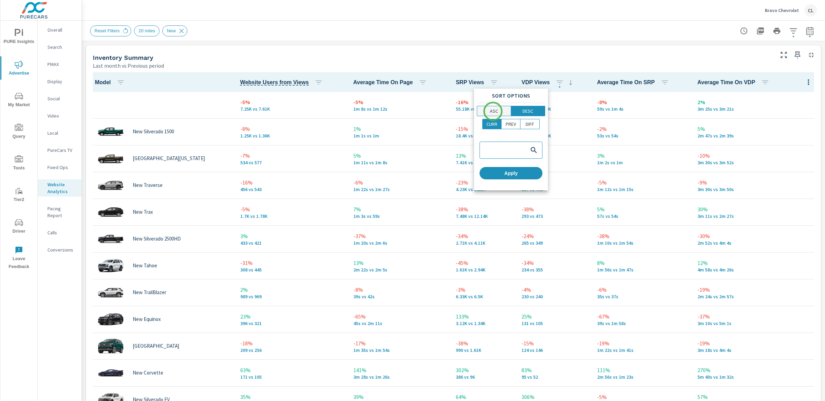
click at [493, 111] on p "ASC" at bounding box center [494, 111] width 8 height 7
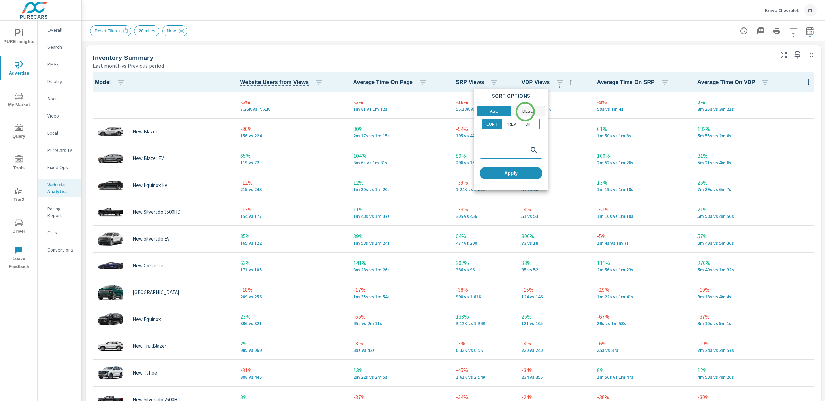
click at [528, 112] on p "DESC" at bounding box center [527, 111] width 11 height 7
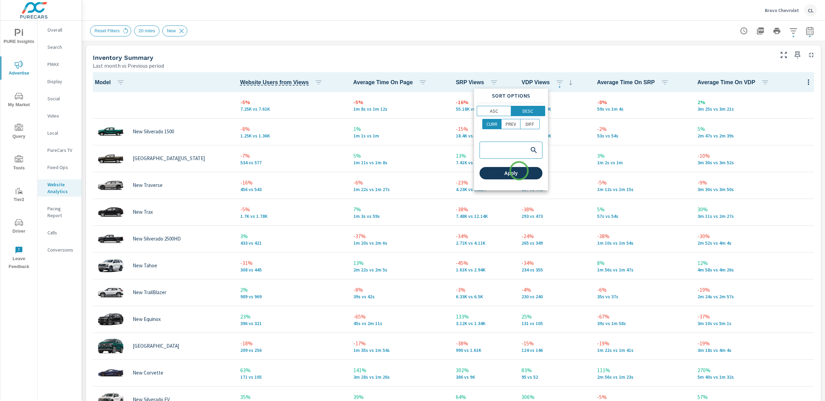
click at [519, 171] on span "Apply" at bounding box center [510, 173] width 57 height 6
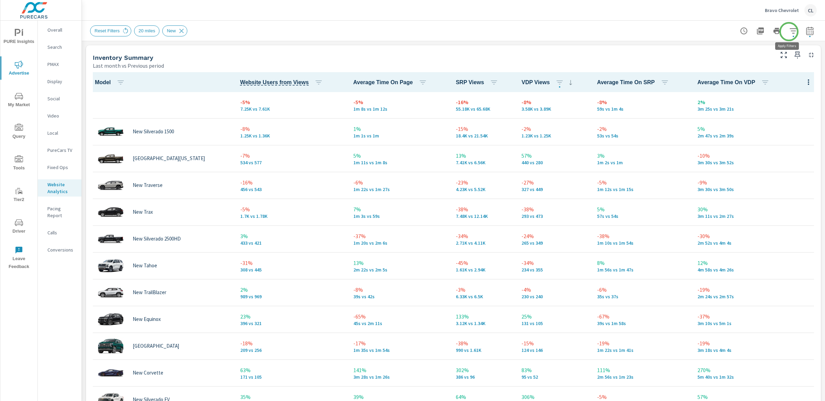
click at [721, 32] on icon "button" at bounding box center [793, 31] width 8 height 8
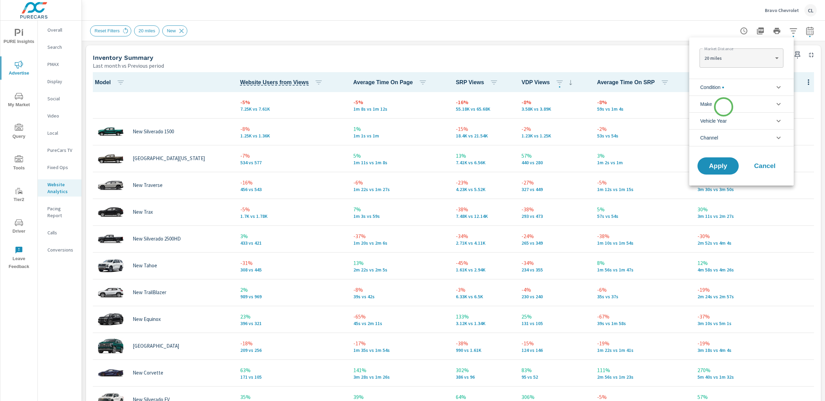
click at [721, 107] on li "Make" at bounding box center [741, 104] width 104 height 17
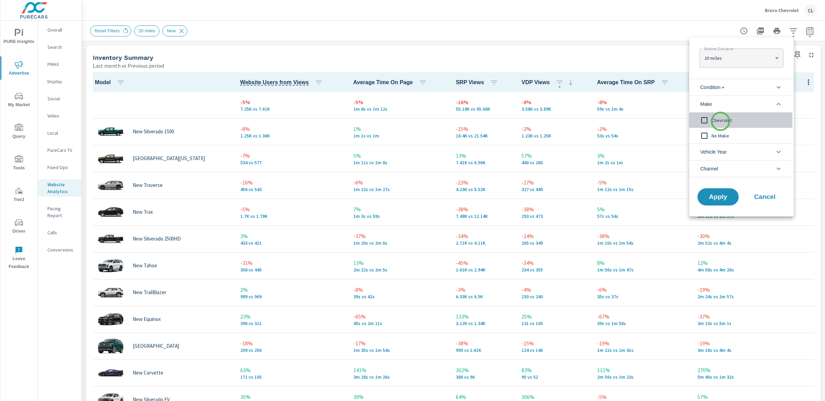
click at [720, 121] on span "Chevrolet" at bounding box center [749, 120] width 75 height 8
click at [721, 199] on span "Apply" at bounding box center [718, 197] width 28 height 7
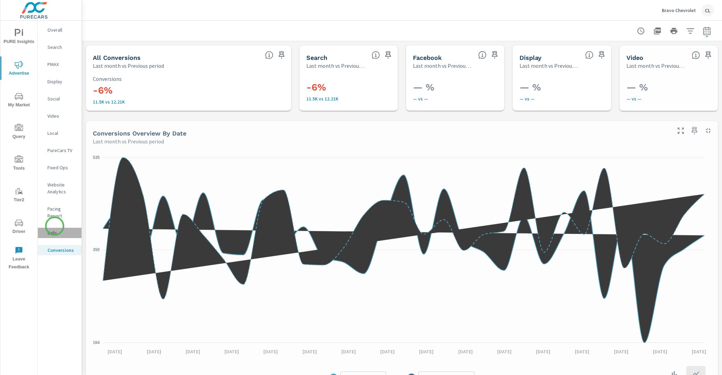
click at [55, 229] on p "Calls" at bounding box center [61, 232] width 29 height 7
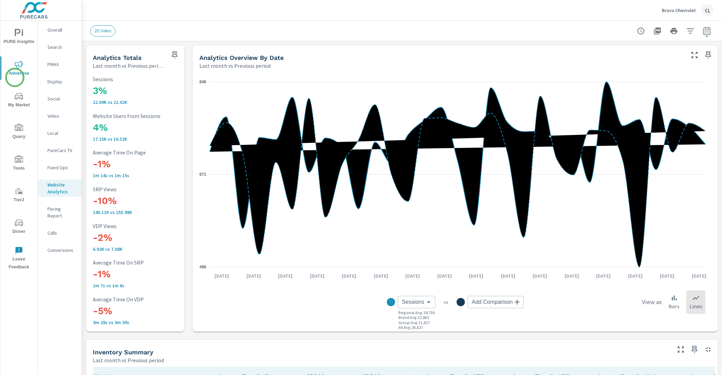
scroll to position [0, 0]
click at [17, 69] on span "Advertise" at bounding box center [18, 68] width 33 height 17
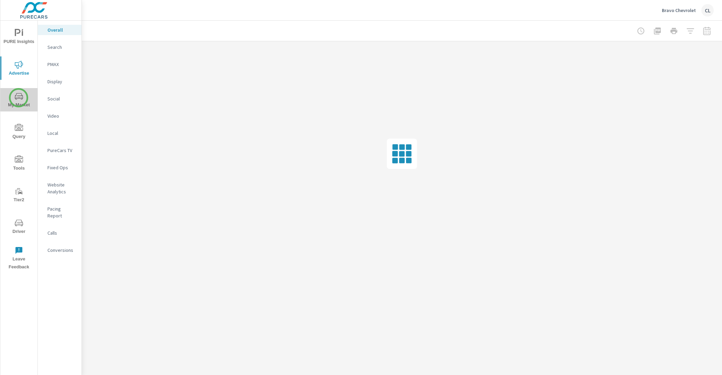
click at [19, 98] on icon "nav menu" at bounding box center [19, 96] width 8 height 8
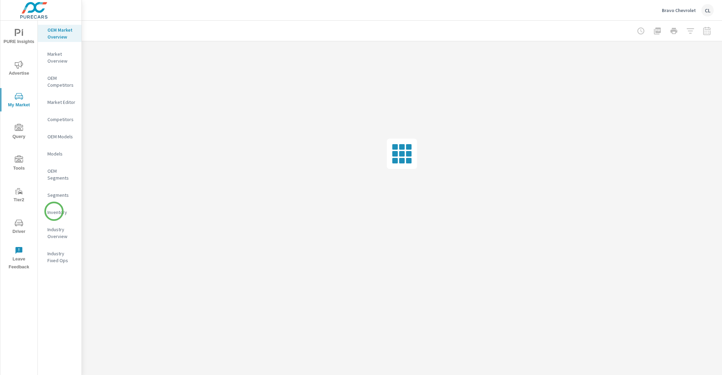
click at [54, 211] on p "Inventory" at bounding box center [61, 212] width 29 height 7
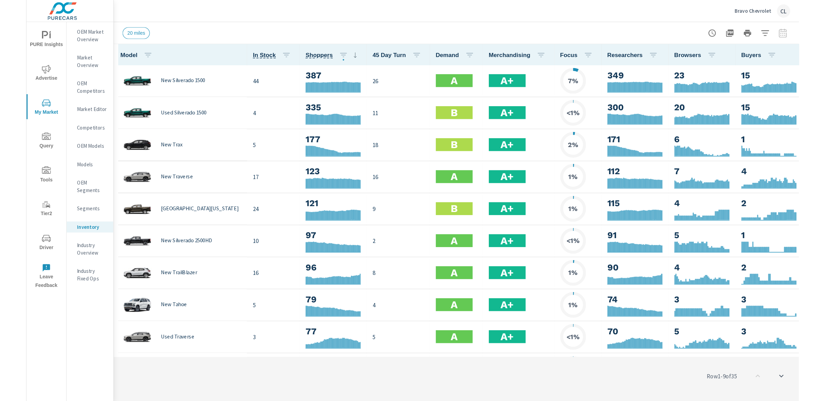
scroll to position [0, 0]
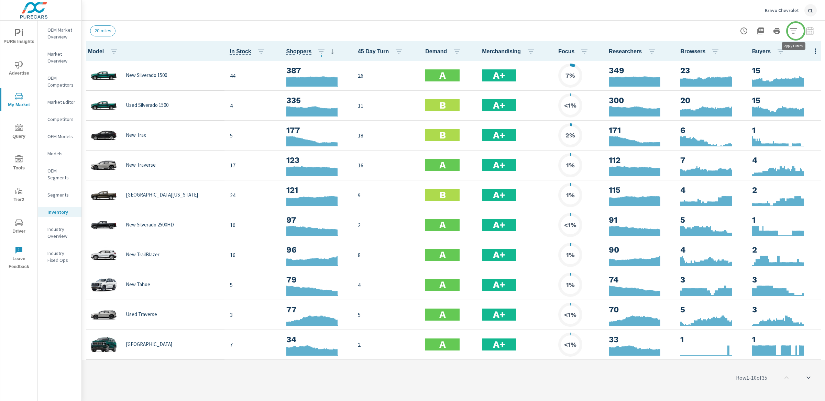
click at [721, 31] on icon "button" at bounding box center [793, 31] width 8 height 8
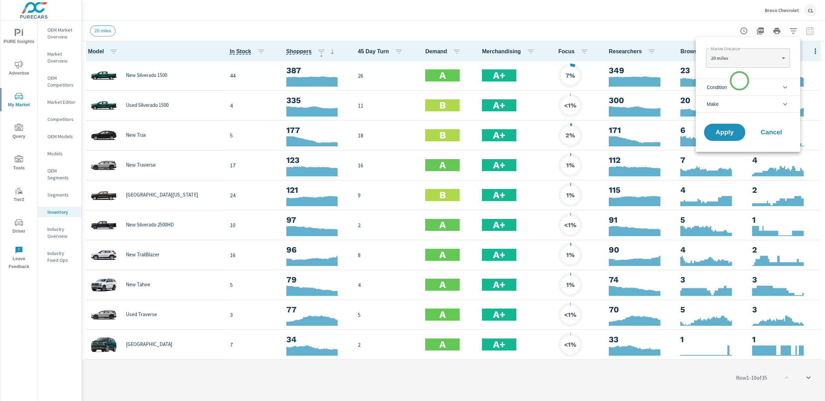
click at [721, 84] on li "Condition" at bounding box center [748, 87] width 104 height 17
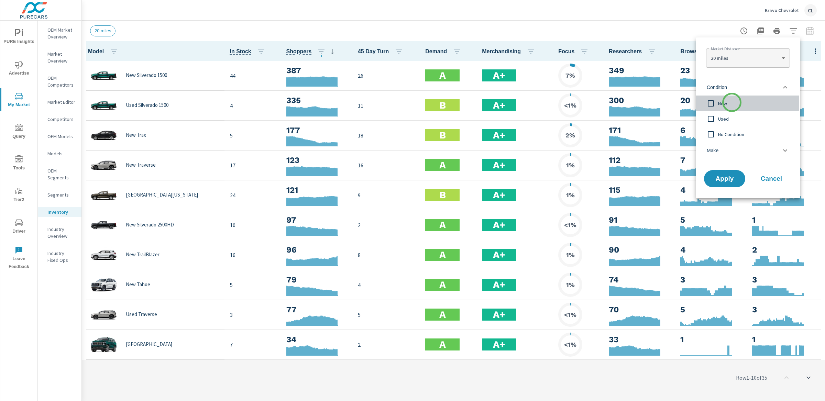
click at [721, 102] on span "New" at bounding box center [755, 103] width 75 height 8
click at [721, 148] on li "Make" at bounding box center [748, 150] width 104 height 17
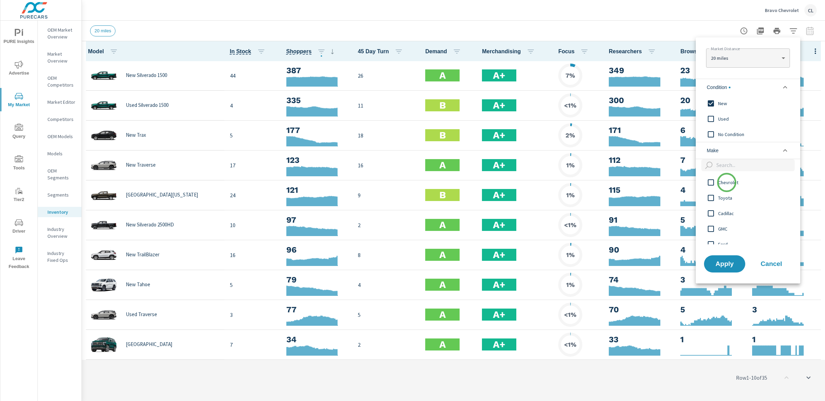
click at [721, 183] on span "Chevrolet" at bounding box center [755, 182] width 75 height 8
click at [721, 267] on span "Apply" at bounding box center [724, 264] width 28 height 7
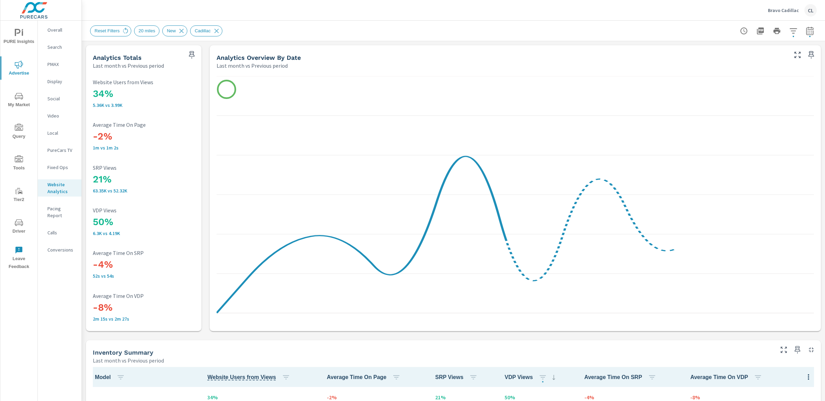
scroll to position [0, 0]
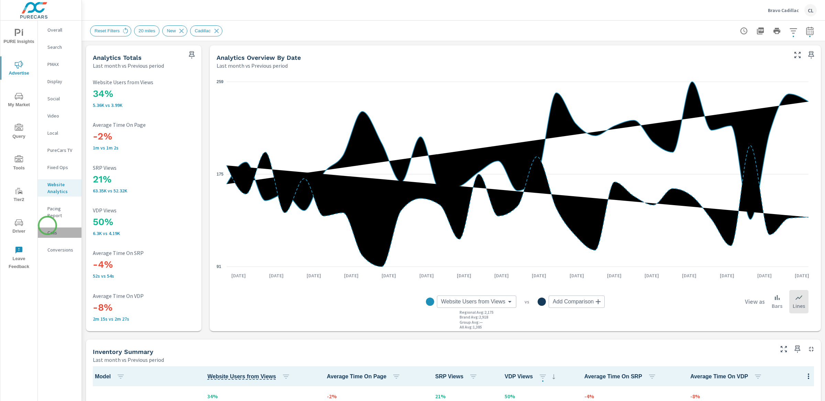
click at [47, 229] on p "Calls" at bounding box center [61, 232] width 29 height 7
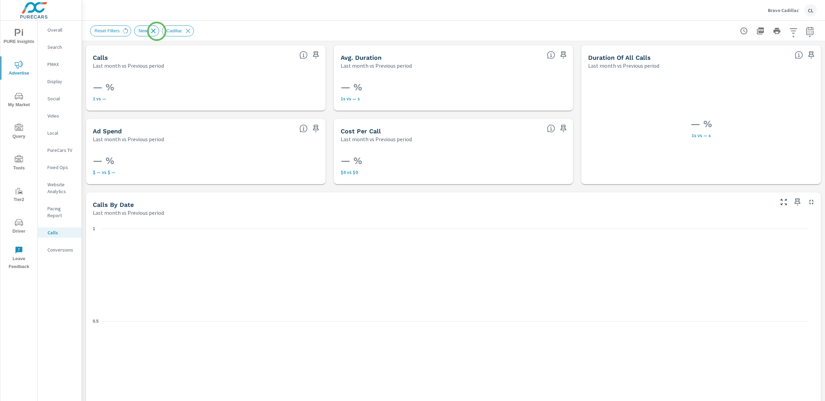
click at [157, 31] on icon at bounding box center [154, 31] width 8 height 8
click at [163, 31] on icon at bounding box center [160, 31] width 8 height 8
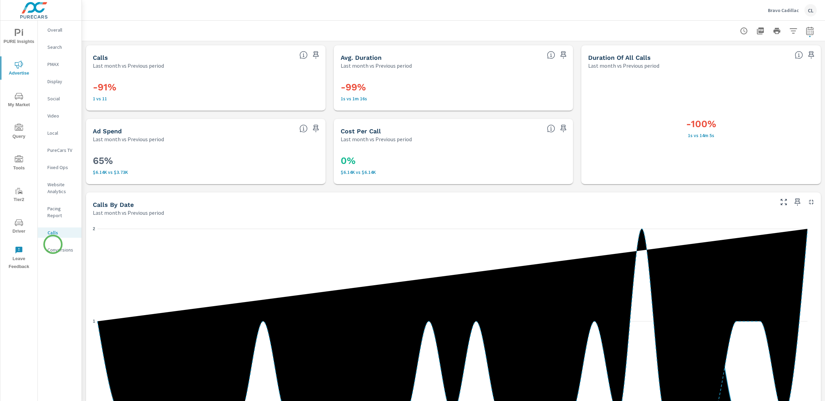
click at [53, 246] on p "Conversions" at bounding box center [61, 249] width 29 height 7
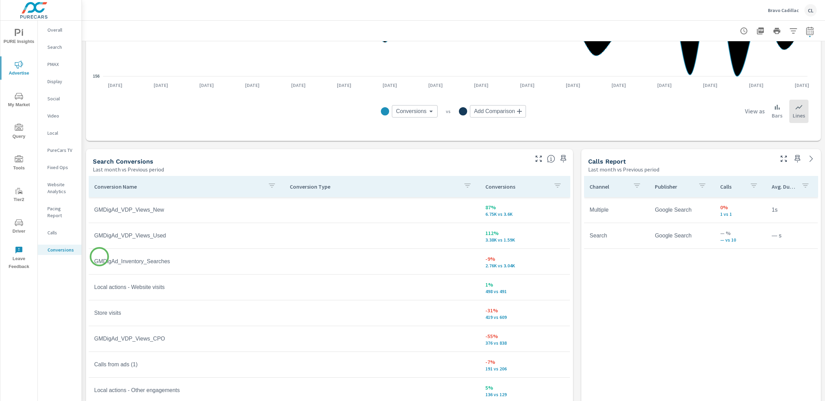
scroll to position [301, 0]
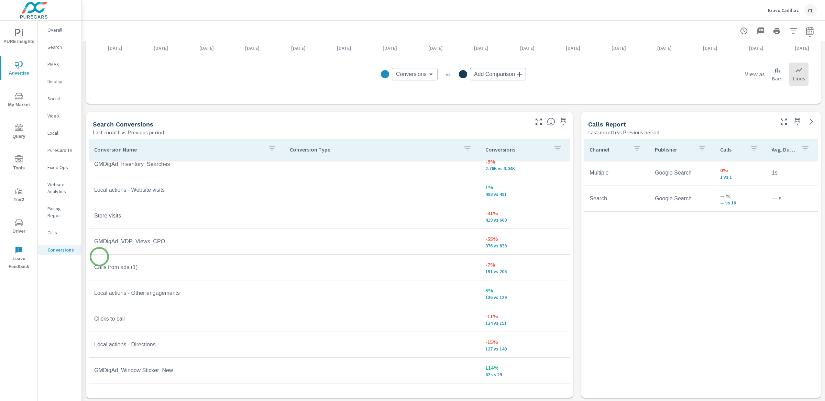
scroll to position [45, 0]
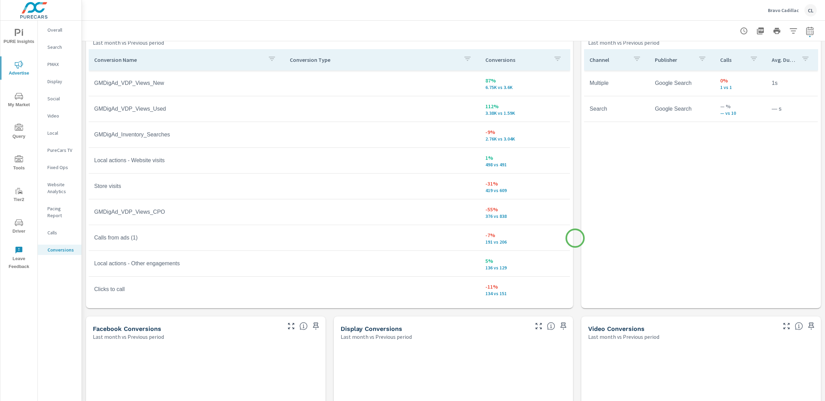
scroll to position [391, 0]
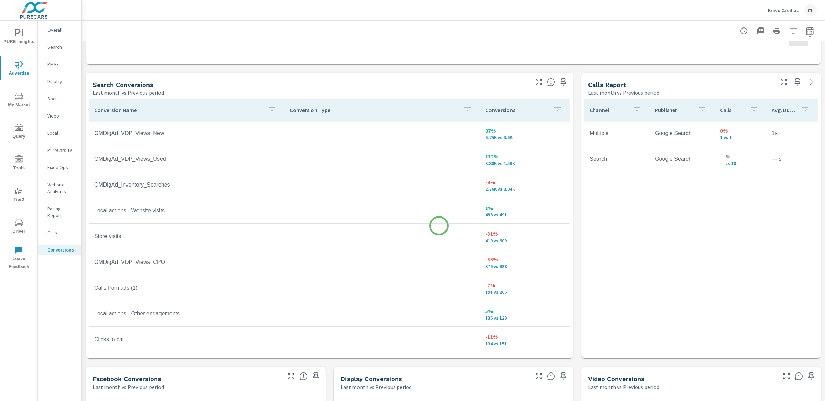
scroll to position [340, 0]
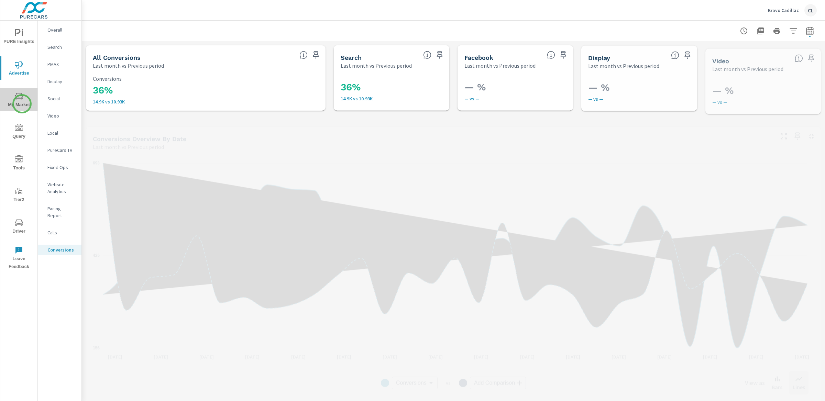
click at [22, 104] on span "My Market" at bounding box center [18, 100] width 33 height 17
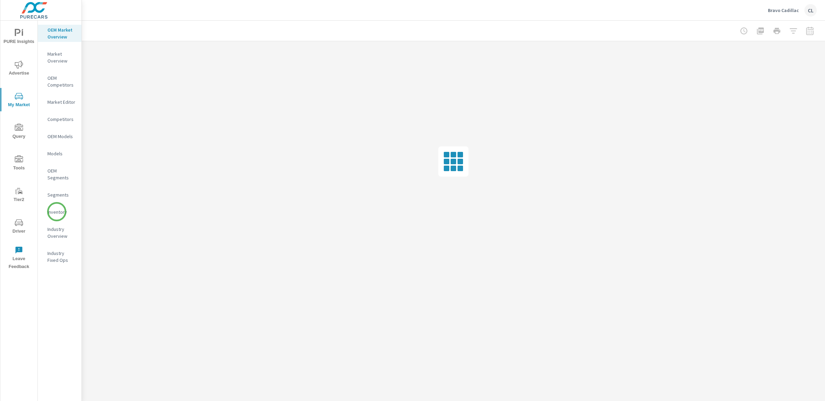
click at [57, 212] on p "Inventory" at bounding box center [61, 212] width 29 height 7
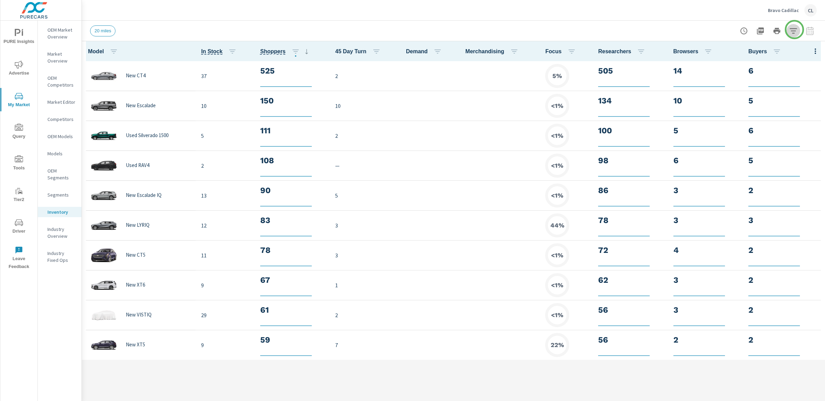
click at [794, 30] on icon "button" at bounding box center [793, 31] width 8 height 8
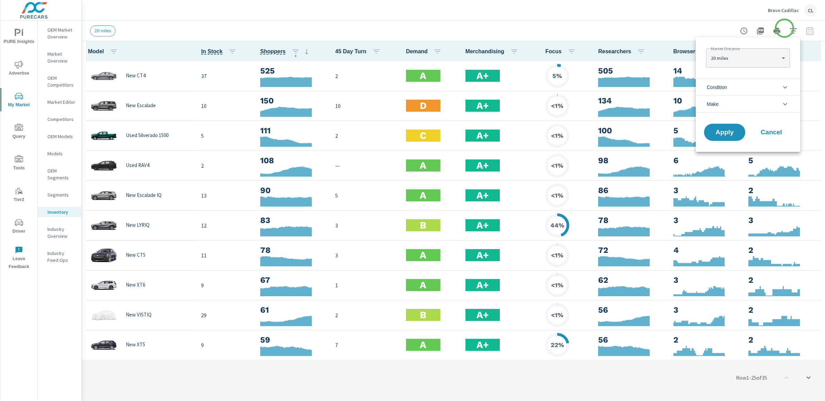
click at [748, 89] on li "Condition" at bounding box center [748, 87] width 104 height 17
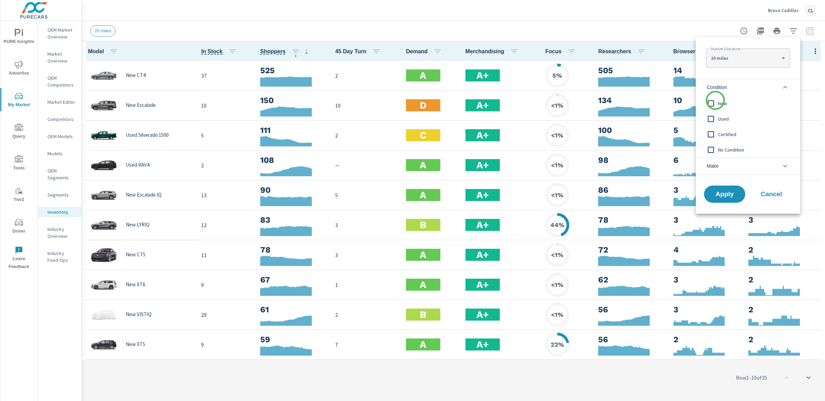
click at [715, 100] on input "filter options" at bounding box center [711, 103] width 14 height 14
click at [719, 162] on li "Make" at bounding box center [748, 165] width 104 height 17
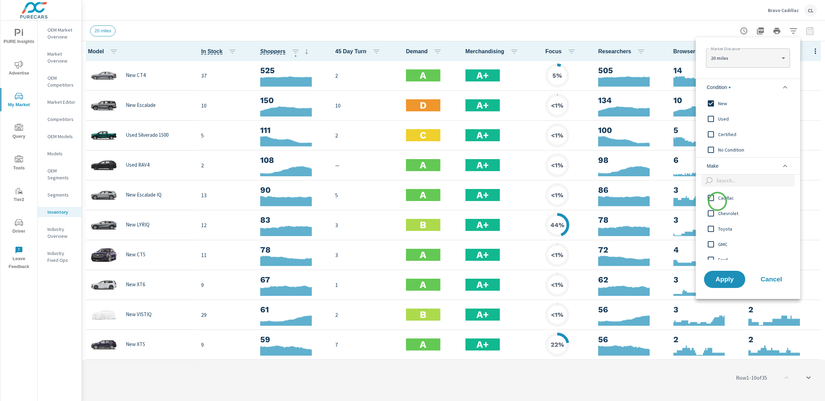
click at [717, 199] on input "filter options" at bounding box center [711, 198] width 14 height 14
click at [722, 282] on span "Apply" at bounding box center [724, 279] width 28 height 7
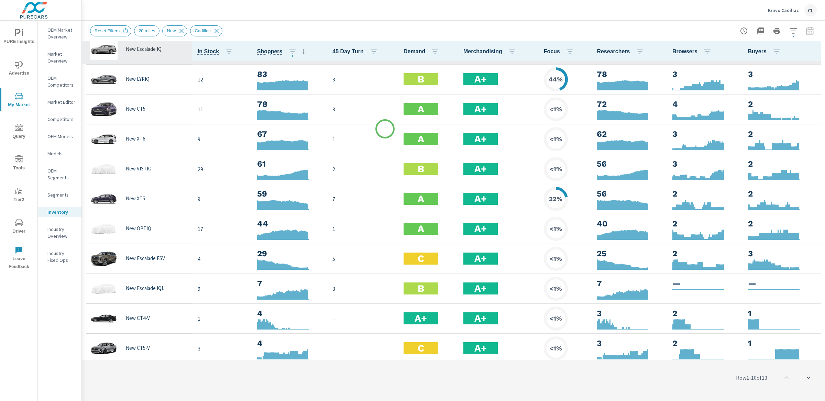
scroll to position [90, 0]
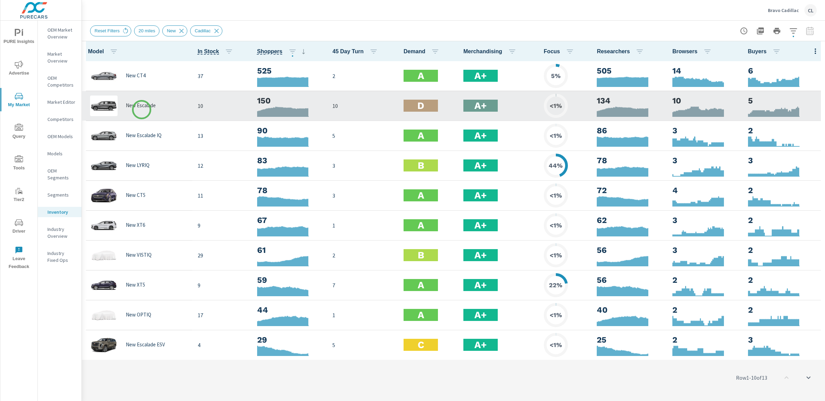
click at [142, 109] on div "New Escalade" at bounding box center [136, 106] width 99 height 21
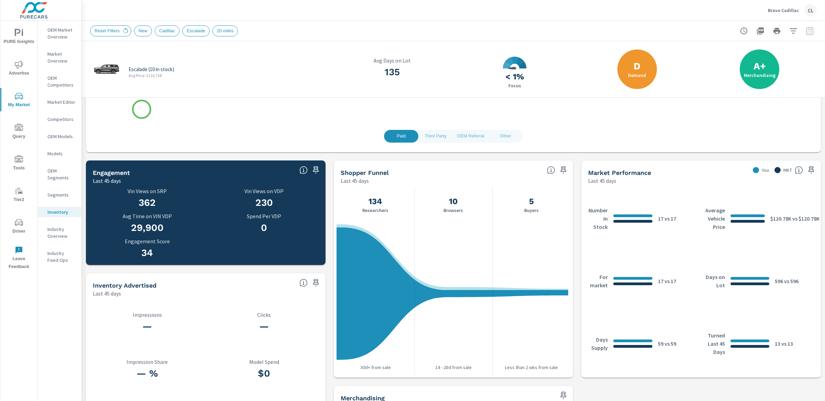
scroll to position [225, 0]
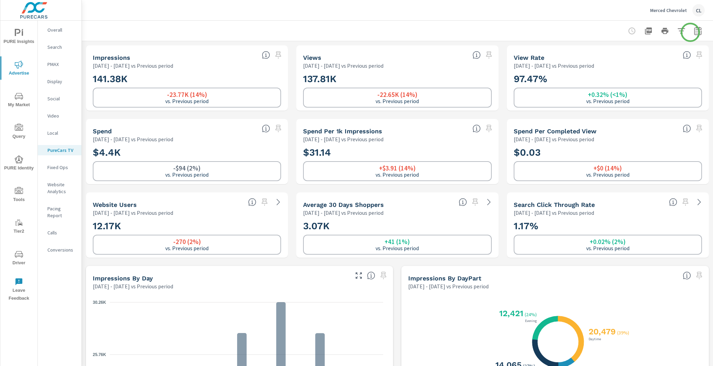
click at [694, 32] on icon "button" at bounding box center [698, 31] width 8 height 8
select select "Previous period"
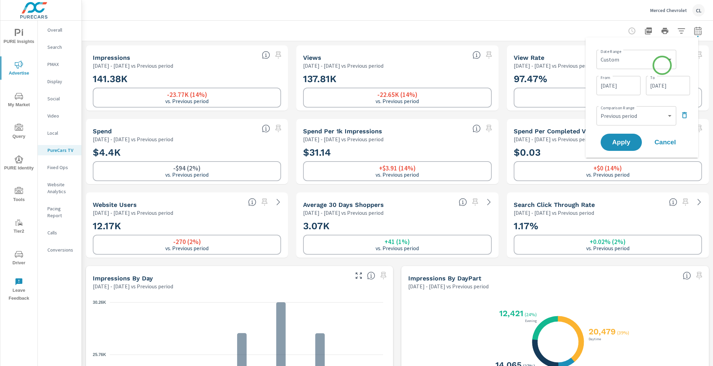
scroll to position [0, 0]
click at [643, 62] on select "Custom [DATE] Last week Last 7 days Last 14 days Last 30 days Last 45 days Last…" at bounding box center [636, 60] width 74 height 14
click at [599, 53] on select "Custom [DATE] Last week Last 7 days Last 14 days Last 30 days Last 45 days Last…" at bounding box center [636, 60] width 74 height 14
select select "Last month"
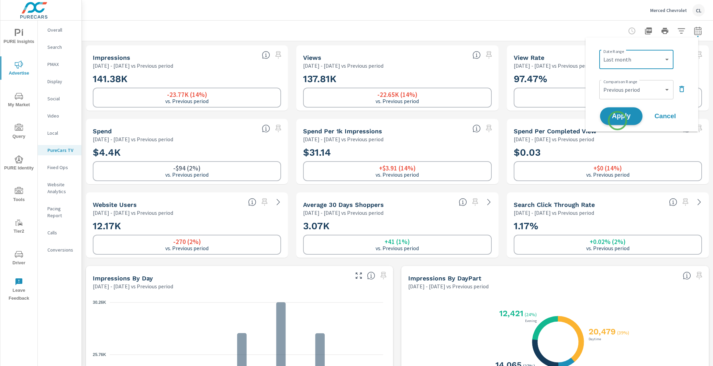
click at [617, 116] on span "Apply" at bounding box center [621, 116] width 28 height 7
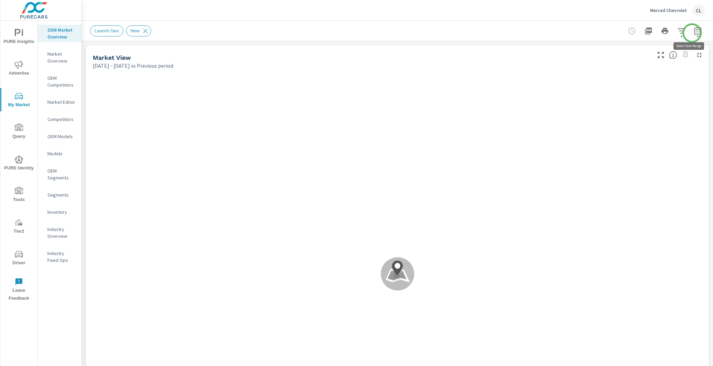
click at [694, 33] on icon "button" at bounding box center [698, 31] width 8 height 8
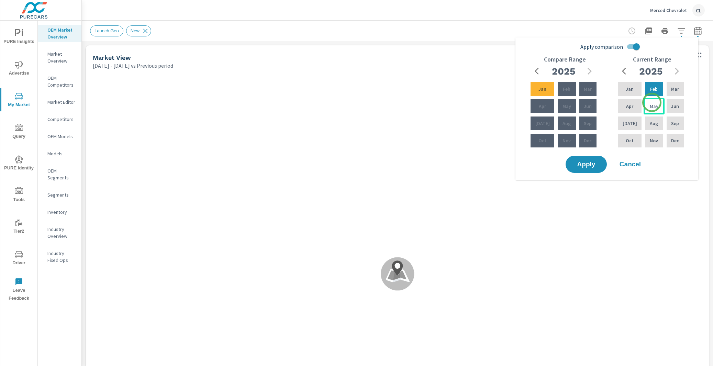
click at [652, 103] on p "May" at bounding box center [654, 106] width 9 height 7
click at [630, 123] on p "Jul" at bounding box center [630, 123] width 14 height 7
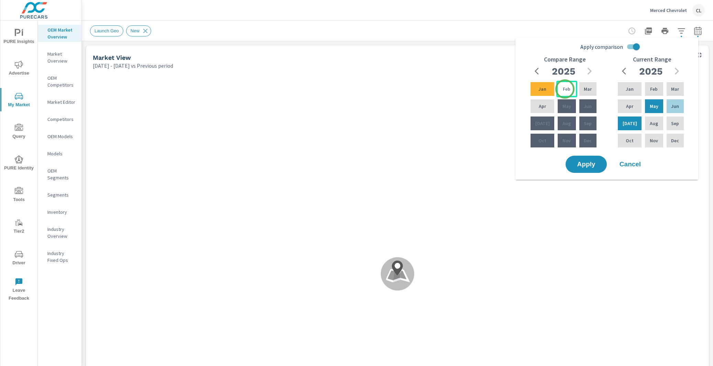
click at [565, 89] on p "Feb" at bounding box center [567, 89] width 8 height 7
click at [543, 107] on p "Apr" at bounding box center [542, 106] width 7 height 7
click at [589, 161] on span "Apply" at bounding box center [586, 164] width 28 height 7
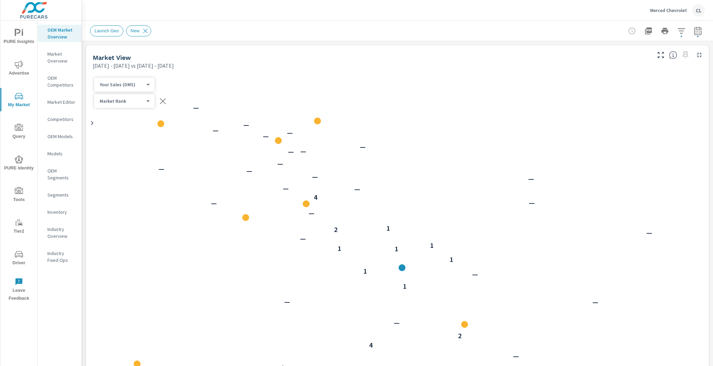
scroll to position [0, 0]
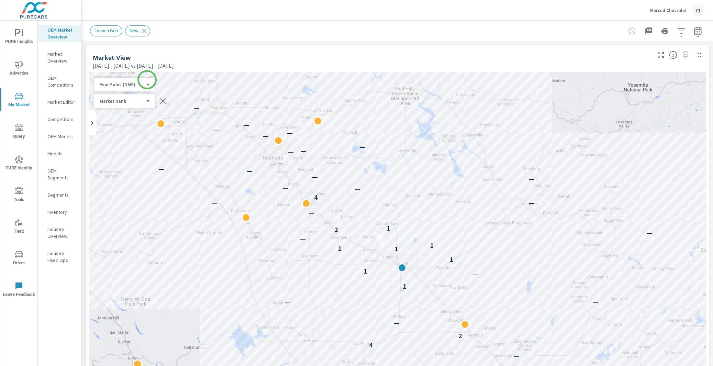
click at [146, 81] on body "PURE Insights Advertise My Market Query PURE Identity Tools Tier2 Driver Leave …" at bounding box center [356, 183] width 713 height 366
click at [129, 99] on li "Total Market Sales" at bounding box center [127, 95] width 67 height 11
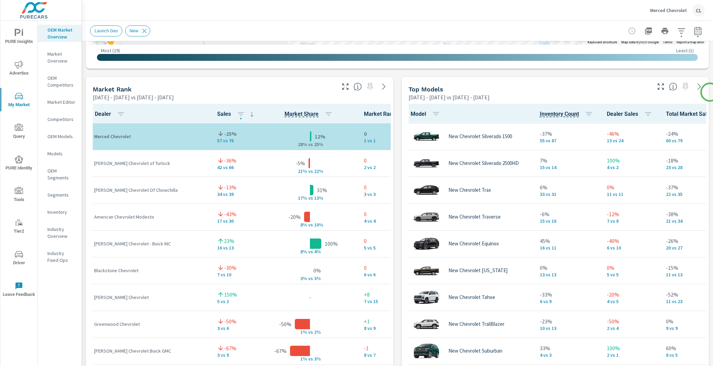
scroll to position [427, 0]
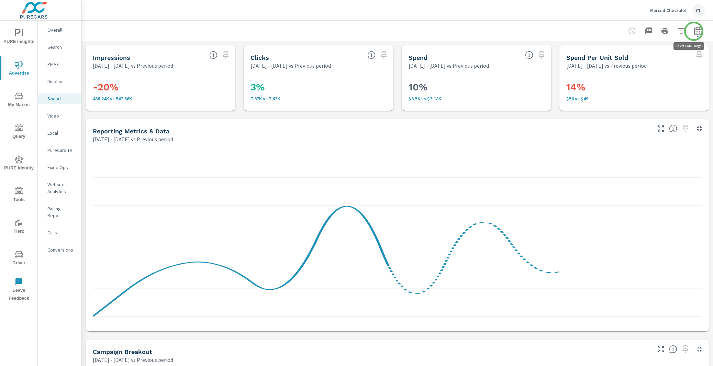
click at [694, 31] on icon "button" at bounding box center [698, 31] width 8 height 8
select select "Previous period"
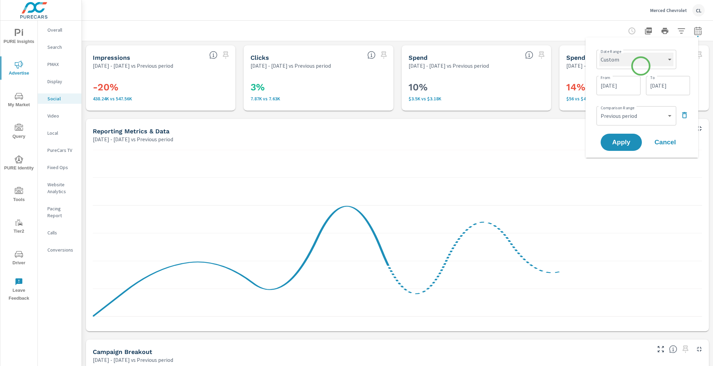
click at [640, 63] on select "Custom [DATE] Last week Last 7 days Last 14 days Last 30 days Last 45 days Last…" at bounding box center [636, 60] width 74 height 14
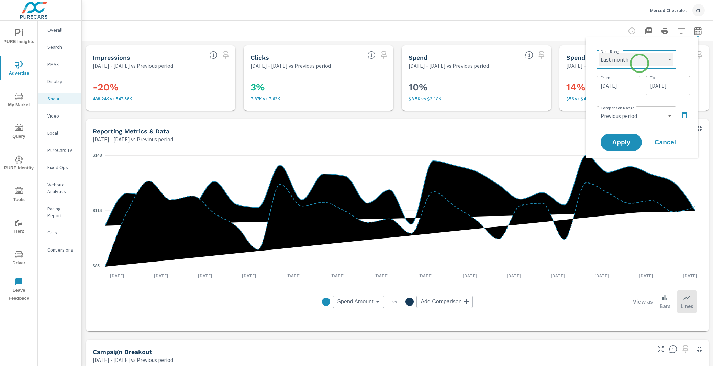
click at [599, 53] on select "Custom [DATE] Last week Last 7 days Last 14 days Last 30 days Last 45 days Last…" at bounding box center [636, 60] width 74 height 14
select select "Last month"
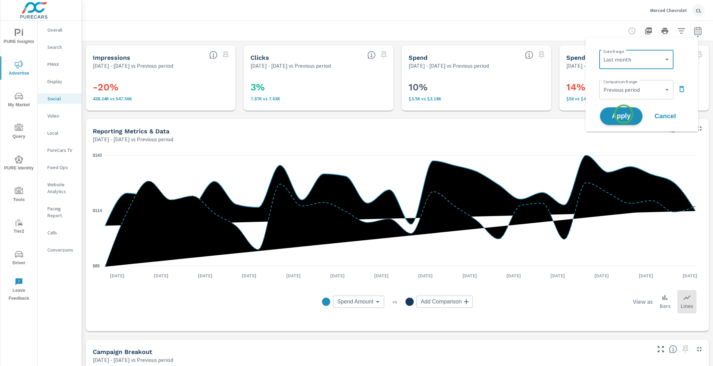
click at [624, 114] on span "Apply" at bounding box center [621, 116] width 28 height 7
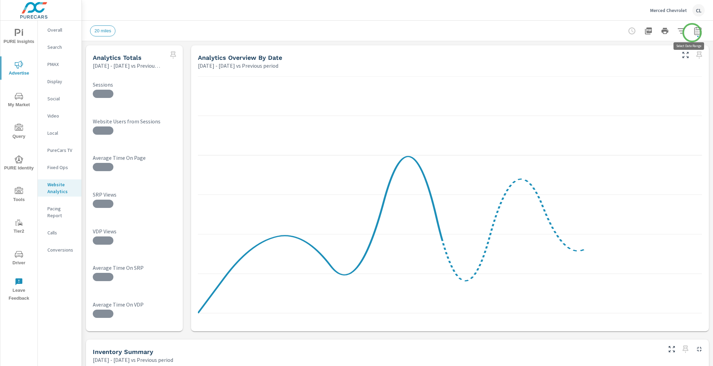
click at [694, 33] on icon "button" at bounding box center [698, 31] width 8 height 8
select select "Previous period"
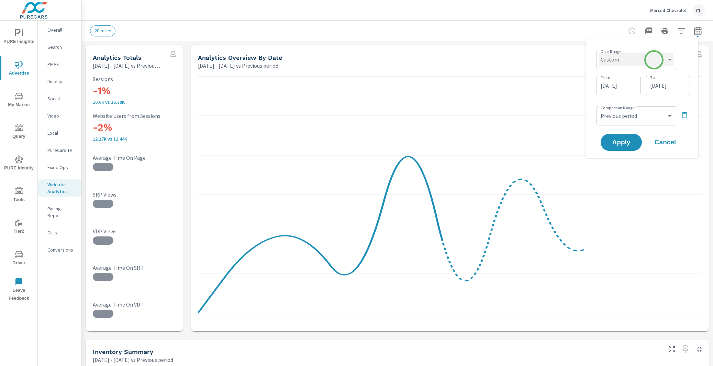
click at [654, 60] on select "Custom [DATE] Last week Last 7 days Last 14 days Last 30 days Last 45 days Last…" at bounding box center [636, 60] width 74 height 14
click at [599, 53] on select "Custom [DATE] Last week Last 7 days Last 14 days Last 30 days Last 45 days Last…" at bounding box center [636, 60] width 74 height 14
select select "Last month"
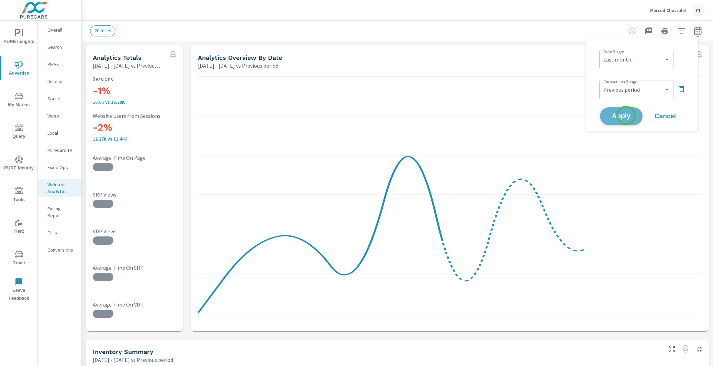
click at [626, 115] on span "Apply" at bounding box center [621, 116] width 28 height 7
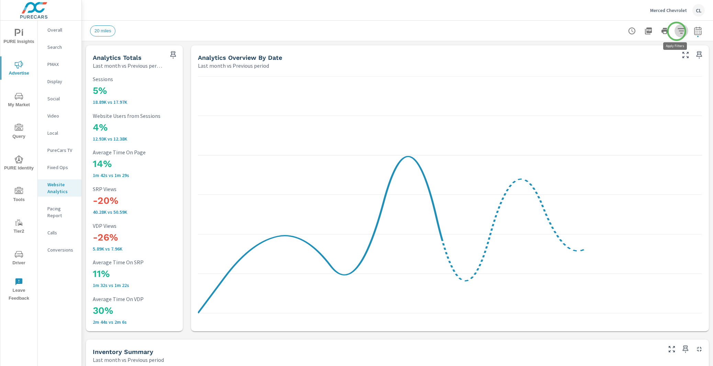
click at [677, 31] on icon "button" at bounding box center [681, 31] width 8 height 8
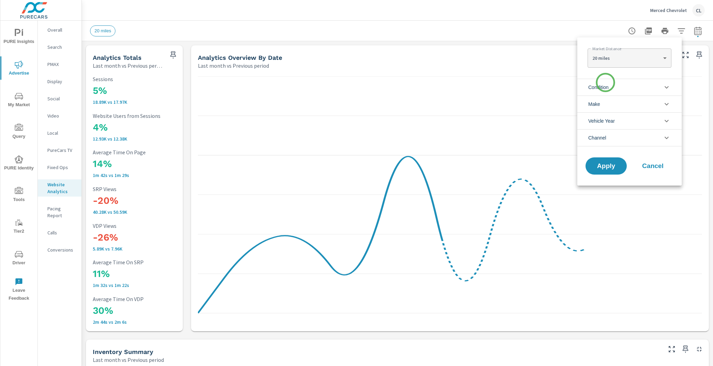
click at [605, 85] on span "Condition" at bounding box center [598, 87] width 20 height 16
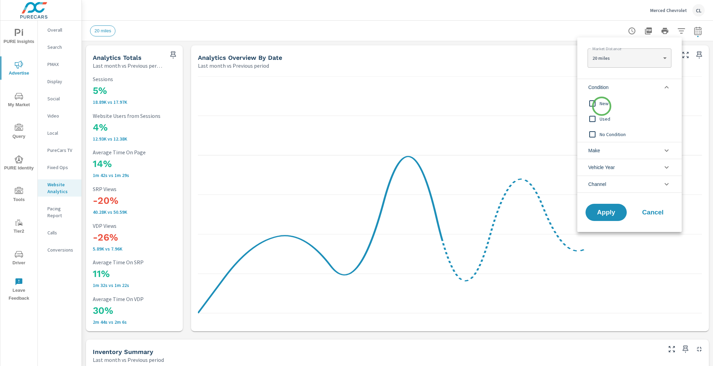
click at [602, 106] on span "New" at bounding box center [637, 103] width 75 height 8
click at [613, 152] on li "Make" at bounding box center [629, 150] width 104 height 17
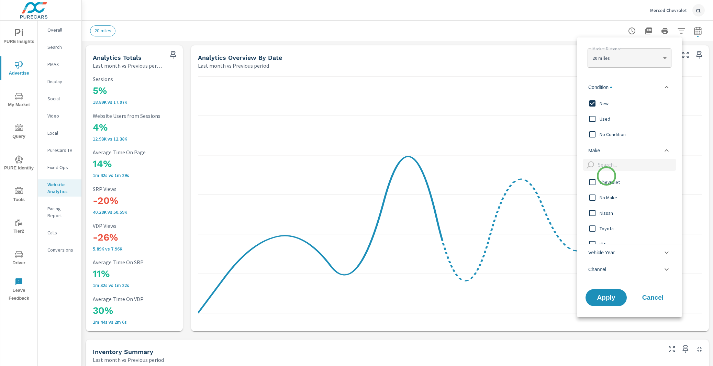
click at [607, 178] on span "Chevrolet" at bounding box center [637, 182] width 75 height 8
click at [610, 299] on span "Apply" at bounding box center [606, 297] width 28 height 7
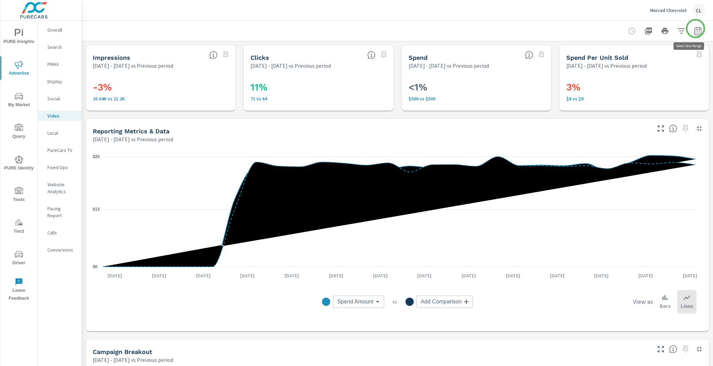
click at [696, 29] on button "button" at bounding box center [698, 31] width 14 height 14
select select "Previous period"
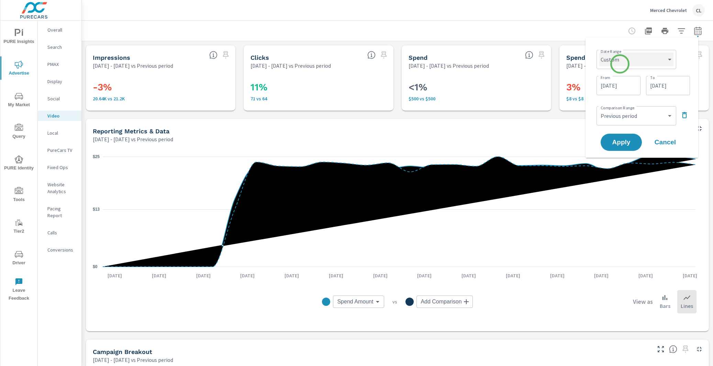
click at [620, 64] on select "Custom [DATE] Last week Last 7 days Last 14 days Last 30 days Last 45 days Last…" at bounding box center [636, 60] width 74 height 14
click at [599, 53] on select "Custom [DATE] Last week Last 7 days Last 14 days Last 30 days Last 45 days Last…" at bounding box center [636, 60] width 74 height 14
select select "Last month"
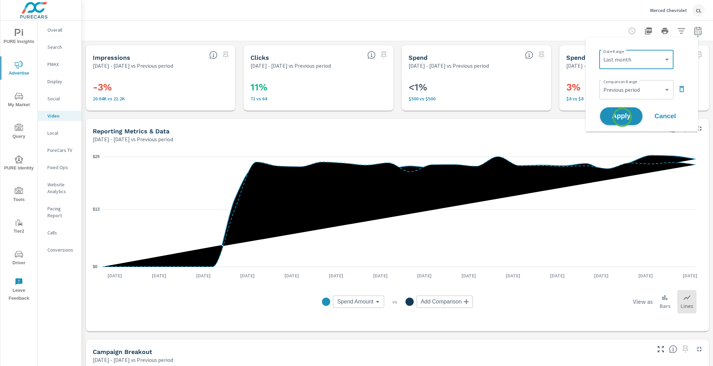
click at [622, 116] on span "Apply" at bounding box center [621, 116] width 28 height 7
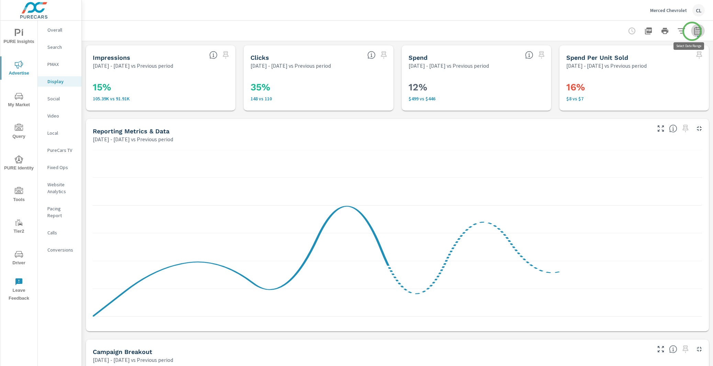
click at [694, 31] on icon "button" at bounding box center [698, 31] width 8 height 8
select select "Previous period"
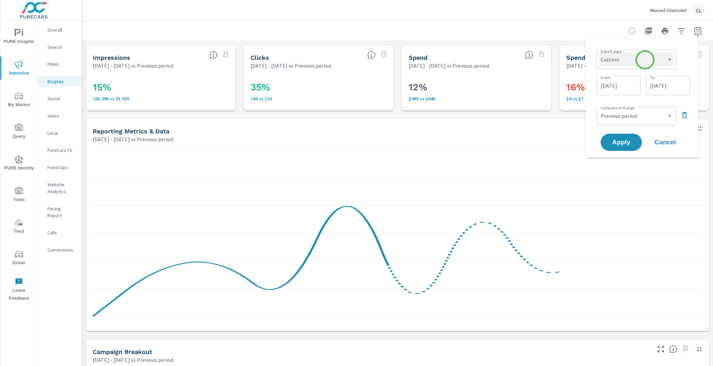
click at [644, 60] on select "Custom [DATE] Last week Last 7 days Last 14 days Last 30 days Last 45 days Last…" at bounding box center [636, 60] width 74 height 14
click at [599, 53] on select "Custom [DATE] Last week Last 7 days Last 14 days Last 30 days Last 45 days Last…" at bounding box center [636, 60] width 74 height 14
select select "Last month"
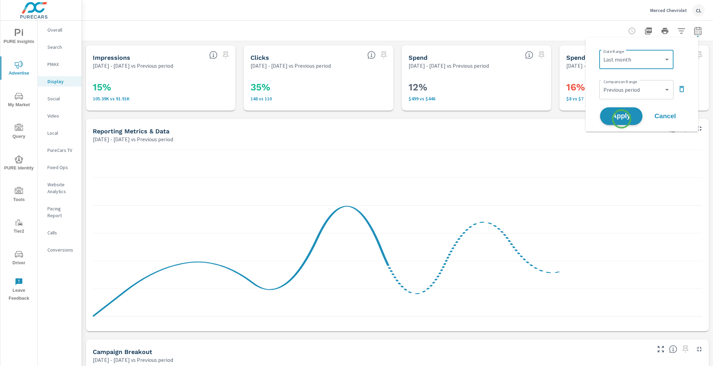
click at [621, 117] on span "Apply" at bounding box center [621, 116] width 28 height 7
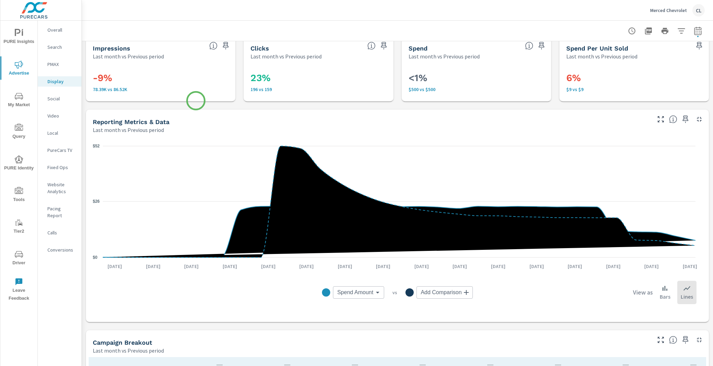
scroll to position [264, 0]
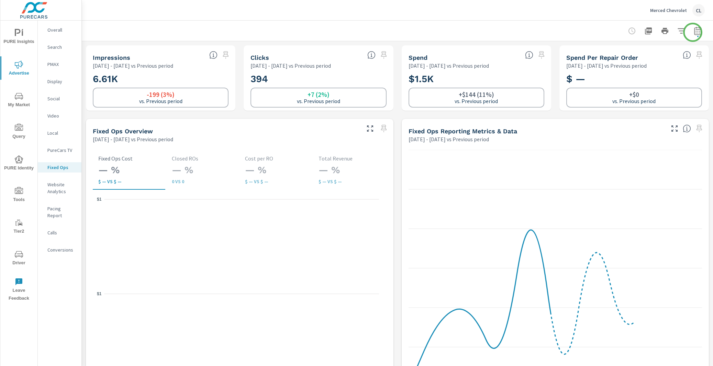
click at [694, 32] on icon "button" at bounding box center [698, 31] width 8 height 8
select select "Previous period"
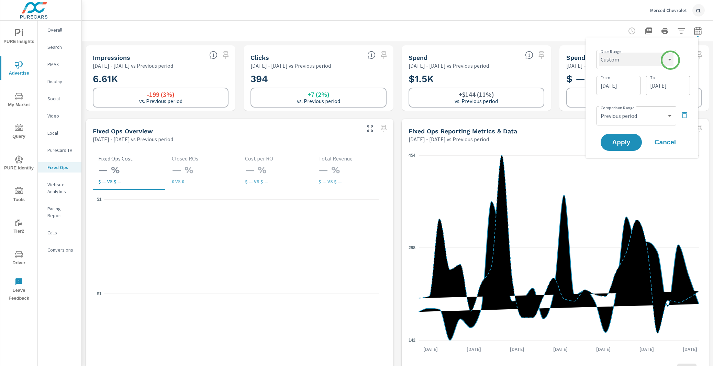
click at [669, 60] on select "Custom [DATE] Last week Last 7 days Last 14 days Last 30 days Last 45 days Last…" at bounding box center [636, 60] width 74 height 14
click at [599, 53] on select "Custom [DATE] Last week Last 7 days Last 14 days Last 30 days Last 45 days Last…" at bounding box center [636, 60] width 74 height 14
select select "Last month"
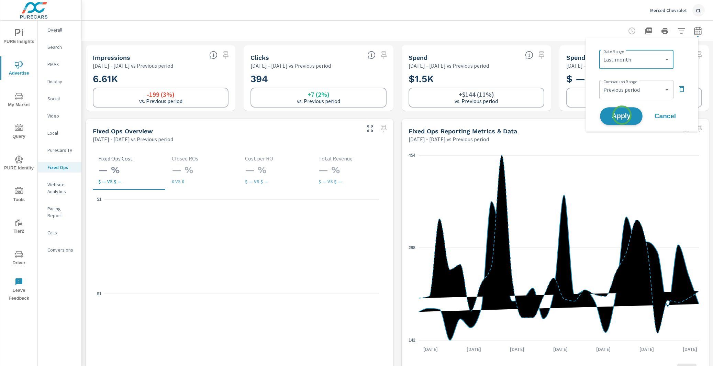
click at [622, 115] on span "Apply" at bounding box center [621, 116] width 28 height 7
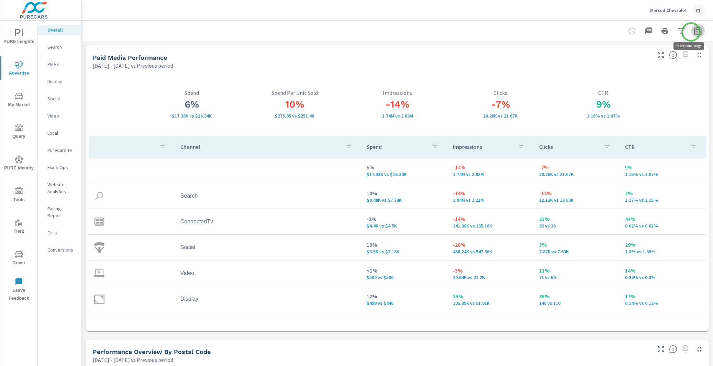
click at [694, 32] on icon "button" at bounding box center [698, 31] width 8 height 8
select select "Previous period"
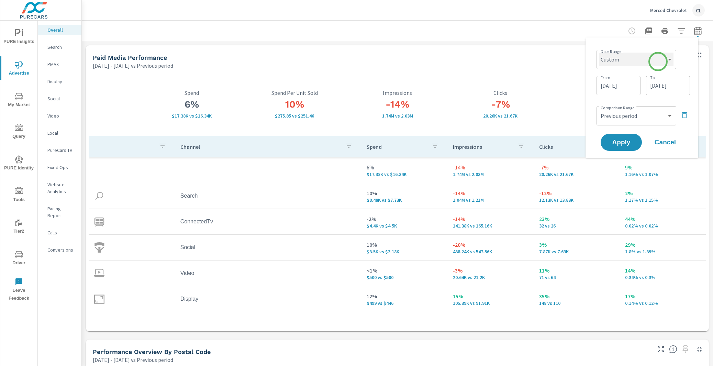
click at [658, 62] on select "Custom [DATE] Last week Last 7 days Last 14 days Last 30 days Last 45 days Last…" at bounding box center [636, 60] width 74 height 14
click at [599, 53] on select "Custom [DATE] Last week Last 7 days Last 14 days Last 30 days Last 45 days Last…" at bounding box center [636, 60] width 74 height 14
select select "Last month"
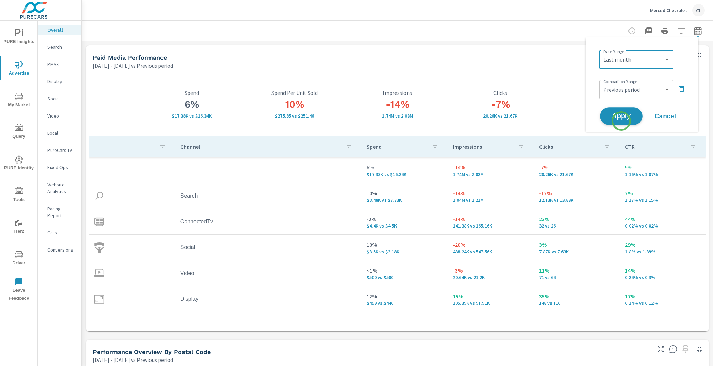
click at [621, 120] on button "Apply" at bounding box center [621, 116] width 43 height 18
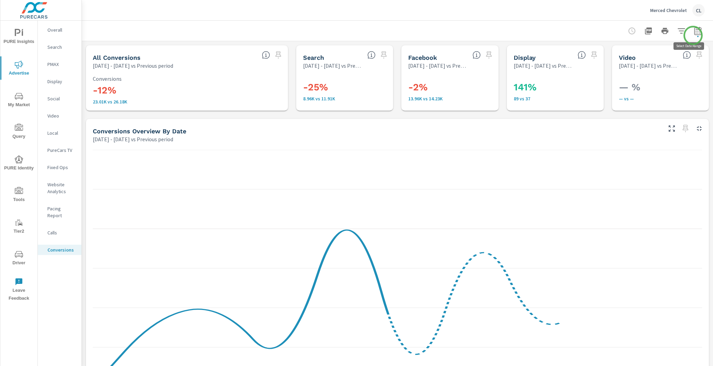
click at [693, 35] on button "button" at bounding box center [698, 31] width 14 height 14
select select "Previous period"
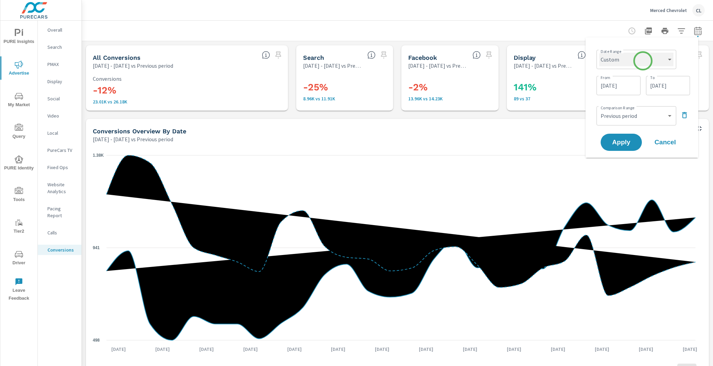
click at [643, 61] on select "Custom [DATE] Last week Last 7 days Last 14 days Last 30 days Last 45 days Last…" at bounding box center [636, 60] width 74 height 14
click at [599, 53] on select "Custom [DATE] Last week Last 7 days Last 14 days Last 30 days Last 45 days Last…" at bounding box center [636, 60] width 74 height 14
select select "Last month"
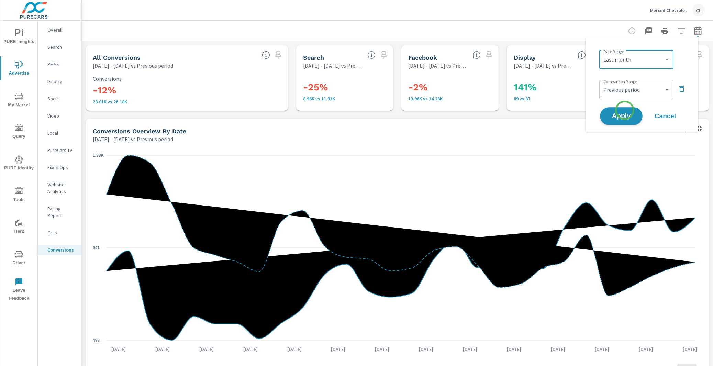
click at [625, 110] on button "Apply" at bounding box center [621, 116] width 43 height 18
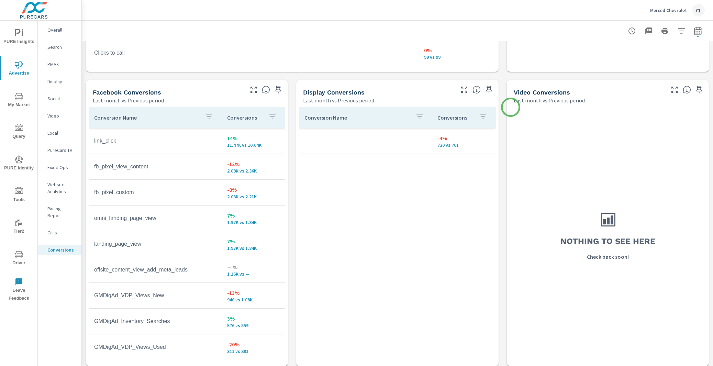
scroll to position [631, 0]
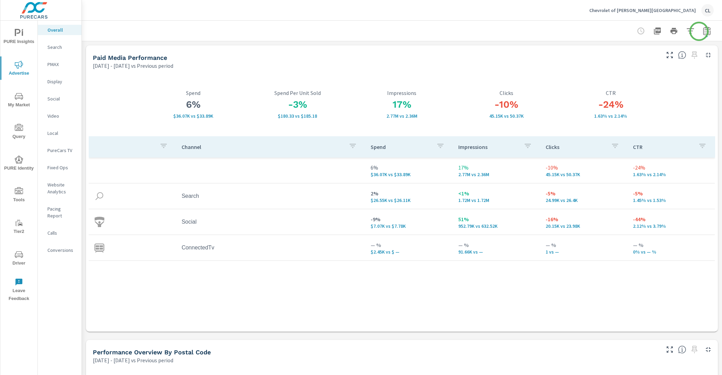
click at [703, 31] on icon "button" at bounding box center [707, 31] width 8 height 8
select select "Previous period"
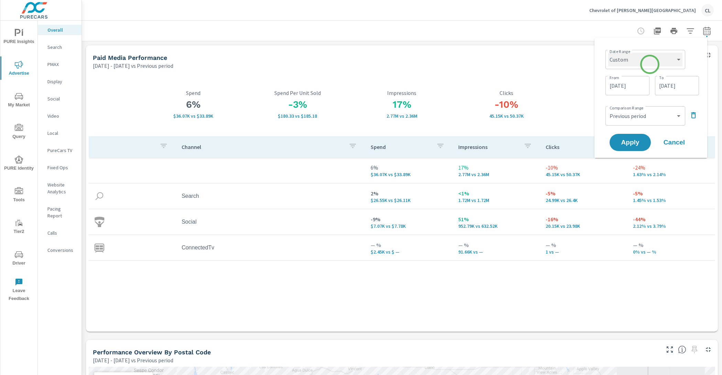
click at [650, 60] on select "Custom [DATE] Last week Last 7 days Last 14 days Last 30 days Last 45 days Last…" at bounding box center [645, 60] width 74 height 14
click at [608, 53] on select "Custom [DATE] Last week Last 7 days Last 14 days Last 30 days Last 45 days Last…" at bounding box center [645, 60] width 74 height 14
select select "Last month"
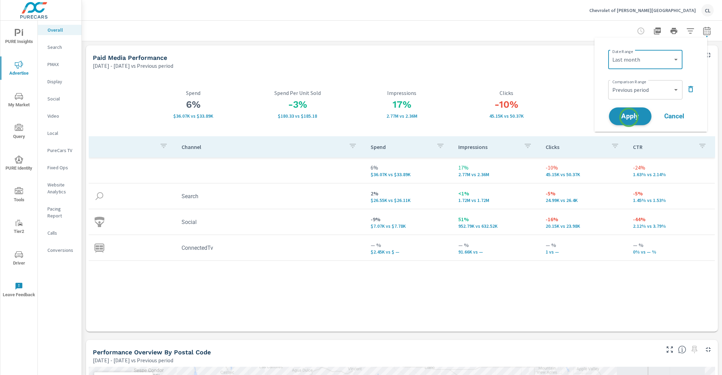
drag, startPoint x: 629, startPoint y: 117, endPoint x: 625, endPoint y: 118, distance: 3.5
click at [628, 117] on span "Apply" at bounding box center [630, 116] width 28 height 7
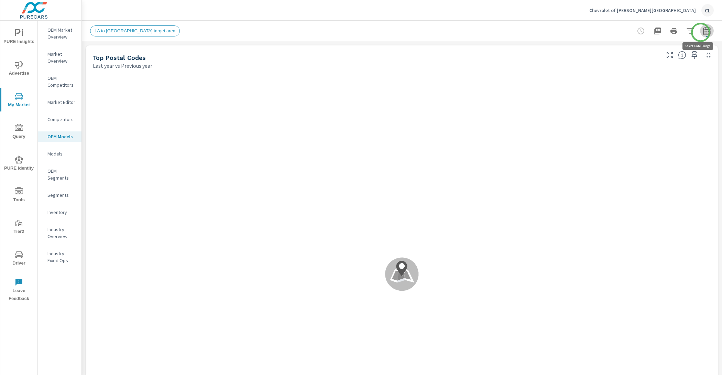
click at [704, 32] on icon "button" at bounding box center [706, 32] width 4 height 3
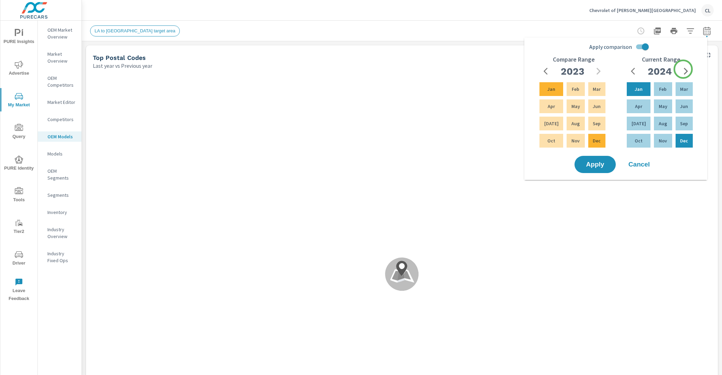
click at [686, 69] on icon "button" at bounding box center [686, 71] width 8 height 8
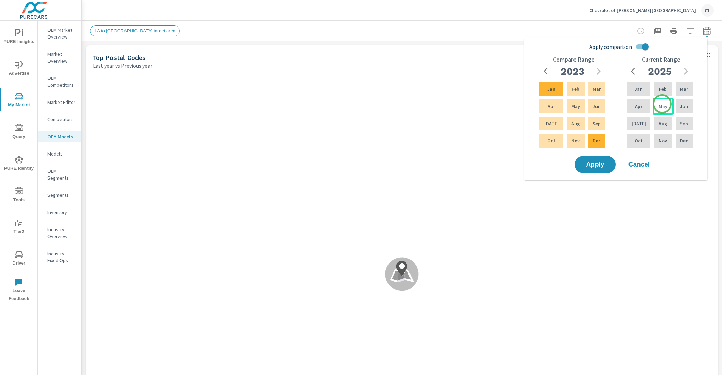
click at [662, 104] on p "May" at bounding box center [663, 106] width 9 height 7
click at [642, 121] on div "Jul" at bounding box center [638, 123] width 26 height 16
click at [596, 71] on icon "button" at bounding box center [598, 71] width 8 height 8
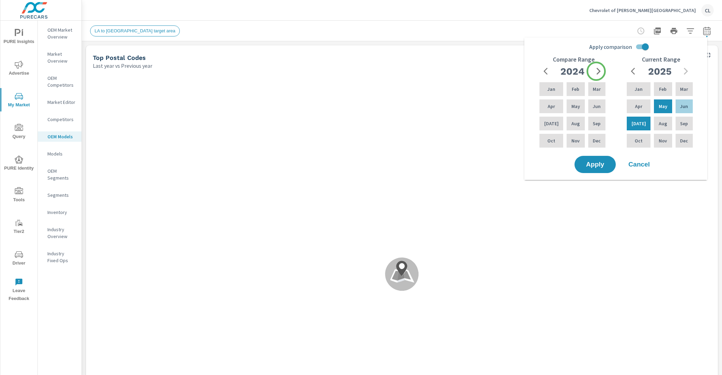
click at [596, 71] on icon "button" at bounding box center [598, 71] width 8 height 8
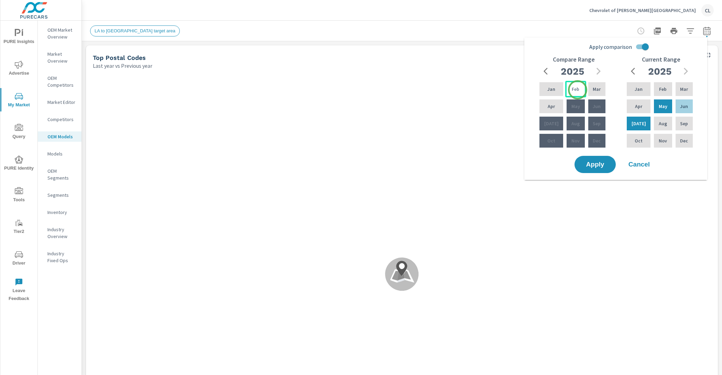
click at [576, 90] on div "Feb" at bounding box center [575, 89] width 21 height 16
click at [544, 107] on div "Apr" at bounding box center [551, 106] width 26 height 16
click at [589, 165] on span "Apply" at bounding box center [595, 164] width 28 height 7
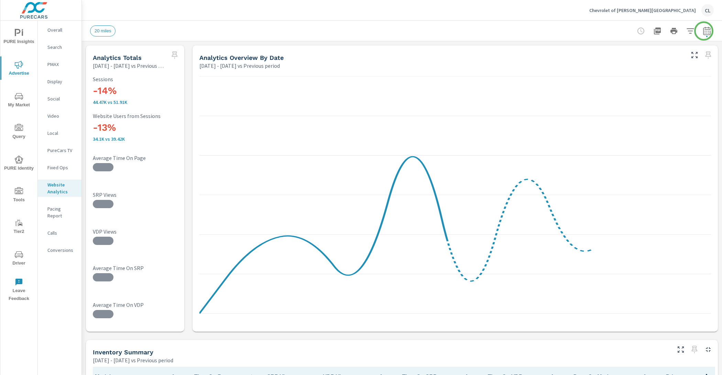
click at [703, 31] on icon "button" at bounding box center [707, 31] width 8 height 8
select select "Previous period"
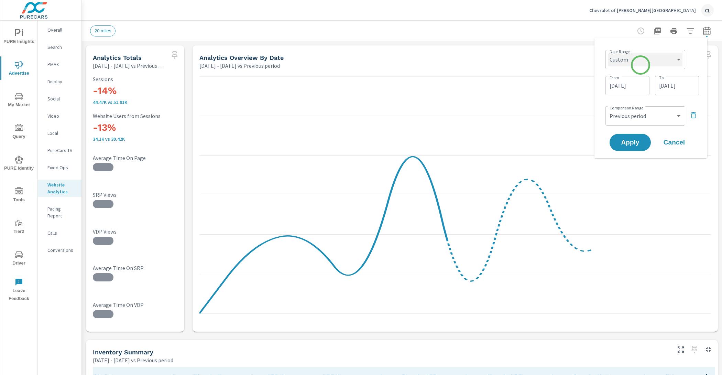
click at [640, 65] on select "Custom [DATE] Last week Last 7 days Last 14 days Last 30 days Last 45 days Last…" at bounding box center [645, 60] width 74 height 14
click at [608, 53] on select "Custom [DATE] Last week Last 7 days Last 14 days Last 30 days Last 45 days Last…" at bounding box center [645, 60] width 74 height 14
select select "Last month"
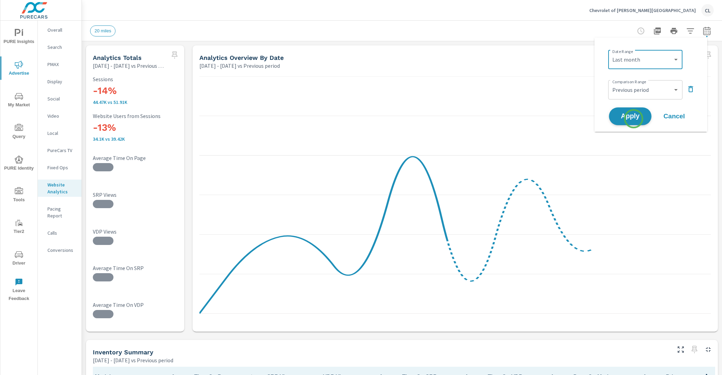
click at [633, 117] on span "Apply" at bounding box center [630, 116] width 28 height 7
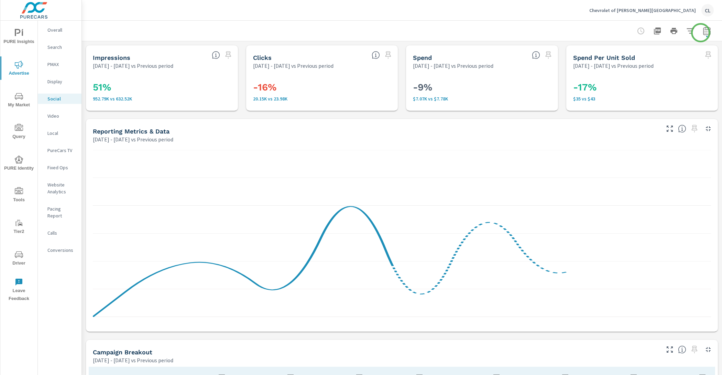
click at [703, 32] on icon "button" at bounding box center [707, 31] width 8 height 8
select select "Previous period"
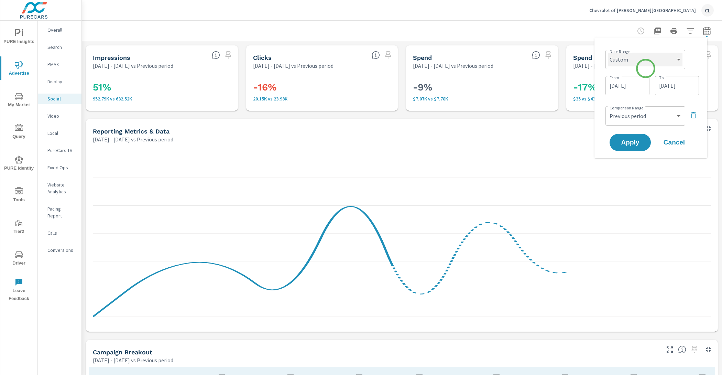
click at [644, 60] on select "Custom [DATE] Last week Last 7 days Last 14 days Last 30 days Last 45 days Last…" at bounding box center [645, 60] width 74 height 14
click at [608, 53] on select "Custom [DATE] Last week Last 7 days Last 14 days Last 30 days Last 45 days Last…" at bounding box center [645, 60] width 74 height 14
select select "Last month"
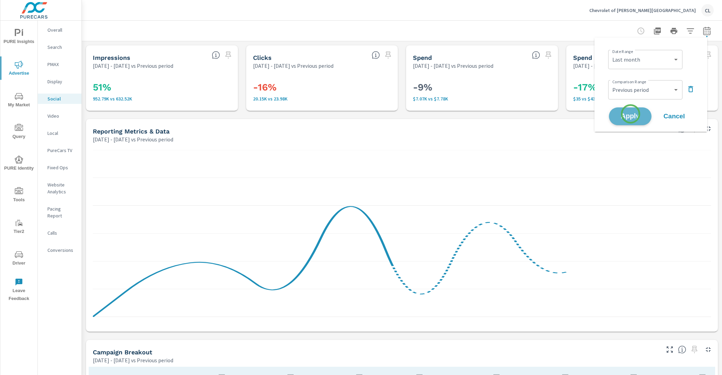
click at [630, 114] on span "Apply" at bounding box center [630, 116] width 28 height 7
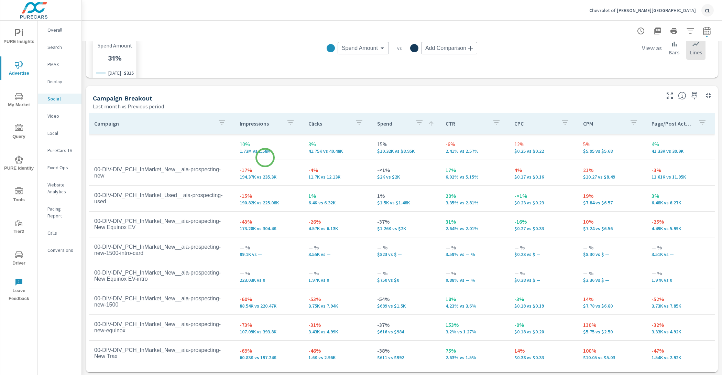
scroll to position [255, 0]
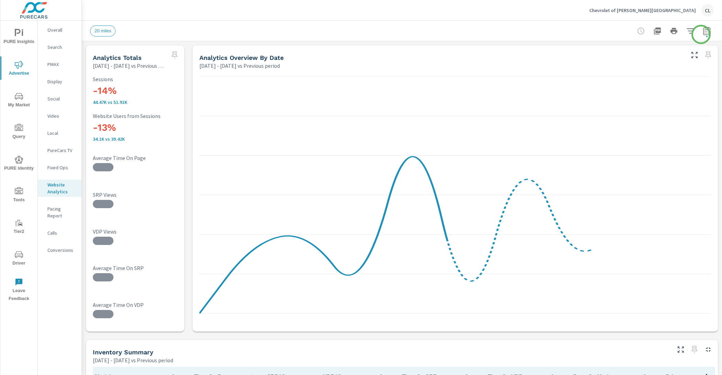
click at [703, 33] on icon "button" at bounding box center [707, 31] width 8 height 8
select select "Previous period"
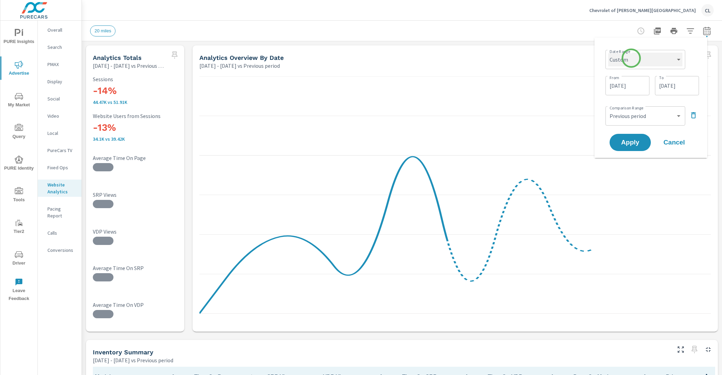
click at [631, 57] on select "Custom [DATE] Last week Last 7 days Last 14 days Last 30 days Last 45 days Last…" at bounding box center [645, 60] width 74 height 14
click at [608, 53] on select "Custom [DATE] Last week Last 7 days Last 14 days Last 30 days Last 45 days Last…" at bounding box center [645, 60] width 74 height 14
select select "Last month"
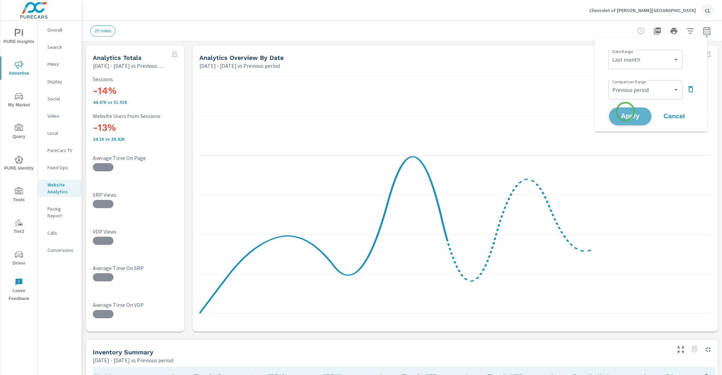
click at [625, 111] on button "Apply" at bounding box center [630, 116] width 43 height 18
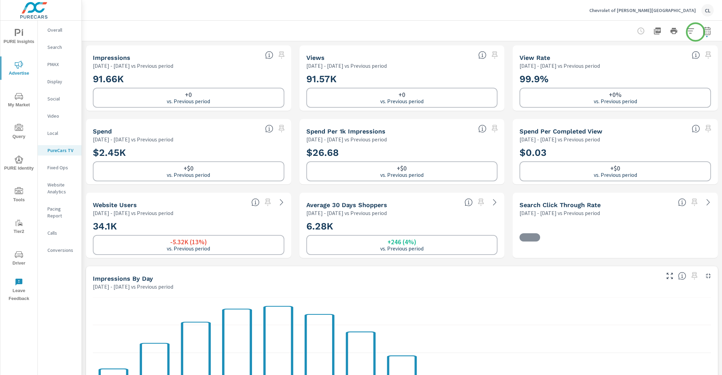
scroll to position [0, 0]
click at [703, 30] on icon "button" at bounding box center [707, 31] width 8 height 8
select select "Previous period"
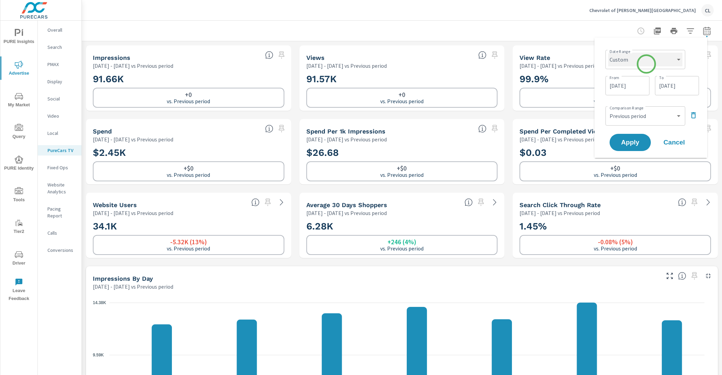
click at [646, 62] on select "Custom [DATE] Last week Last 7 days Last 14 days Last 30 days Last 45 days Last…" at bounding box center [645, 60] width 74 height 14
click at [608, 53] on select "Custom [DATE] Last week Last 7 days Last 14 days Last 30 days Last 45 days Last…" at bounding box center [645, 60] width 74 height 14
select select "Last month"
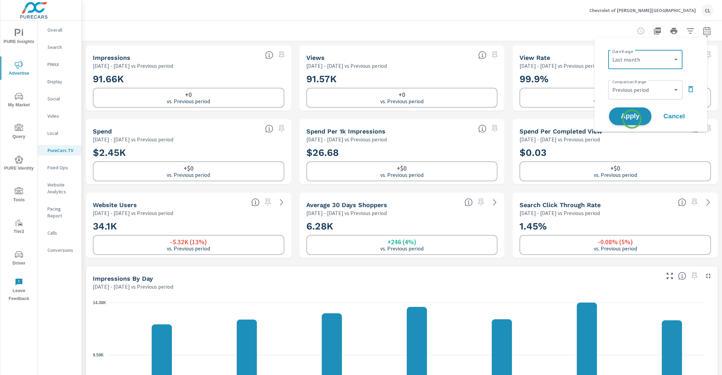
click at [631, 118] on span "Apply" at bounding box center [630, 116] width 28 height 7
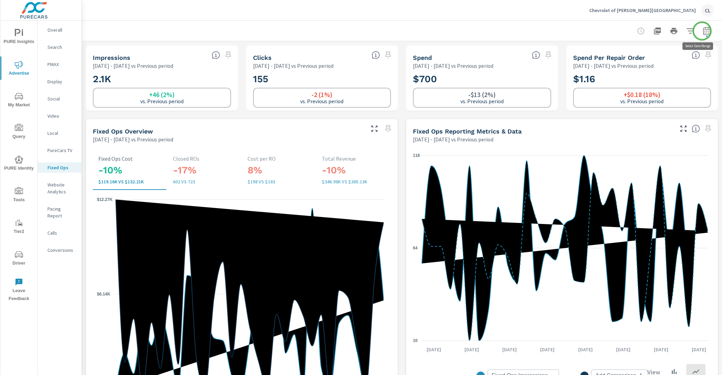
click at [703, 30] on icon "button" at bounding box center [707, 31] width 8 height 8
select select "Previous period"
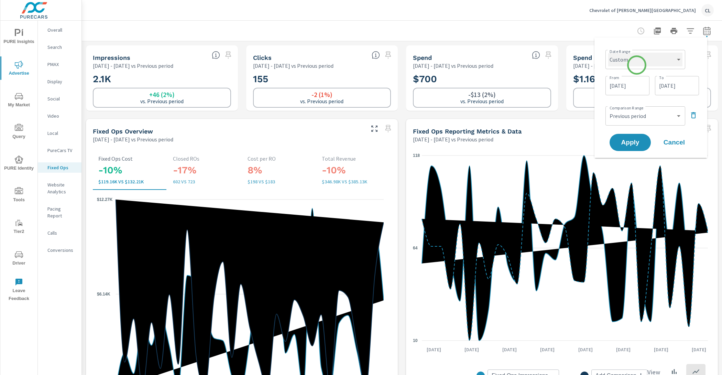
click at [636, 62] on select "Custom [DATE] Last week Last 7 days Last 14 days Last 30 days Last 45 days Last…" at bounding box center [645, 60] width 74 height 14
click at [608, 53] on select "Custom [DATE] Last week Last 7 days Last 14 days Last 30 days Last 45 days Last…" at bounding box center [645, 60] width 74 height 14
select select "Last month"
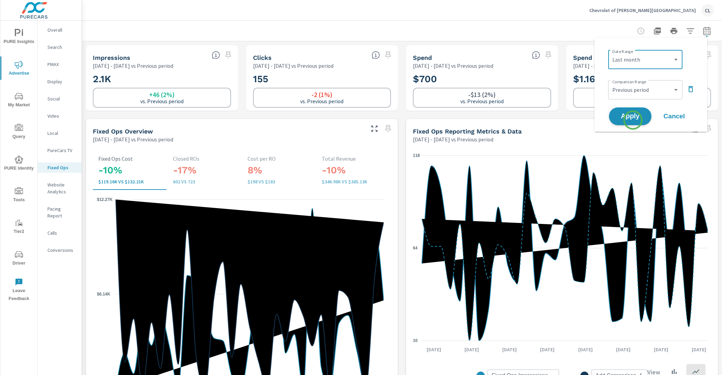
click at [631, 113] on span "Apply" at bounding box center [630, 116] width 28 height 7
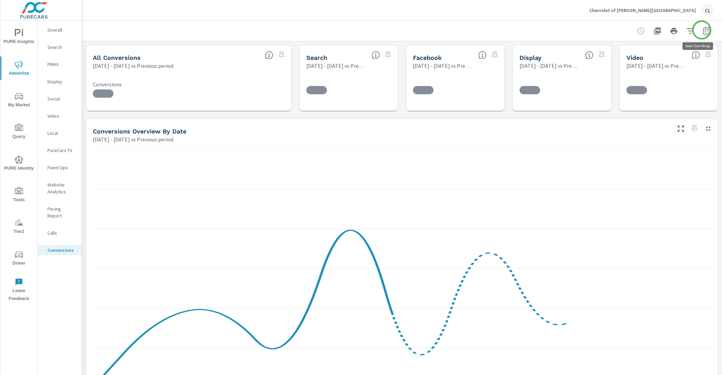
click at [703, 30] on icon "button" at bounding box center [707, 31] width 8 height 8
select select "Previous period"
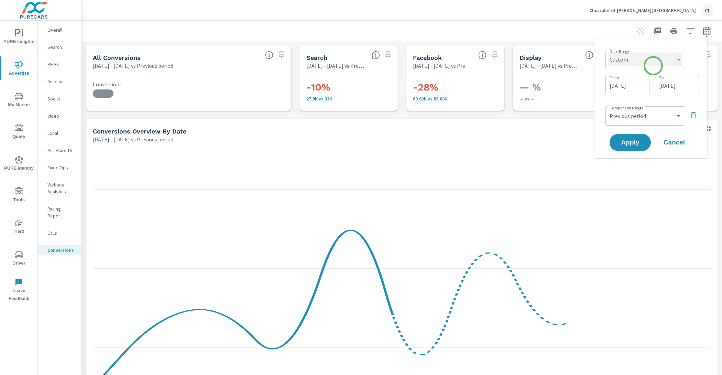
click at [652, 63] on select "Custom [DATE] Last week Last 7 days Last 14 days Last 30 days Last 45 days Last…" at bounding box center [645, 60] width 74 height 14
click at [608, 53] on select "Custom [DATE] Last week Last 7 days Last 14 days Last 30 days Last 45 days Last…" at bounding box center [645, 60] width 74 height 14
select select "Last month"
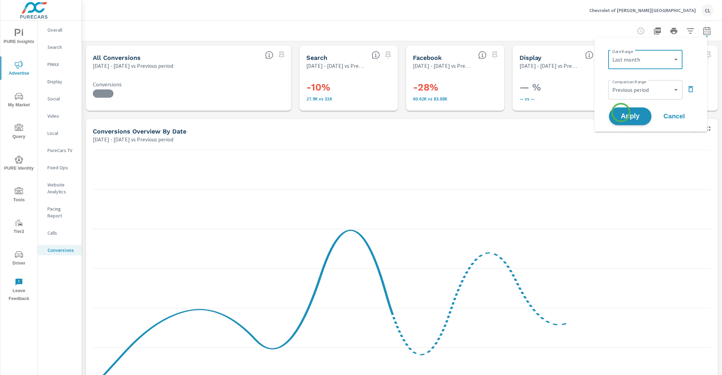
click at [630, 119] on span "Apply" at bounding box center [630, 116] width 28 height 7
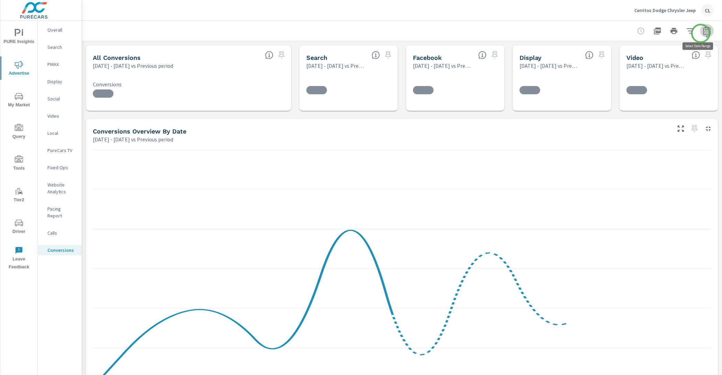
click at [703, 33] on icon "button" at bounding box center [707, 31] width 8 height 8
select select "Previous period"
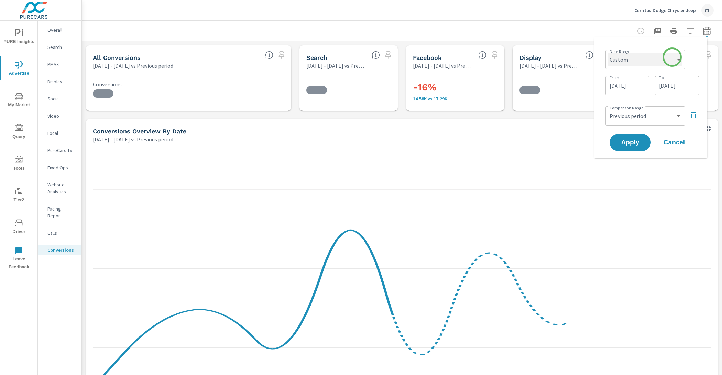
click at [671, 58] on select "Custom [DATE] Last week Last 7 days Last 14 days Last 30 days Last 45 days Last…" at bounding box center [645, 60] width 74 height 14
click at [608, 53] on select "Custom [DATE] Last week Last 7 days Last 14 days Last 30 days Last 45 days Last…" at bounding box center [645, 60] width 74 height 14
select select "Last month"
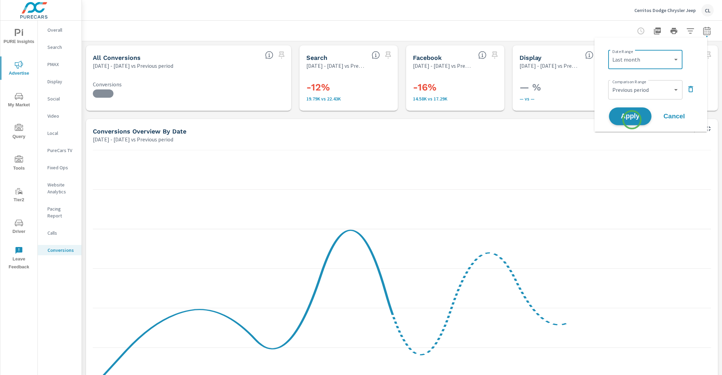
click at [631, 118] on span "Apply" at bounding box center [630, 116] width 28 height 7
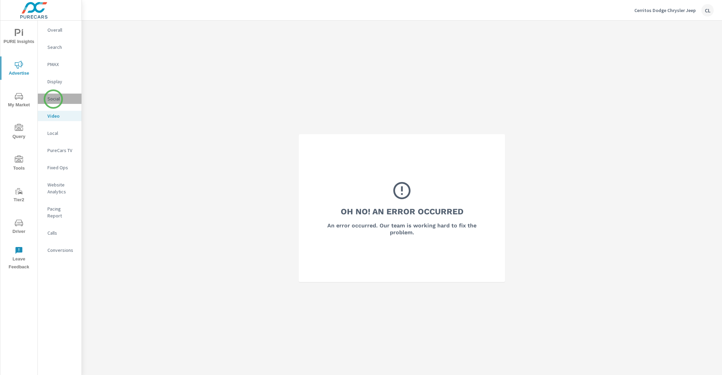
click at [53, 99] on p "Social" at bounding box center [61, 98] width 29 height 7
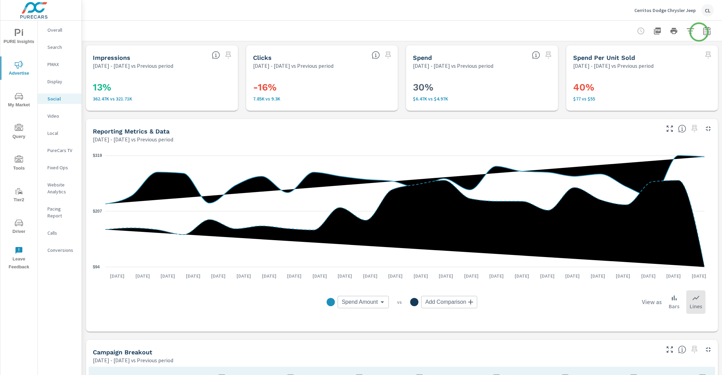
click at [703, 32] on icon "button" at bounding box center [707, 31] width 8 height 8
select select "Previous period"
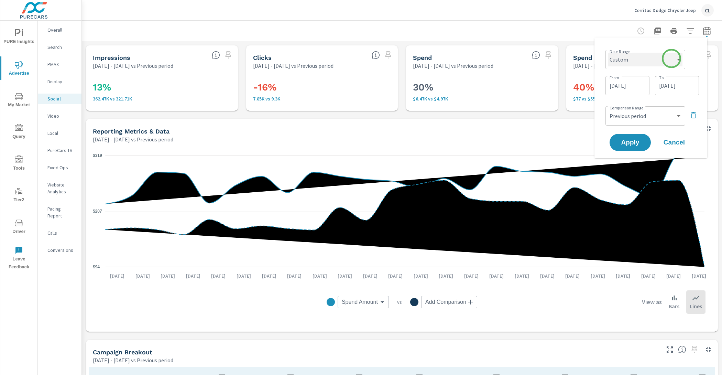
click at [671, 58] on select "Custom [DATE] Last week Last 7 days Last 14 days Last 30 days Last 45 days Last…" at bounding box center [645, 60] width 74 height 14
click at [608, 53] on select "Custom [DATE] Last week Last 7 days Last 14 days Last 30 days Last 45 days Last…" at bounding box center [645, 60] width 74 height 14
select select "Last month"
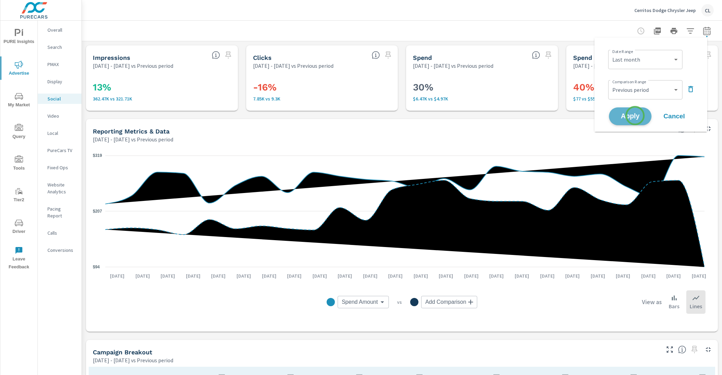
click at [635, 115] on span "Apply" at bounding box center [630, 116] width 28 height 7
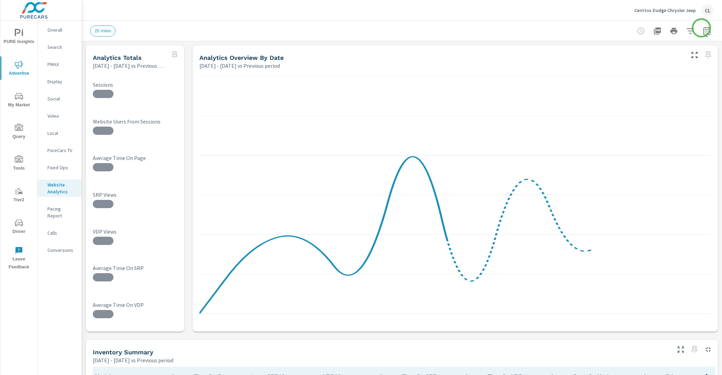
click at [703, 29] on icon "button" at bounding box center [707, 31] width 8 height 8
select select "Previous period"
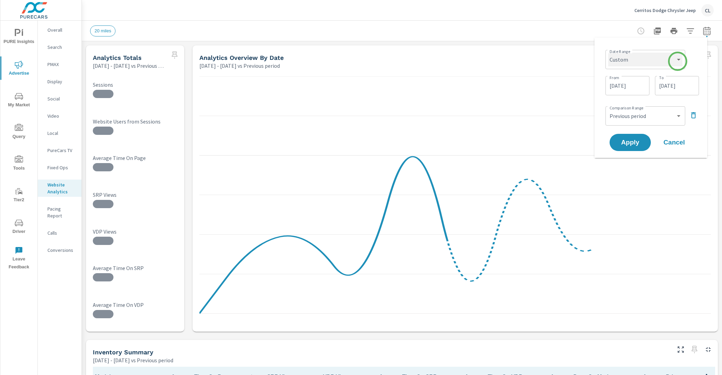
click at [676, 58] on select "Custom [DATE] Last week Last 7 days Last 14 days Last 30 days Last 45 days Last…" at bounding box center [645, 60] width 74 height 14
click at [608, 53] on select "Custom [DATE] Last week Last 7 days Last 14 days Last 30 days Last 45 days Last…" at bounding box center [645, 60] width 74 height 14
select select "Last month"
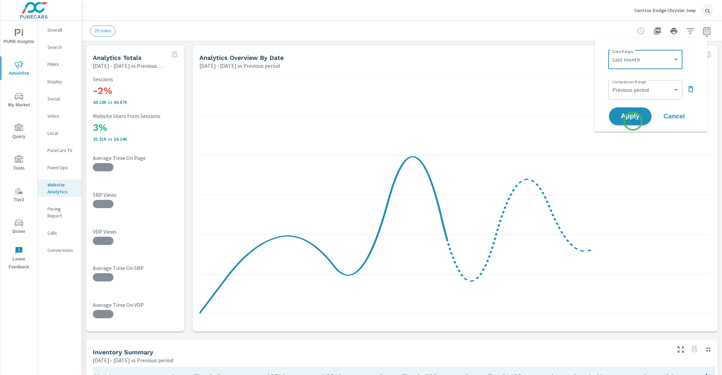
click at [633, 121] on button "Apply" at bounding box center [630, 116] width 43 height 18
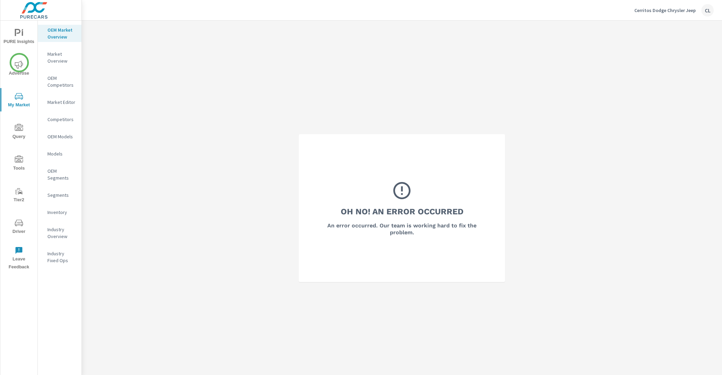
click at [19, 63] on icon "nav menu" at bounding box center [19, 64] width 8 height 8
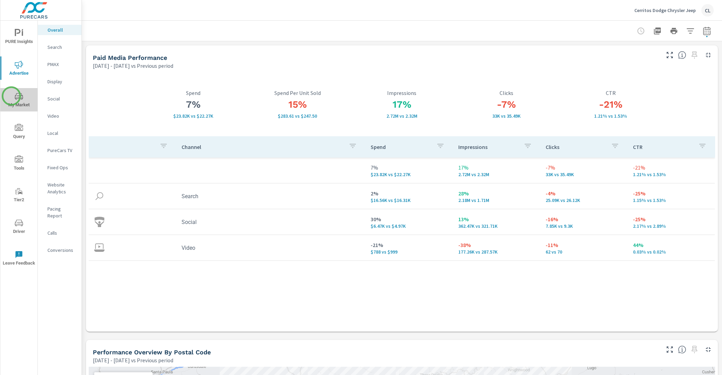
click at [11, 96] on span "My Market" at bounding box center [18, 100] width 33 height 17
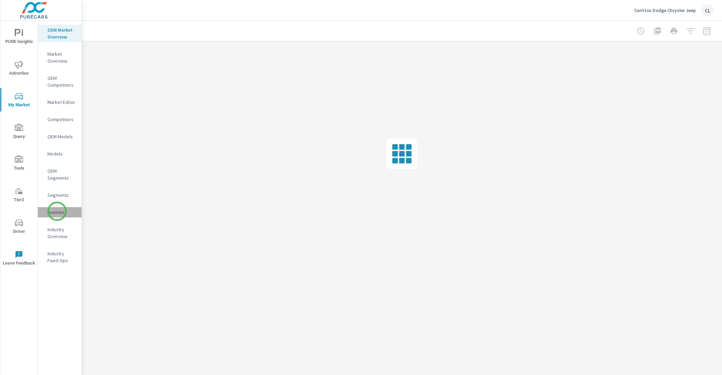
click at [57, 211] on p "Inventory" at bounding box center [61, 212] width 29 height 7
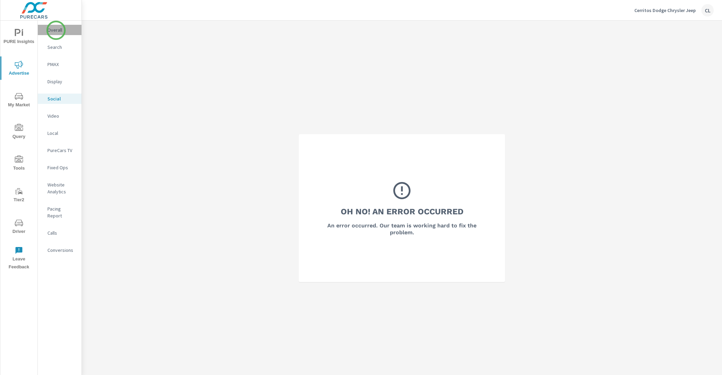
click at [56, 30] on p "Overall" at bounding box center [61, 29] width 29 height 7
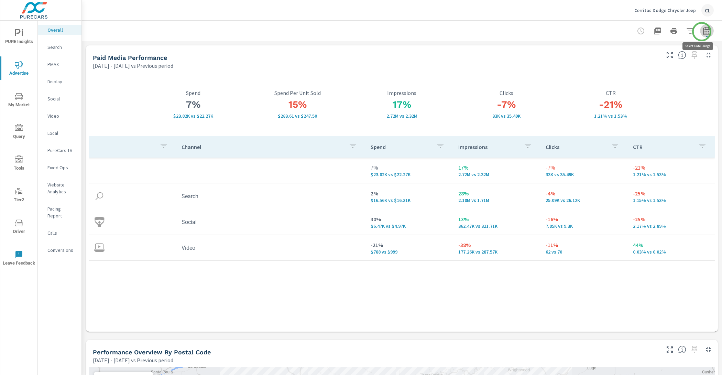
click at [703, 32] on icon "button" at bounding box center [707, 31] width 8 height 8
select select "Previous period"
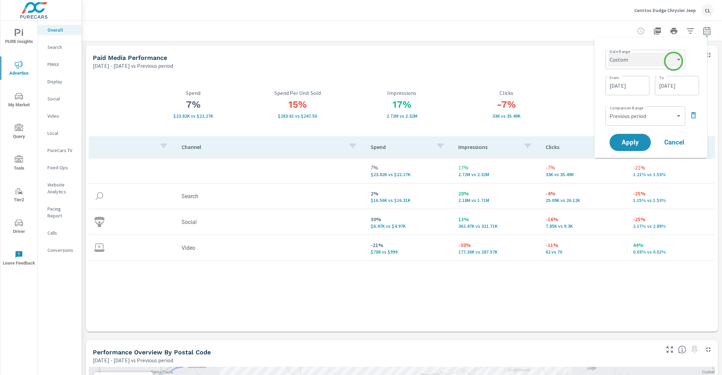
click at [672, 61] on select "Custom Yesterday Last week Last 7 days Last 14 days Last 30 days Last 45 days L…" at bounding box center [645, 60] width 74 height 14
click at [608, 53] on select "Custom Yesterday Last week Last 7 days Last 14 days Last 30 days Last 45 days L…" at bounding box center [645, 60] width 74 height 14
select select "Last month"
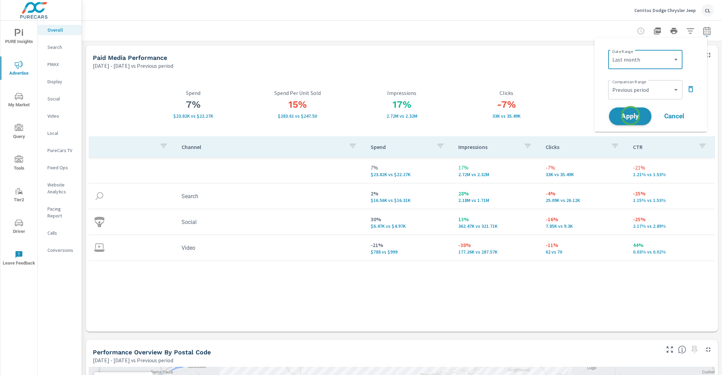
click at [630, 115] on span "Apply" at bounding box center [630, 116] width 28 height 7
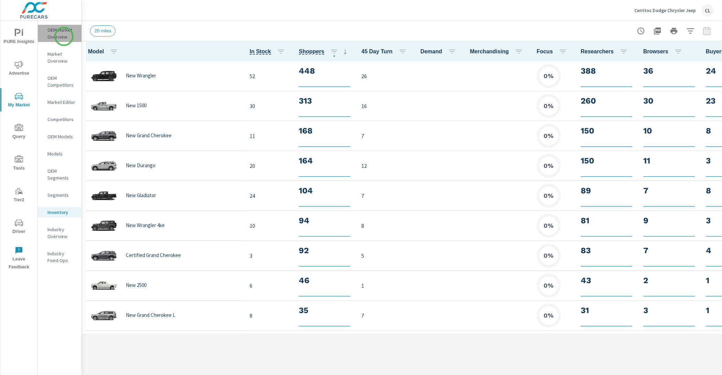
click at [64, 36] on p "OEM Market Overview" at bounding box center [61, 33] width 29 height 14
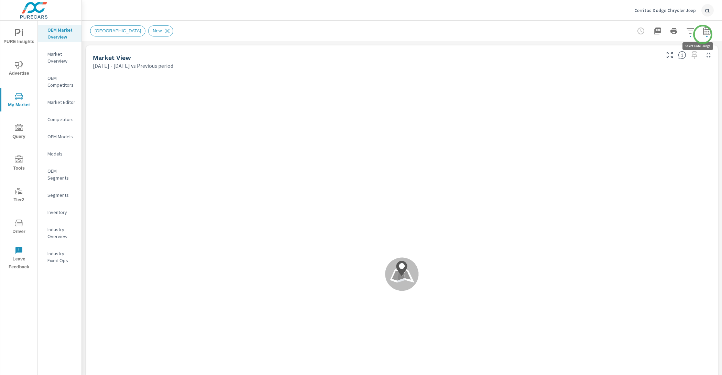
click at [703, 33] on icon "button" at bounding box center [707, 31] width 8 height 8
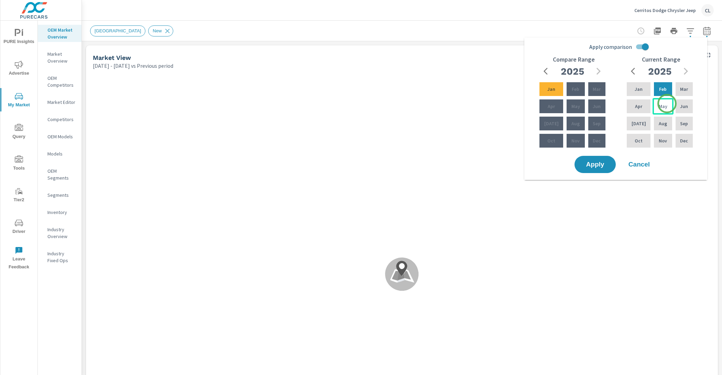
click at [667, 103] on div "May" at bounding box center [662, 106] width 21 height 16
click at [636, 126] on p "[DATE]" at bounding box center [638, 123] width 14 height 7
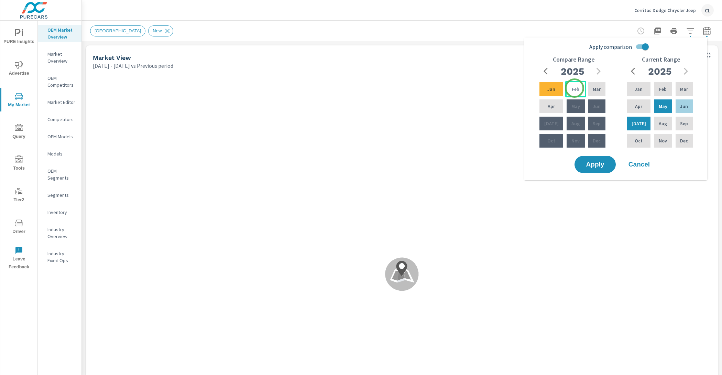
drag, startPoint x: 574, startPoint y: 88, endPoint x: 571, endPoint y: 91, distance: 4.9
click at [574, 88] on p "Feb" at bounding box center [576, 89] width 8 height 7
click at [552, 106] on p "Apr" at bounding box center [551, 106] width 7 height 7
click at [604, 168] on button "Apply" at bounding box center [595, 164] width 43 height 18
